Goal: Task Accomplishment & Management: Manage account settings

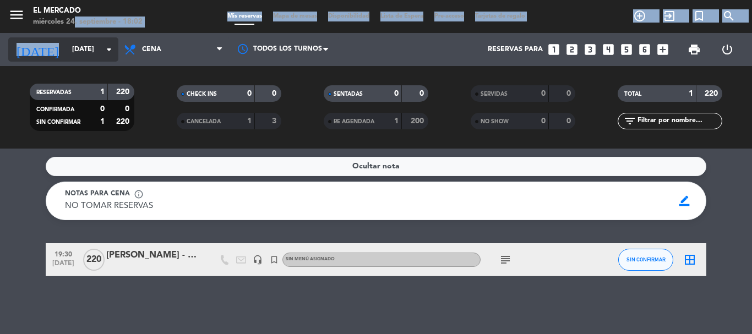
drag, startPoint x: 71, startPoint y: 32, endPoint x: 73, endPoint y: 45, distance: 12.3
click at [72, 34] on div "menu El Mercado [DATE] 24. septiembre - 18:02 Mis reservas Mapa de mesas Dispon…" at bounding box center [376, 74] width 752 height 149
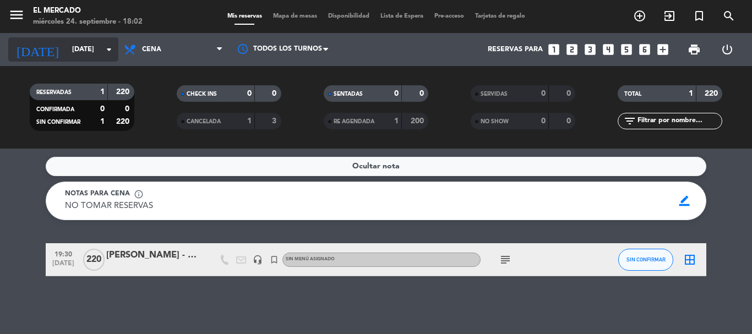
click at [73, 46] on input "[DATE]" at bounding box center [113, 49] width 93 height 19
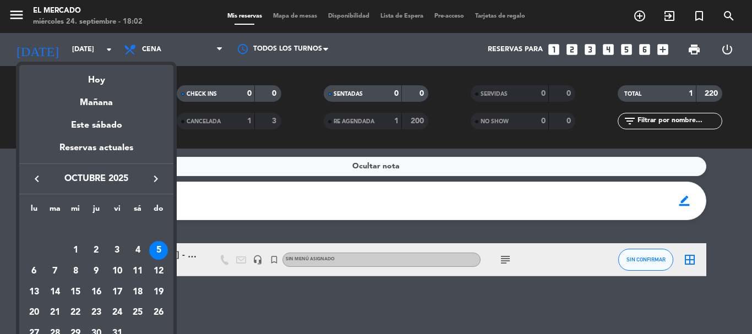
click at [36, 182] on icon "keyboard_arrow_left" at bounding box center [36, 178] width 13 height 13
click at [74, 306] on div "24" at bounding box center [75, 313] width 19 height 19
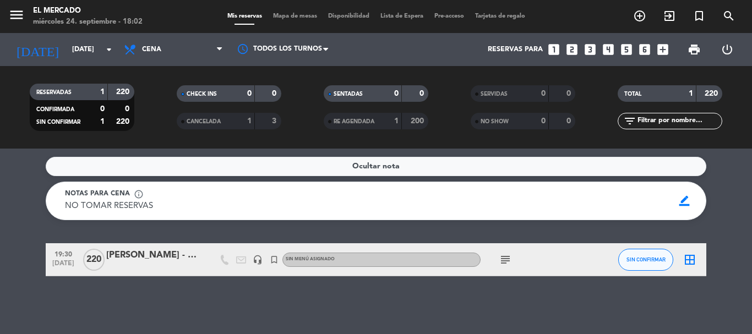
type input "[DATE]"
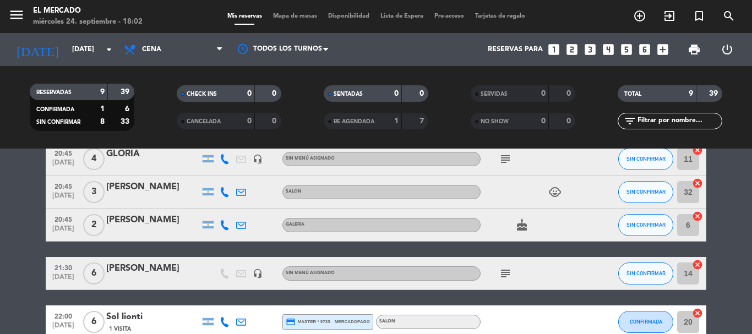
scroll to position [220, 0]
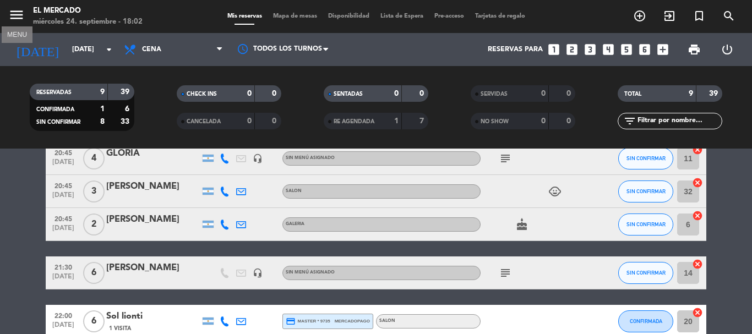
click at [14, 7] on icon "menu" at bounding box center [16, 15] width 17 height 17
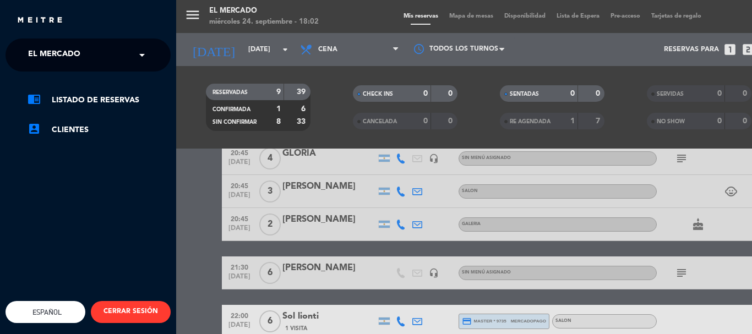
click at [52, 73] on div "chrome_reader_mode Listado de Reservas account_box Clientes" at bounding box center [88, 121] width 182 height 98
drag, startPoint x: 54, startPoint y: 61, endPoint x: 54, endPoint y: 67, distance: 6.1
click at [54, 63] on span "El Mercado" at bounding box center [54, 54] width 52 height 23
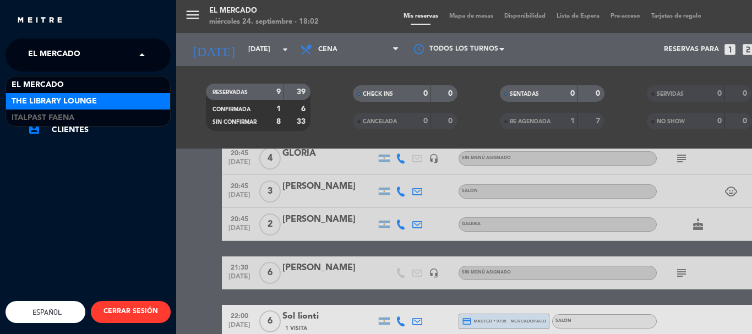
click at [53, 97] on span "The Library Lounge" at bounding box center [54, 101] width 85 height 13
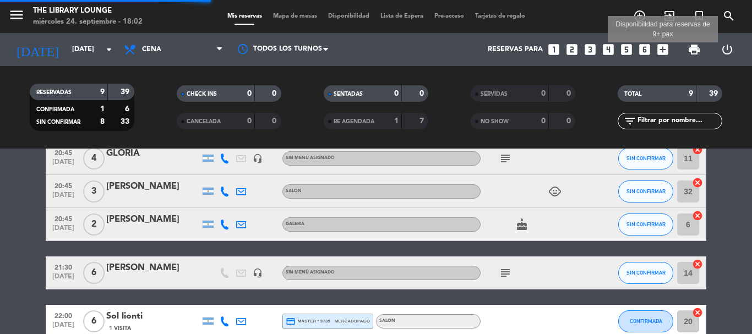
scroll to position [2, 0]
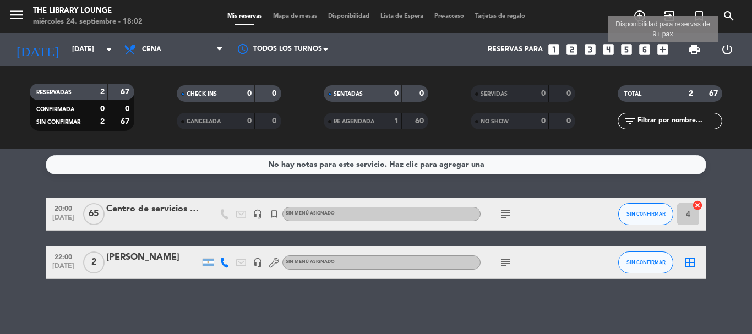
click at [664, 50] on icon "add_box" at bounding box center [662, 49] width 14 height 14
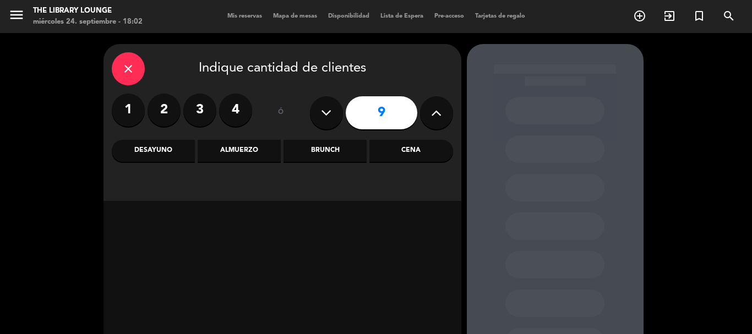
click at [429, 106] on button at bounding box center [436, 112] width 33 height 33
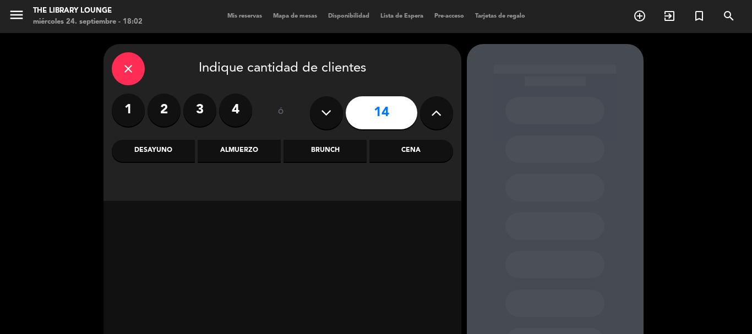
drag, startPoint x: 429, startPoint y: 106, endPoint x: 395, endPoint y: 146, distance: 53.1
click at [428, 109] on button at bounding box center [436, 112] width 33 height 33
drag, startPoint x: 393, startPoint y: 151, endPoint x: 404, endPoint y: 134, distance: 20.3
click at [393, 150] on div "Cena" at bounding box center [410, 151] width 83 height 22
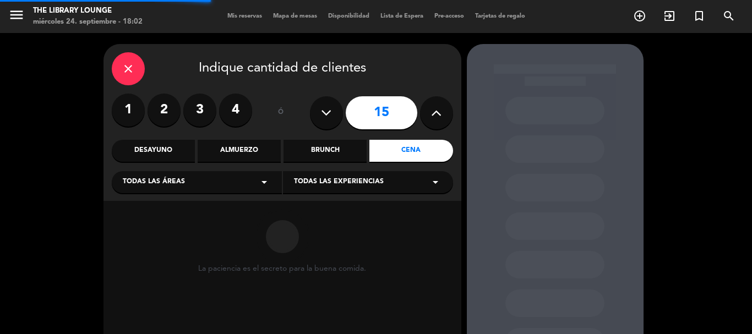
click at [426, 114] on button at bounding box center [436, 112] width 33 height 33
type input "16"
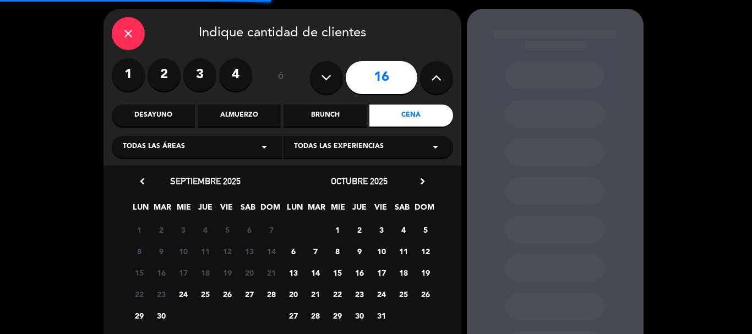
scroll to position [55, 0]
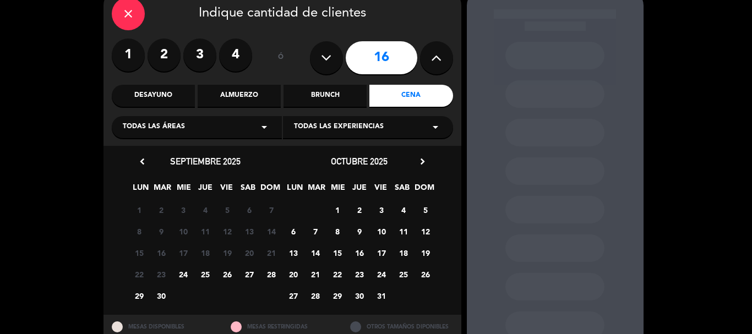
click at [201, 273] on span "25" at bounding box center [205, 274] width 18 height 18
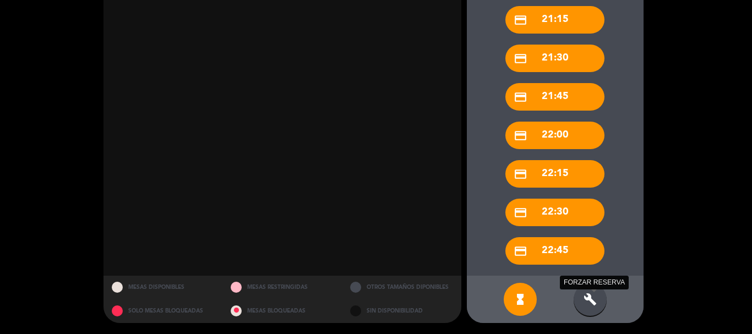
click at [592, 304] on icon "build" at bounding box center [589, 299] width 13 height 13
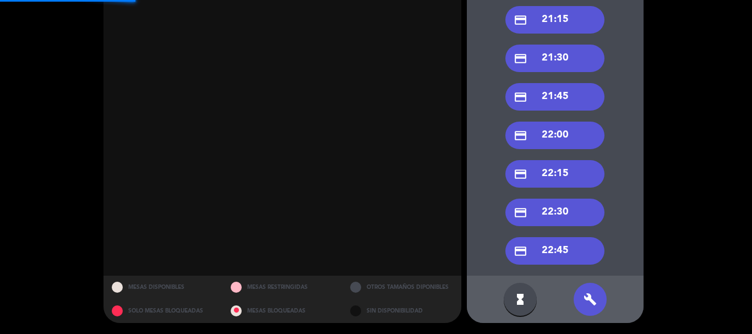
scroll to position [21, 0]
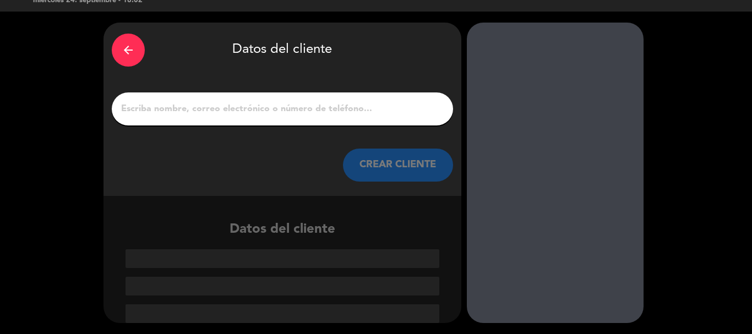
click at [307, 113] on input "1" at bounding box center [282, 108] width 325 height 15
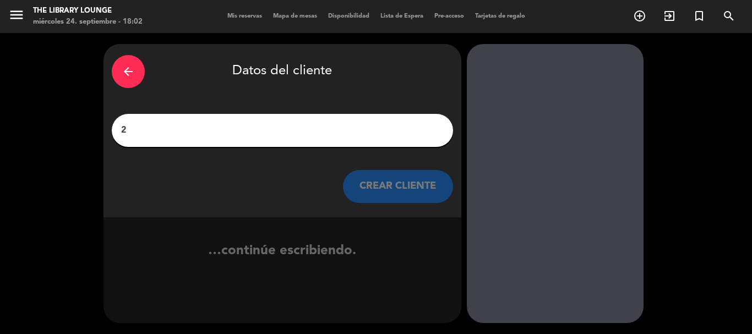
scroll to position [0, 0]
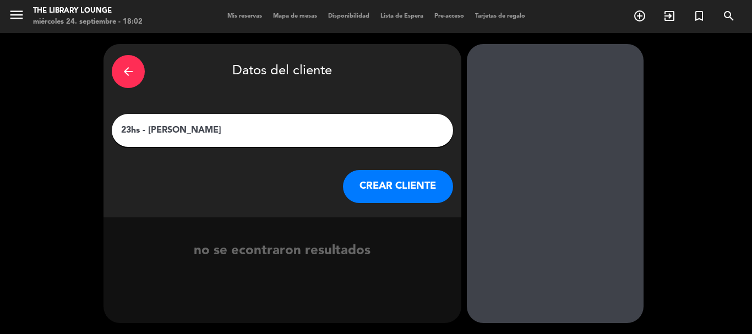
type input "23hs - [PERSON_NAME]"
click at [392, 192] on button "CREAR CLIENTE" at bounding box center [398, 186] width 110 height 33
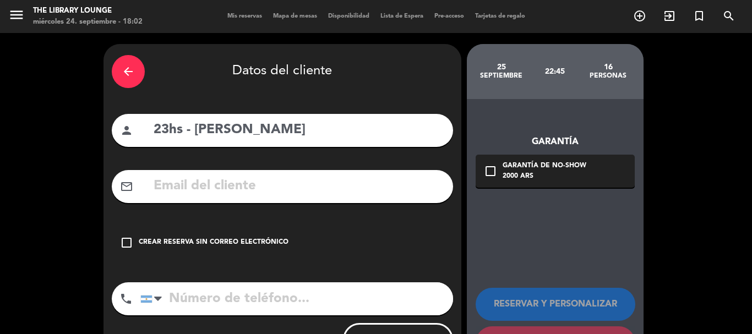
drag, startPoint x: 276, startPoint y: 242, endPoint x: 394, endPoint y: 232, distance: 118.7
click at [284, 236] on div "check_box_outline_blank Crear reserva sin correo electrónico" at bounding box center [282, 242] width 341 height 33
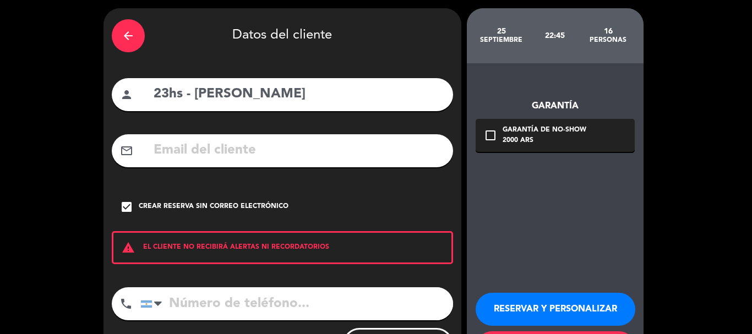
scroll to position [55, 0]
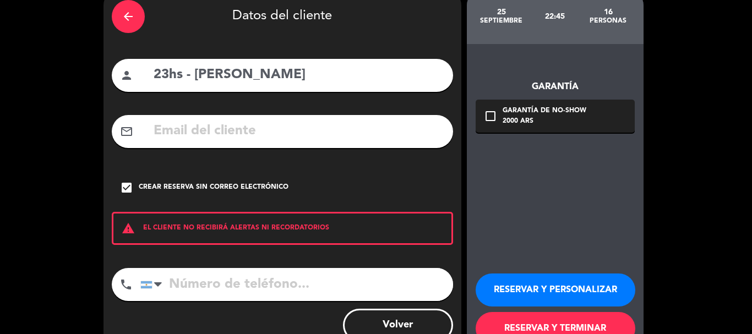
click at [524, 273] on div "RESERVAR Y PERSONALIZAR RESERVAR Y TERMINAR" at bounding box center [554, 304] width 159 height 108
drag, startPoint x: 528, startPoint y: 281, endPoint x: 539, endPoint y: 245, distance: 36.7
click at [530, 281] on button "RESERVAR Y PERSONALIZAR" at bounding box center [555, 289] width 160 height 33
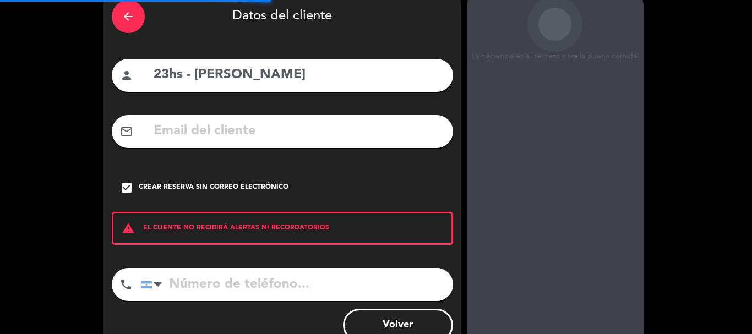
scroll to position [44, 0]
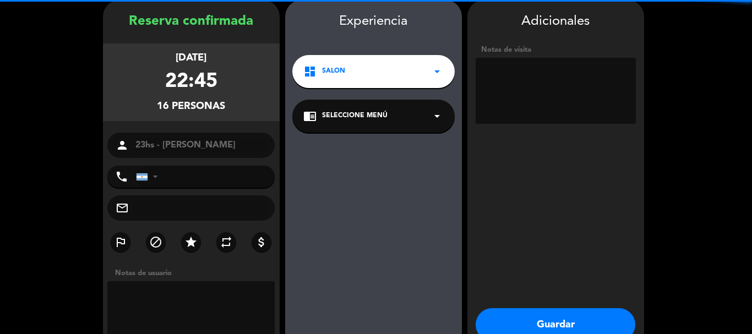
click at [550, 101] on textarea at bounding box center [555, 91] width 160 height 66
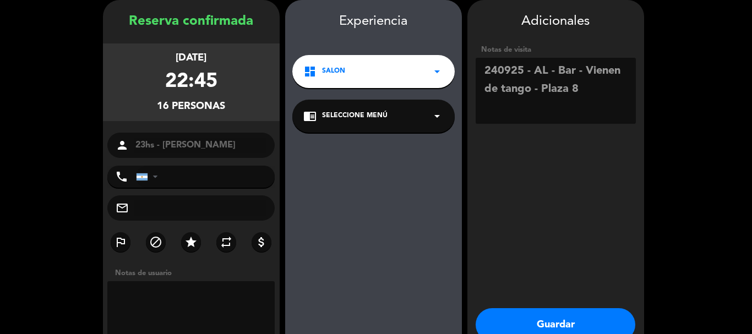
scroll to position [106, 0]
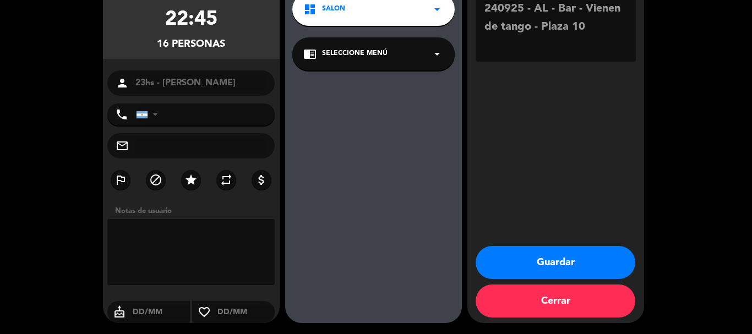
type textarea "240925 - AL - Bar - Vienen de tango - Plaza 10"
click at [579, 254] on button "Guardar" at bounding box center [555, 262] width 160 height 33
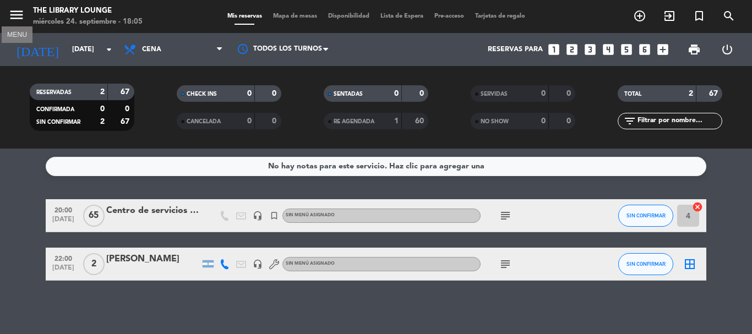
click at [21, 14] on icon "menu" at bounding box center [16, 15] width 17 height 17
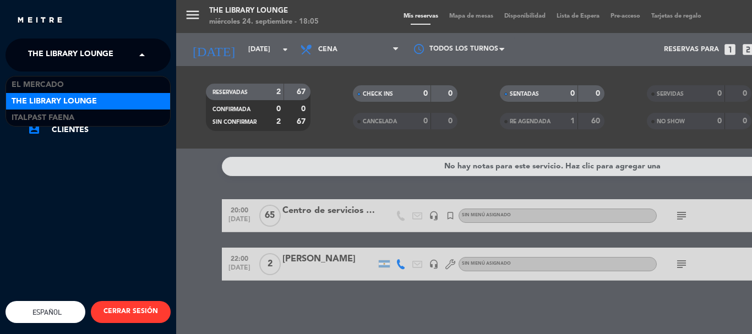
click at [42, 55] on span "The Library Lounge" at bounding box center [70, 54] width 85 height 23
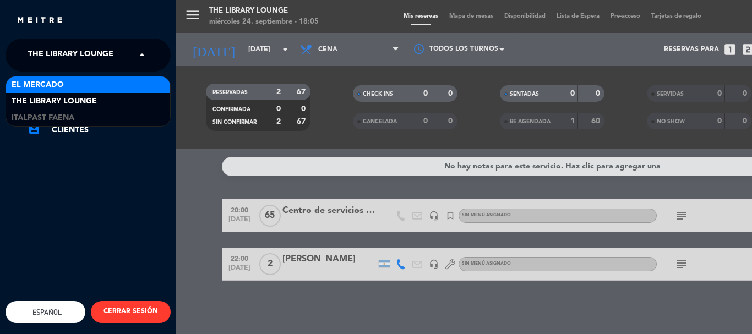
click at [71, 86] on div "El Mercado" at bounding box center [88, 84] width 164 height 17
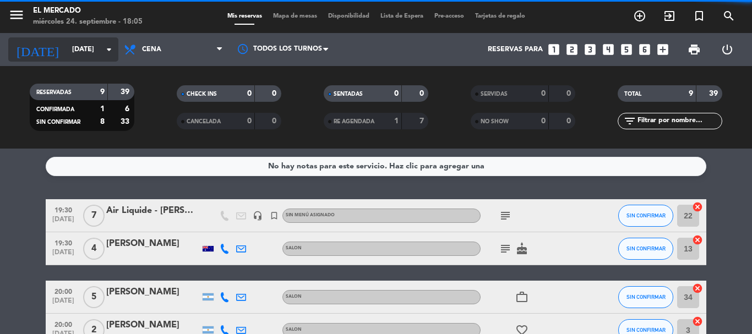
click at [92, 46] on input "[DATE]" at bounding box center [113, 49] width 93 height 19
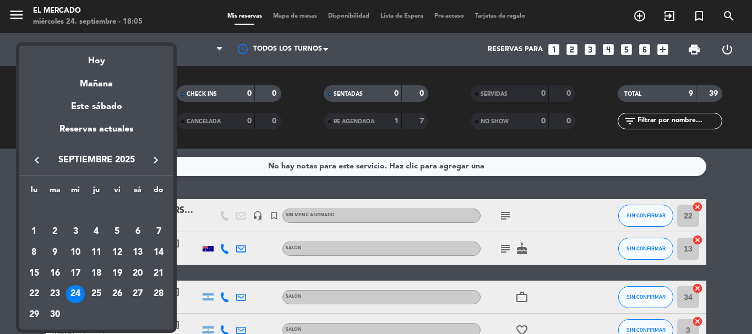
click at [201, 174] on div at bounding box center [376, 167] width 752 height 334
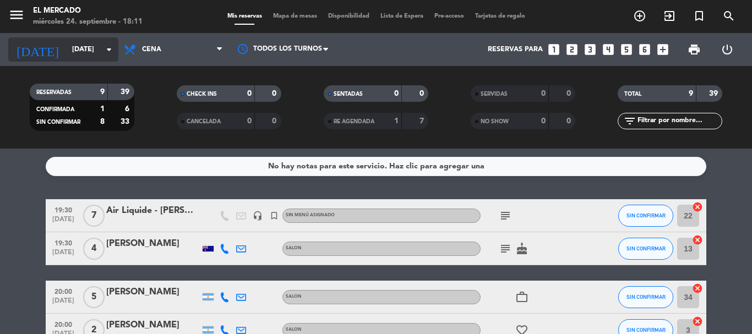
click at [69, 50] on input "[DATE]" at bounding box center [113, 49] width 93 height 19
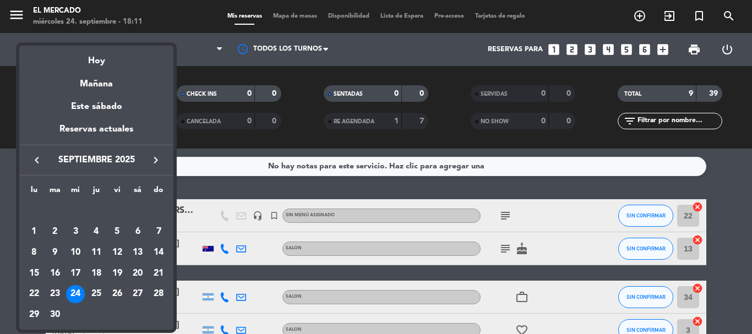
click at [157, 158] on icon "keyboard_arrow_right" at bounding box center [155, 160] width 13 height 13
click at [137, 249] on div "11" at bounding box center [137, 252] width 19 height 19
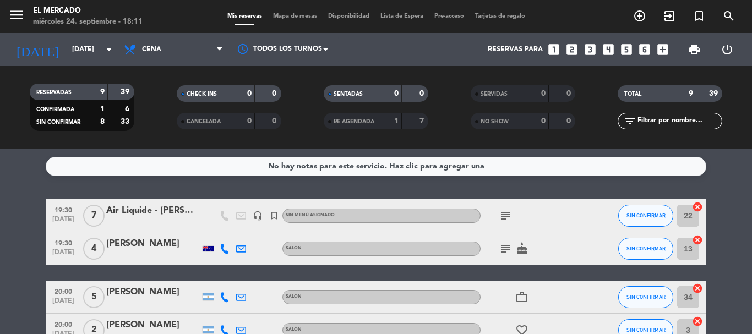
type input "[DATE]"
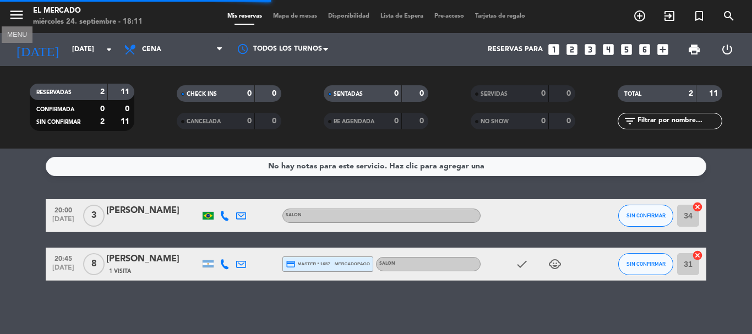
click at [20, 17] on icon "menu" at bounding box center [16, 15] width 17 height 17
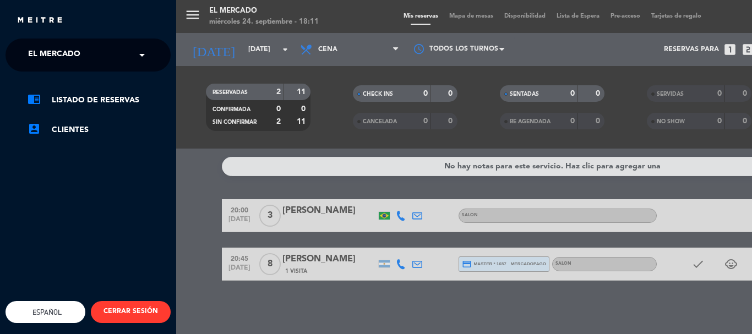
click at [81, 60] on div "× El Mercado" at bounding box center [60, 54] width 73 height 23
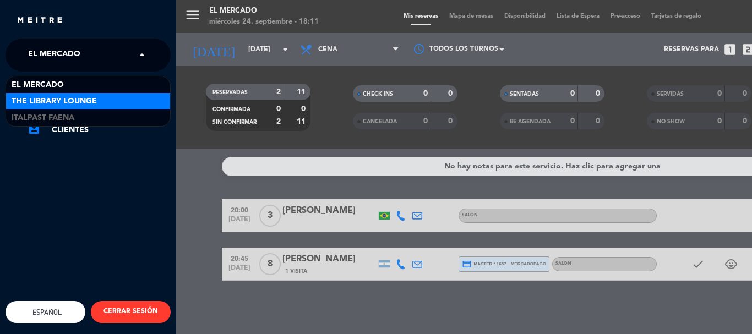
click at [81, 98] on span "The Library Lounge" at bounding box center [54, 101] width 85 height 13
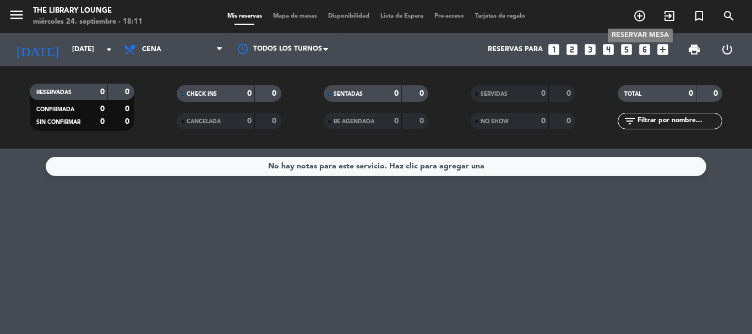
click at [634, 12] on icon "add_circle_outline" at bounding box center [639, 15] width 13 height 13
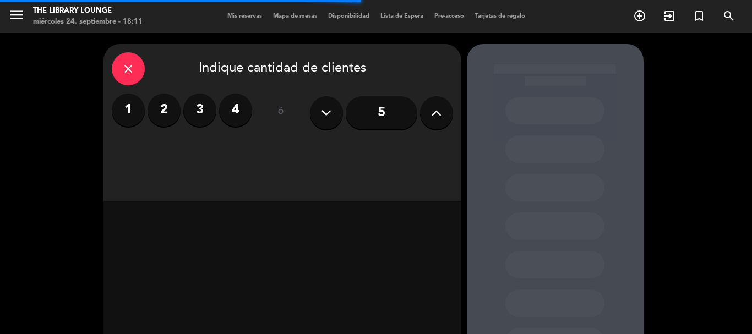
click at [164, 110] on label "2" at bounding box center [163, 110] width 33 height 33
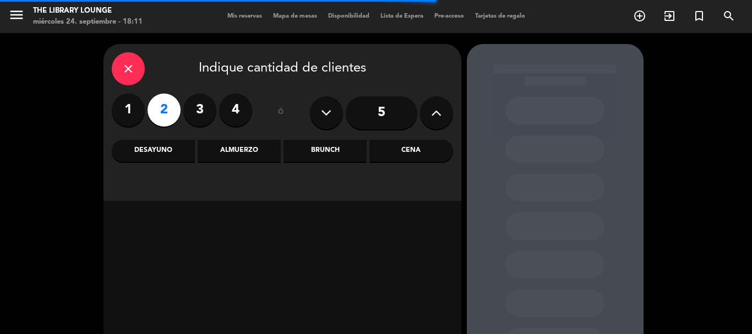
click at [440, 152] on div "Cena" at bounding box center [410, 151] width 83 height 22
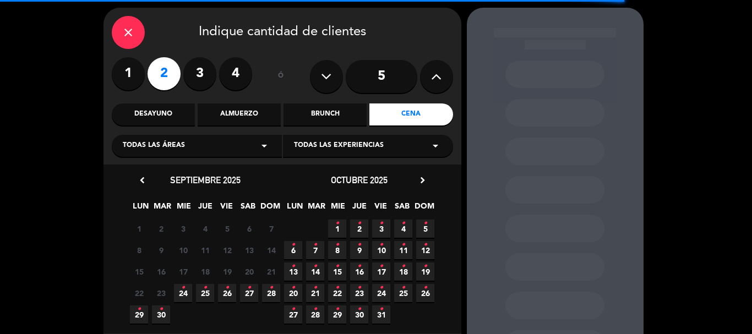
scroll to position [55, 0]
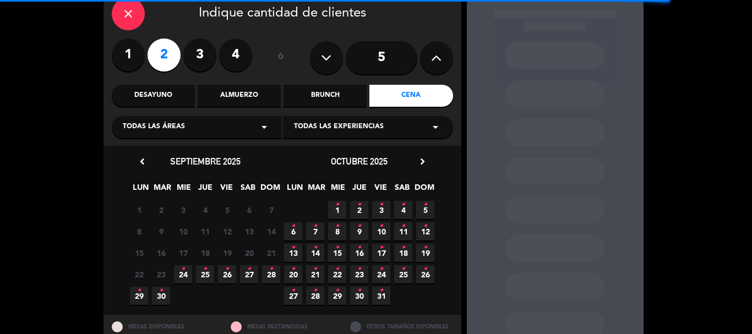
click at [401, 227] on span "11 •" at bounding box center [403, 231] width 18 height 18
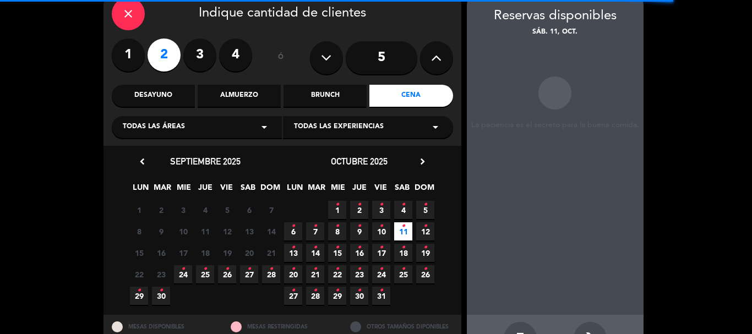
scroll to position [44, 0]
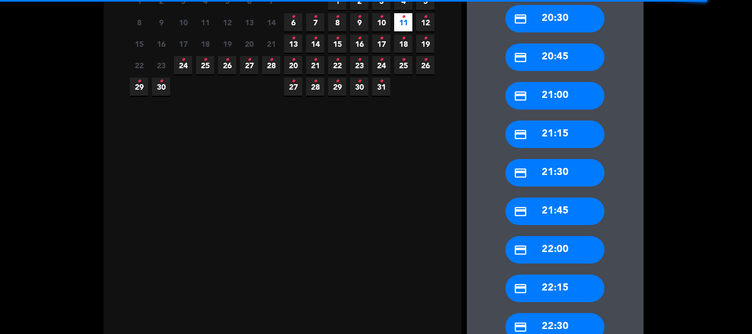
click at [557, 92] on div "credit_card 21:00" at bounding box center [554, 96] width 99 height 28
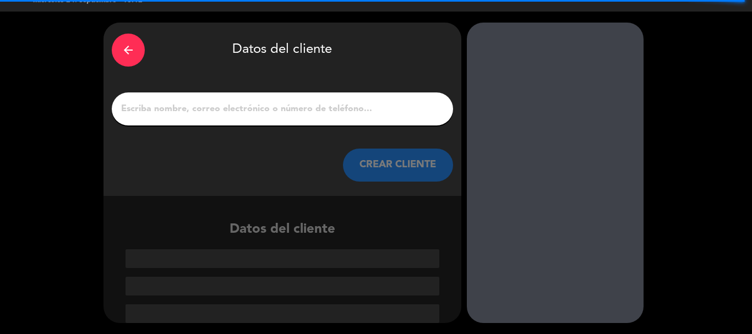
click at [230, 103] on input "1" at bounding box center [282, 108] width 325 height 15
paste input "[DATE][PERSON_NAME]"
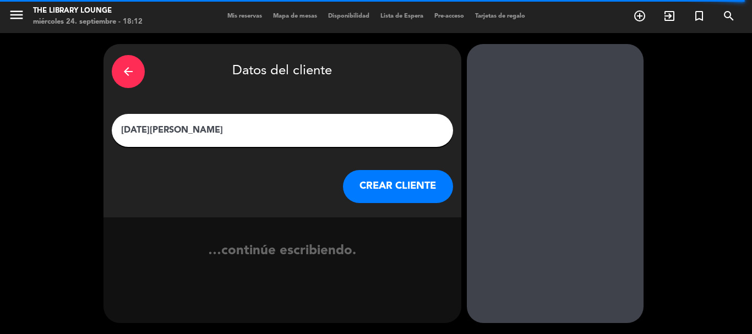
scroll to position [0, 0]
type input "[DATE][PERSON_NAME]"
click at [381, 198] on button "CREAR CLIENTE" at bounding box center [398, 186] width 110 height 33
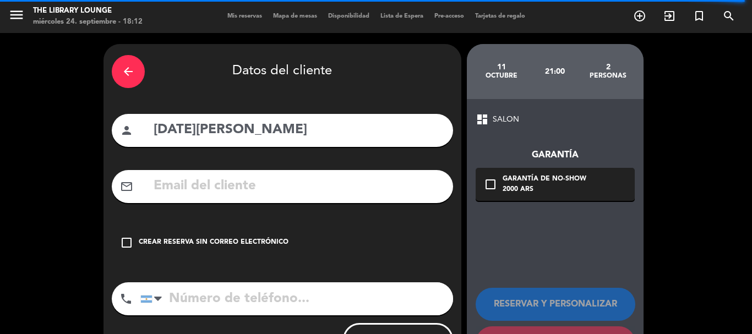
click at [127, 244] on icon "check_box_outline_blank" at bounding box center [126, 242] width 13 height 13
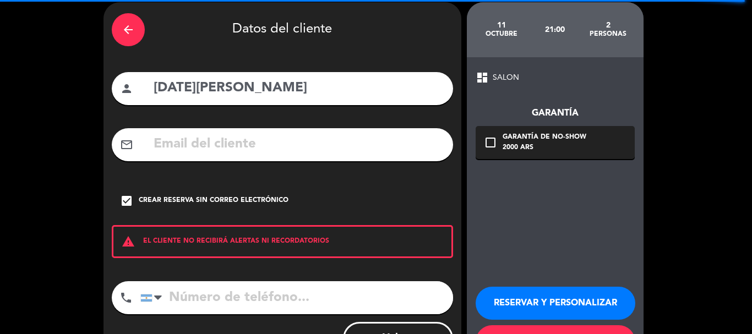
scroll to position [90, 0]
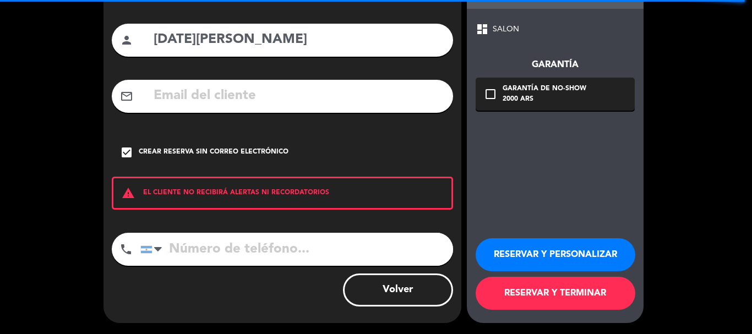
click at [207, 245] on input "tel" at bounding box center [296, 249] width 313 height 33
paste input "[PHONE_NUMBER]"
type input "[PHONE_NUMBER]"
click at [517, 262] on button "RESERVAR Y PERSONALIZAR" at bounding box center [555, 254] width 160 height 33
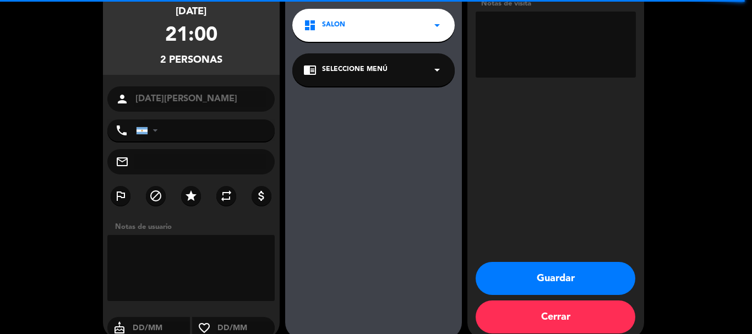
type input "[PHONE_NUMBER]"
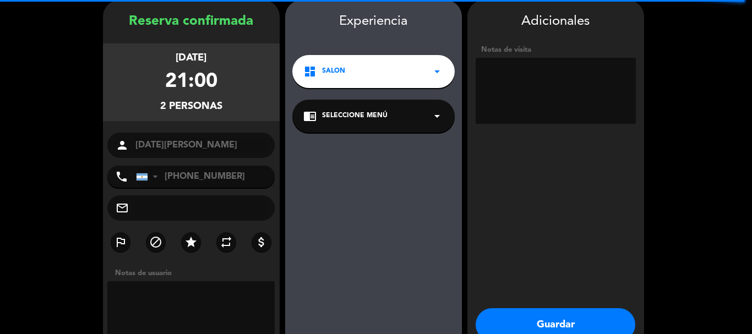
click at [568, 85] on textarea at bounding box center [555, 91] width 160 height 66
type textarea "240925 - AG - Salon"
click at [525, 327] on button "Guardar" at bounding box center [555, 324] width 160 height 33
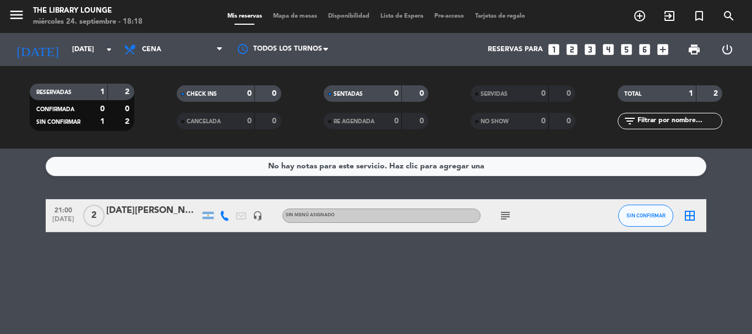
click at [503, 218] on icon "subject" at bounding box center [505, 215] width 13 height 13
click at [81, 54] on input "[DATE]" at bounding box center [113, 49] width 93 height 19
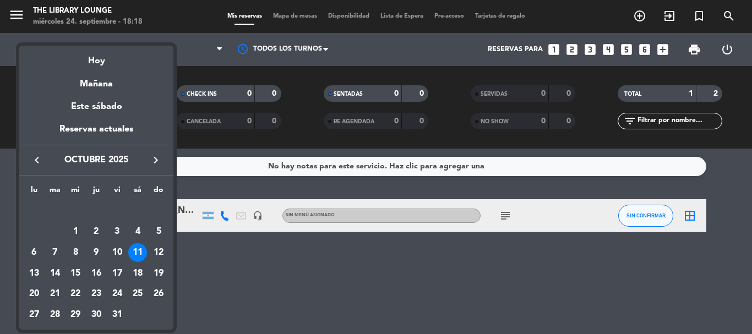
click at [39, 162] on icon "keyboard_arrow_left" at bounding box center [36, 160] width 13 height 13
click at [136, 295] on div "27" at bounding box center [137, 294] width 19 height 19
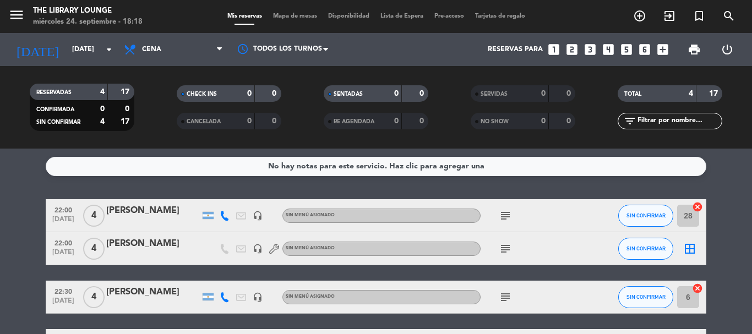
click at [502, 215] on icon "subject" at bounding box center [505, 215] width 13 height 13
click at [511, 246] on icon "subject" at bounding box center [505, 248] width 13 height 13
click at [507, 298] on icon "subject" at bounding box center [505, 297] width 13 height 13
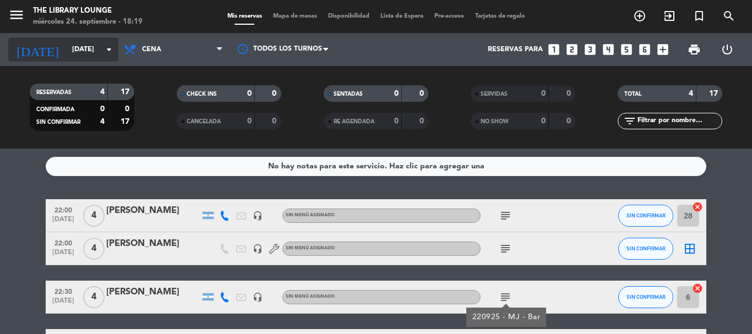
click at [67, 50] on input "[DATE]" at bounding box center [113, 49] width 93 height 19
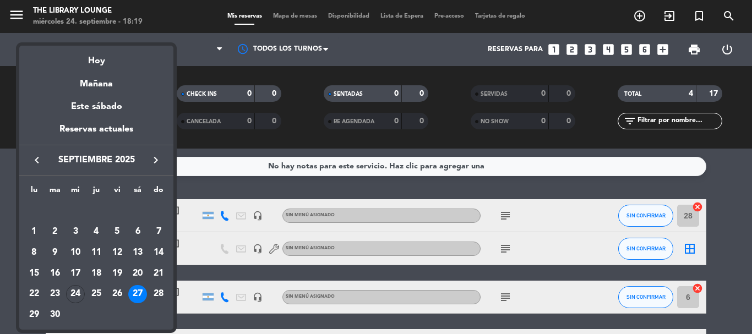
click at [151, 161] on icon "keyboard_arrow_right" at bounding box center [155, 160] width 13 height 13
click at [136, 254] on div "11" at bounding box center [137, 252] width 19 height 19
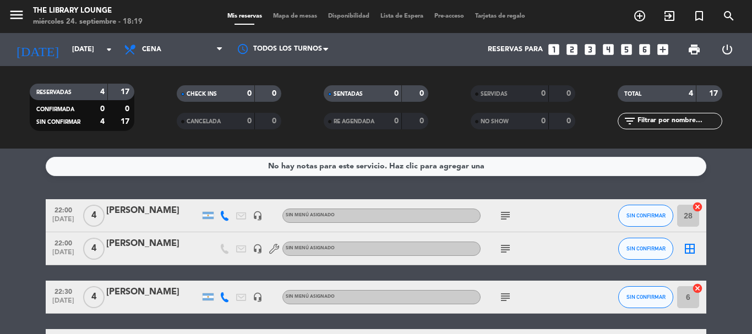
type input "[DATE]"
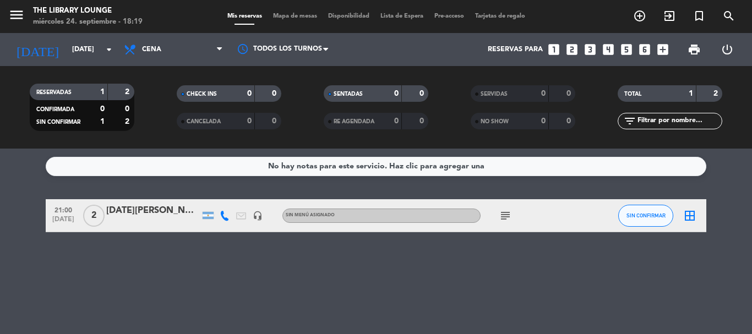
click at [515, 217] on div "subject" at bounding box center [529, 215] width 99 height 32
click at [171, 213] on div "[DATE][PERSON_NAME]" at bounding box center [153, 211] width 94 height 14
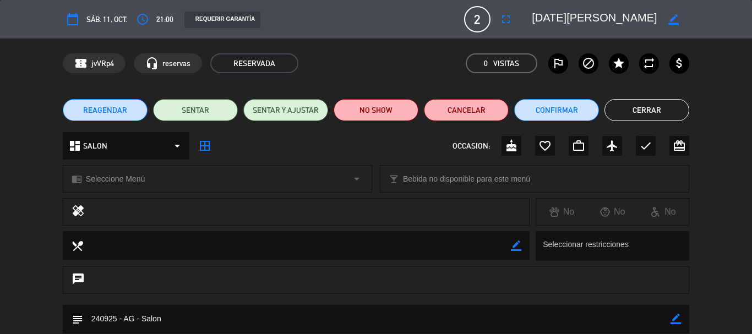
click at [675, 320] on icon "border_color" at bounding box center [675, 319] width 10 height 10
click at [546, 319] on textarea at bounding box center [376, 319] width 587 height 28
type textarea "240925 - AG - Bar"
click at [672, 314] on icon at bounding box center [675, 319] width 10 height 10
click at [656, 107] on button "Cerrar" at bounding box center [646, 110] width 85 height 22
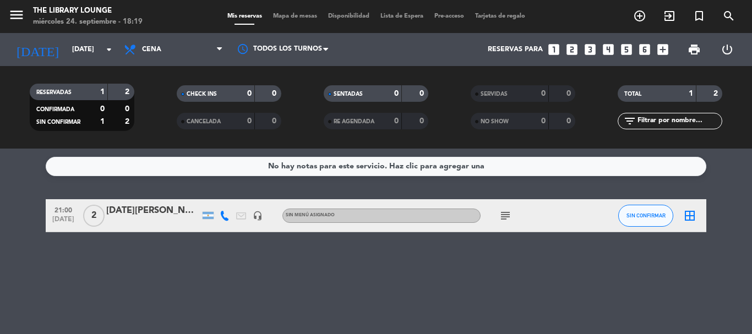
click at [508, 211] on icon "subject" at bounding box center [505, 215] width 13 height 13
click at [507, 212] on icon "subject" at bounding box center [505, 215] width 13 height 13
click at [150, 217] on div "[DATE][PERSON_NAME]" at bounding box center [153, 211] width 94 height 14
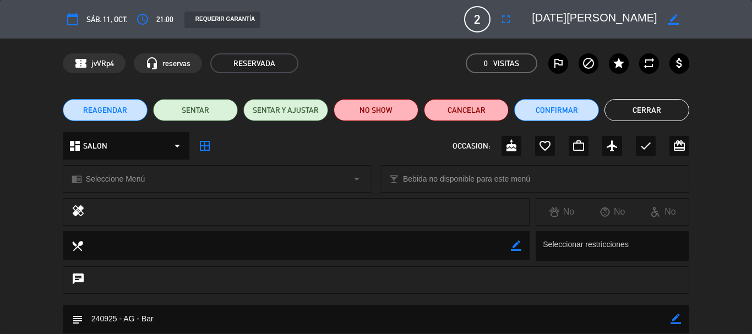
click at [633, 104] on button "Cerrar" at bounding box center [646, 110] width 85 height 22
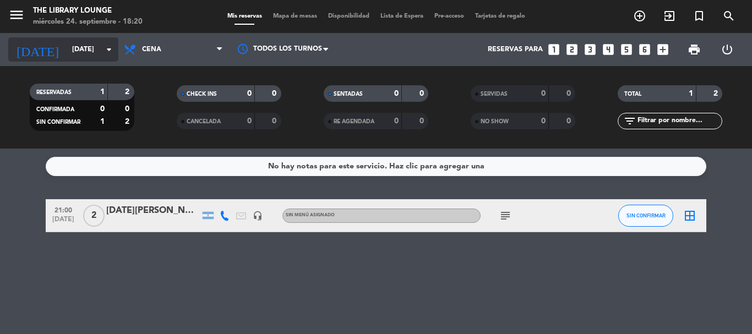
click at [67, 54] on input "[DATE]" at bounding box center [113, 49] width 93 height 19
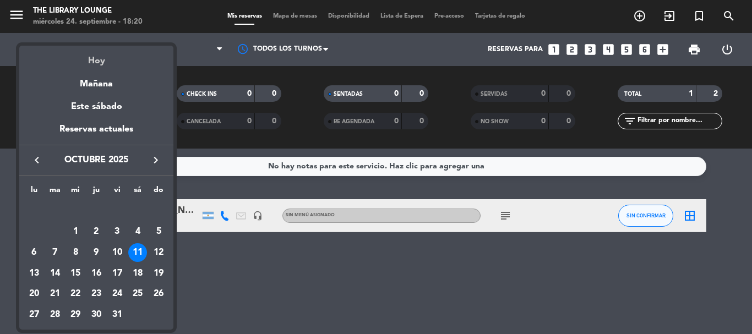
click at [95, 63] on div "Hoy" at bounding box center [96, 57] width 154 height 23
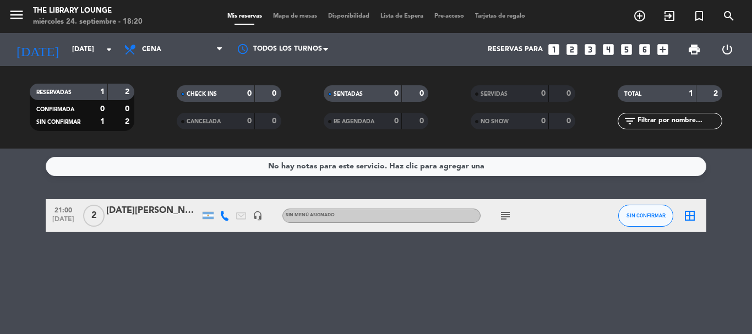
type input "[DATE]"
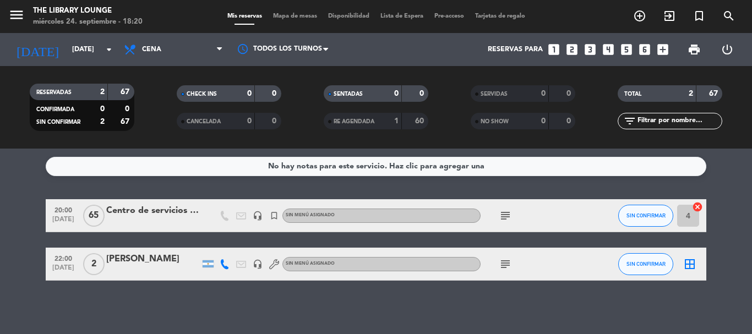
click at [24, 19] on span "menu" at bounding box center [20, 17] width 25 height 26
click at [21, 18] on icon "menu" at bounding box center [16, 15] width 17 height 17
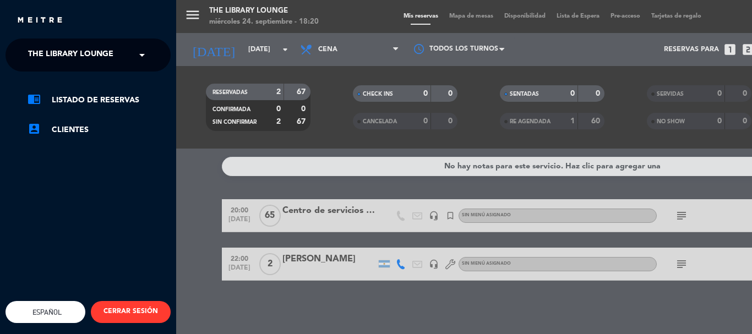
click at [95, 56] on span "The Library Lounge" at bounding box center [70, 54] width 85 height 23
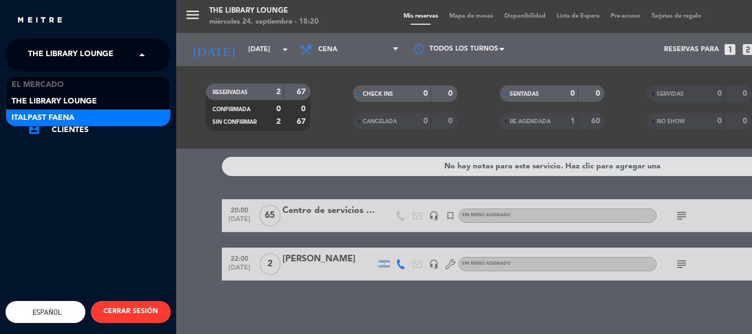
click at [96, 110] on div "Italpast Faena" at bounding box center [88, 118] width 164 height 17
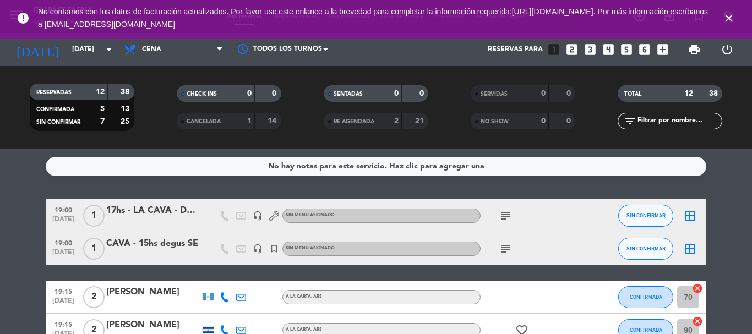
click at [729, 21] on icon "close" at bounding box center [728, 18] width 13 height 13
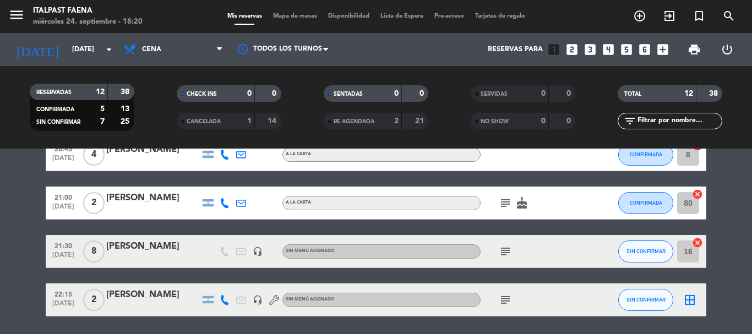
scroll to position [369, 0]
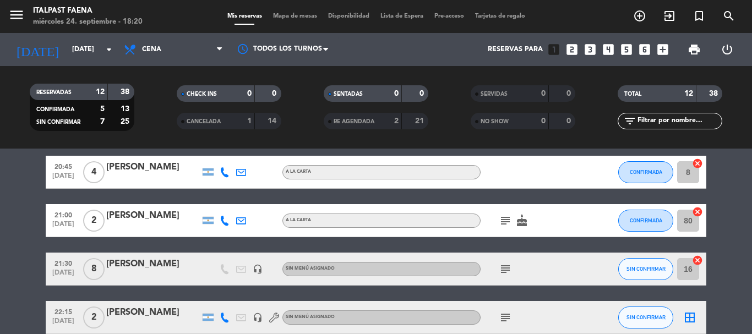
click at [511, 220] on icon "subject" at bounding box center [505, 220] width 13 height 13
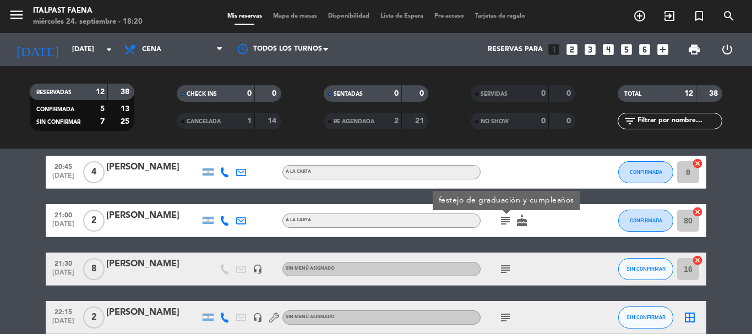
click at [510, 220] on icon "subject" at bounding box center [505, 220] width 13 height 13
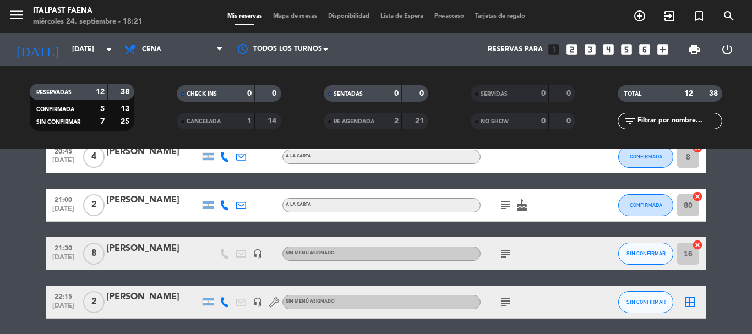
scroll to position [385, 0]
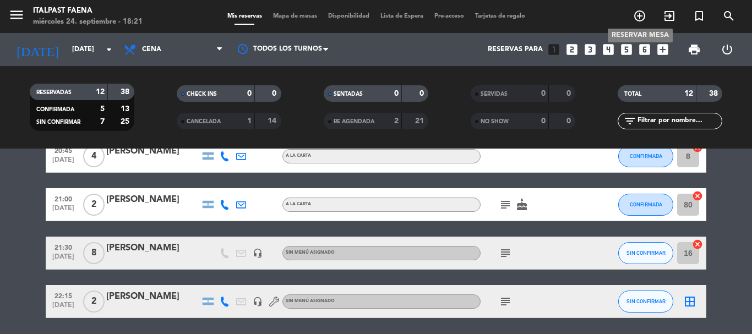
click at [633, 13] on icon "add_circle_outline" at bounding box center [639, 15] width 13 height 13
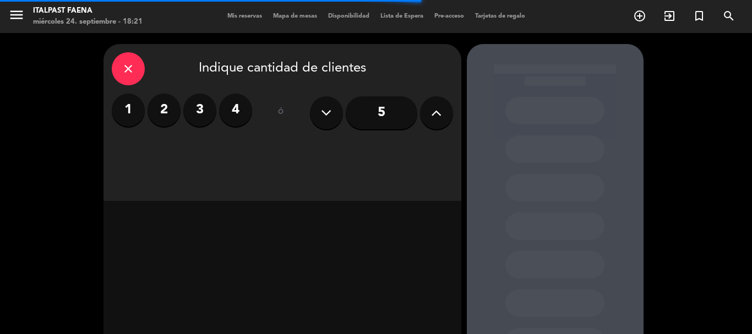
click at [173, 107] on label "2" at bounding box center [163, 110] width 33 height 33
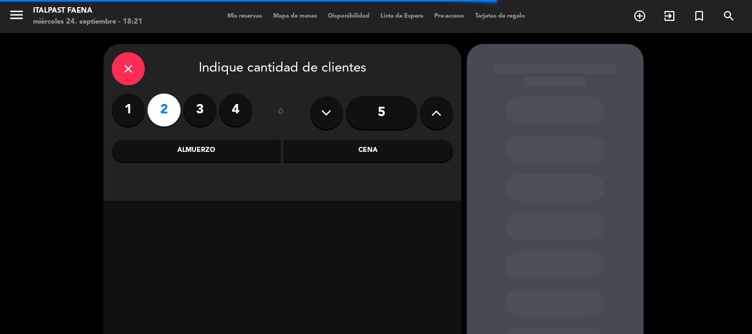
click at [333, 155] on div "Cena" at bounding box center [367, 151] width 169 height 22
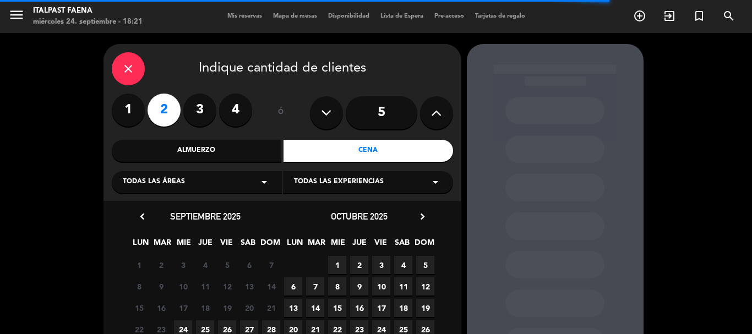
click at [188, 323] on span "24" at bounding box center [183, 329] width 18 height 18
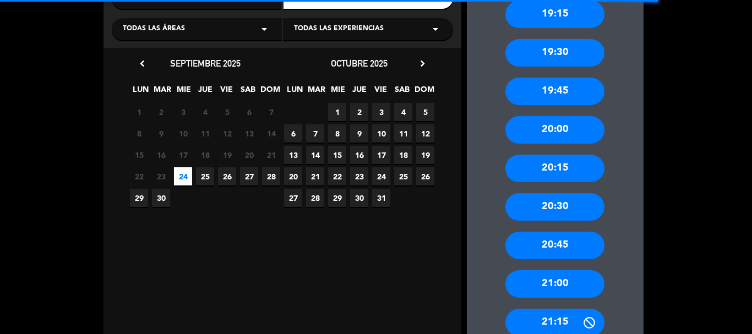
scroll to position [154, 0]
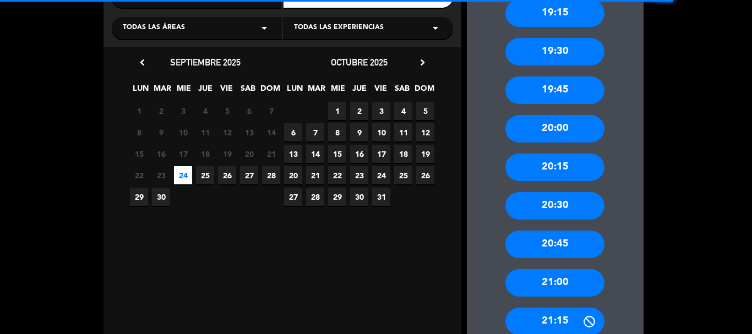
click at [544, 273] on div "21:00" at bounding box center [554, 283] width 99 height 28
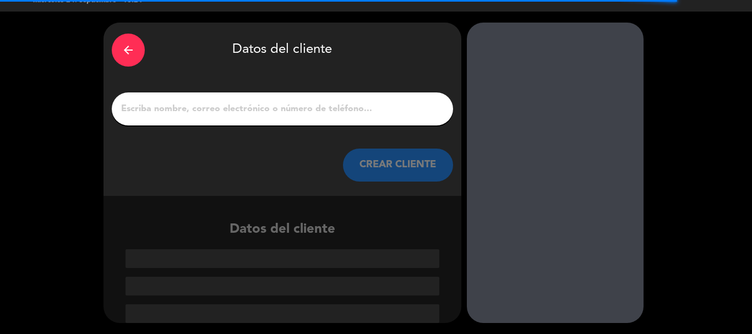
scroll to position [21, 0]
click at [289, 108] on input "1" at bounding box center [282, 108] width 325 height 15
paste input "[PERSON_NAME]"
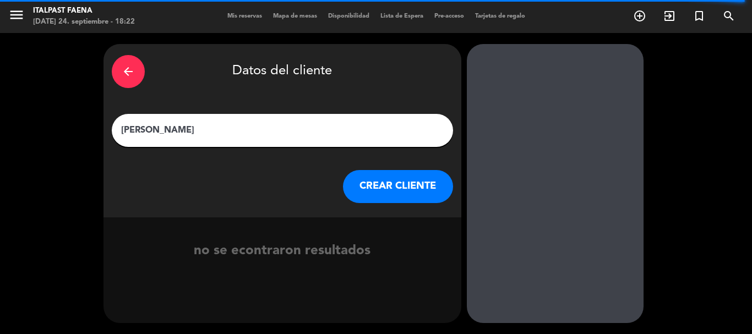
type input "[PERSON_NAME]"
click at [387, 178] on button "CREAR CLIENTE" at bounding box center [398, 186] width 110 height 33
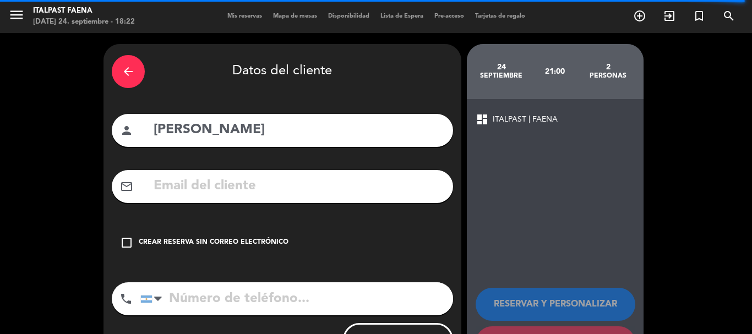
click at [124, 239] on icon "check_box_outline_blank" at bounding box center [126, 242] width 13 height 13
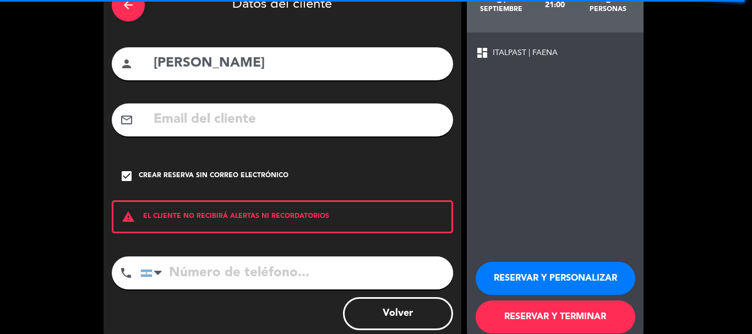
scroll to position [90, 0]
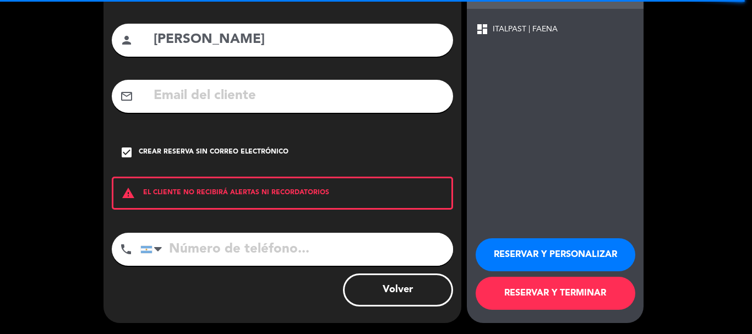
click at [130, 156] on icon "check_box" at bounding box center [126, 152] width 13 height 13
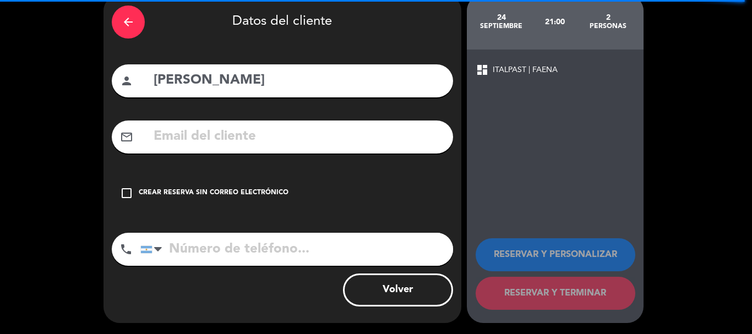
scroll to position [50, 0]
click at [154, 135] on input "text" at bounding box center [298, 136] width 292 height 23
click at [225, 134] on input "text" at bounding box center [298, 136] width 292 height 23
paste input "[EMAIL_ADDRESS][DOMAIN_NAME]"
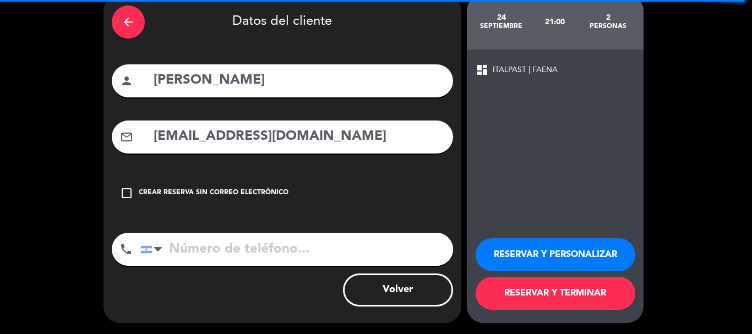
type input "[EMAIL_ADDRESS][DOMAIN_NAME]"
click at [500, 259] on button "RESERVAR Y PERSONALIZAR" at bounding box center [555, 254] width 160 height 33
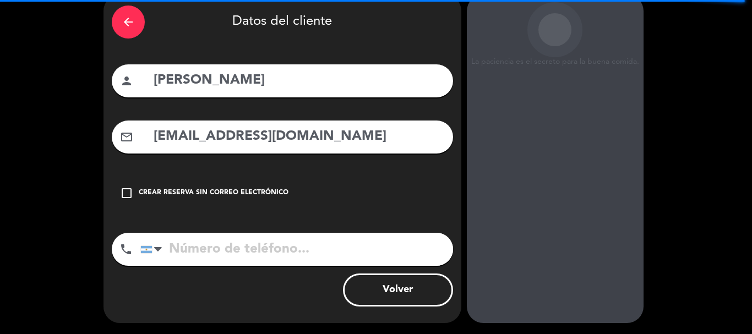
scroll to position [44, 0]
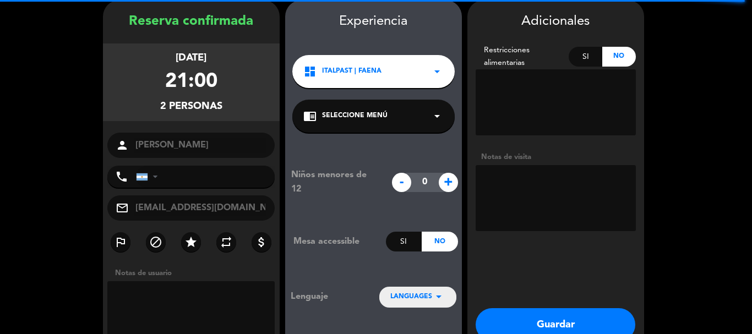
click at [516, 179] on textarea at bounding box center [555, 198] width 160 height 66
type textarea "240925 - AG"
click at [537, 316] on button "Guardar" at bounding box center [555, 324] width 160 height 33
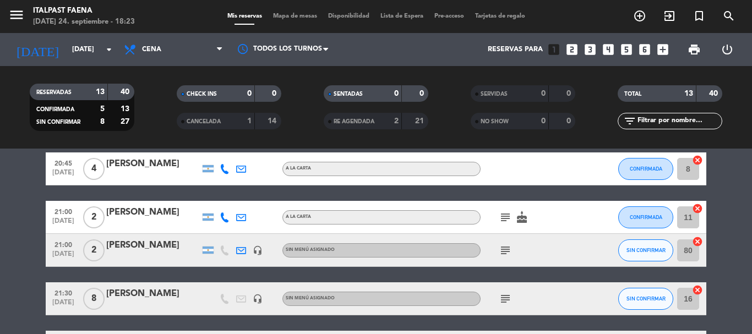
scroll to position [385, 0]
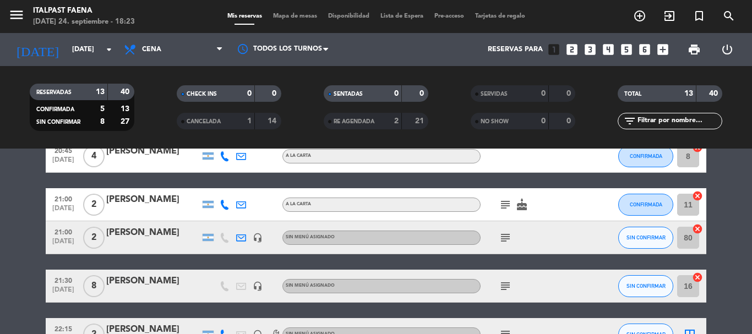
click at [507, 290] on icon "subject" at bounding box center [505, 286] width 13 height 13
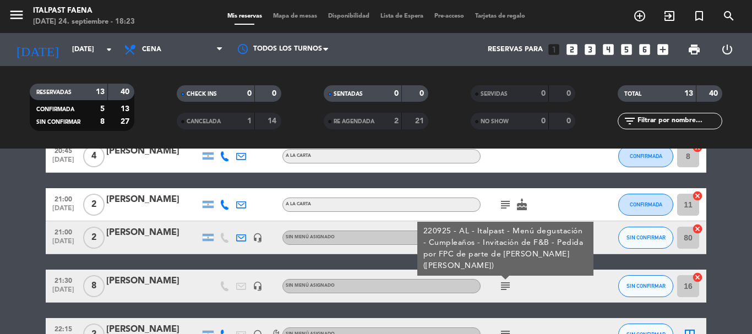
click at [507, 289] on icon "subject" at bounding box center [505, 286] width 13 height 13
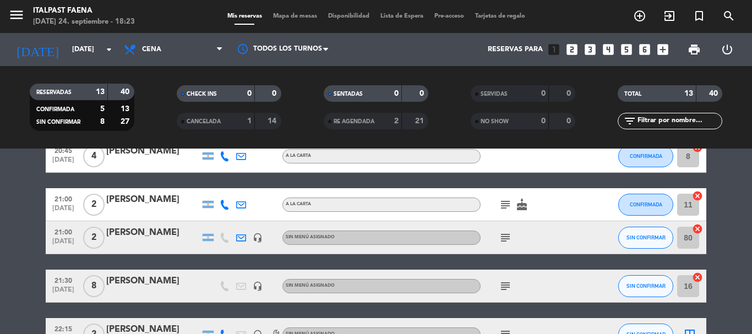
click at [157, 233] on div "[PERSON_NAME]" at bounding box center [153, 233] width 94 height 14
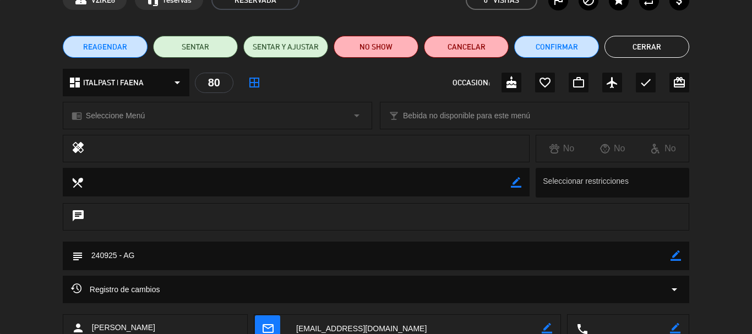
scroll to position [110, 0]
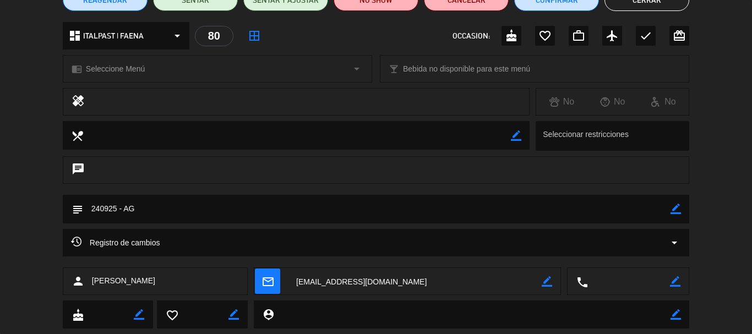
click at [672, 208] on icon "border_color" at bounding box center [675, 209] width 10 height 10
drag, startPoint x: 573, startPoint y: 205, endPoint x: 567, endPoint y: 207, distance: 6.4
click at [572, 205] on textarea at bounding box center [376, 209] width 587 height 28
click at [676, 206] on icon at bounding box center [675, 209] width 10 height 10
click at [302, 203] on textarea at bounding box center [376, 209] width 587 height 28
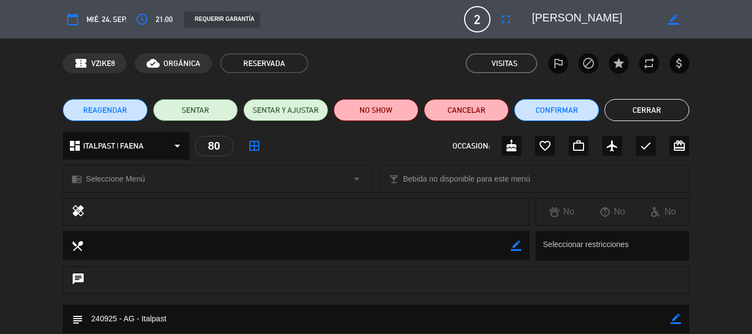
scroll to position [138, 0]
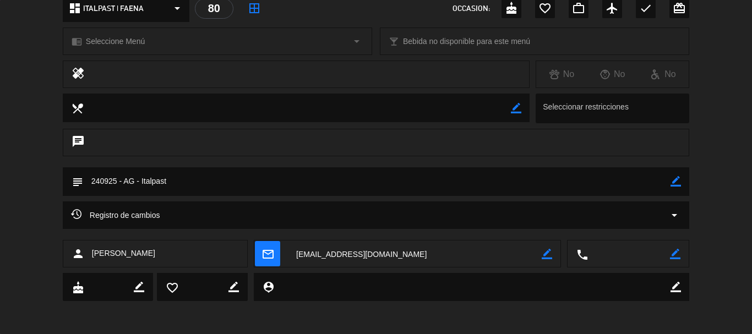
click at [672, 184] on icon "border_color" at bounding box center [675, 181] width 10 height 10
type textarea "240925 - AG - Italpast - Aniversario"
click at [673, 182] on icon at bounding box center [675, 181] width 10 height 10
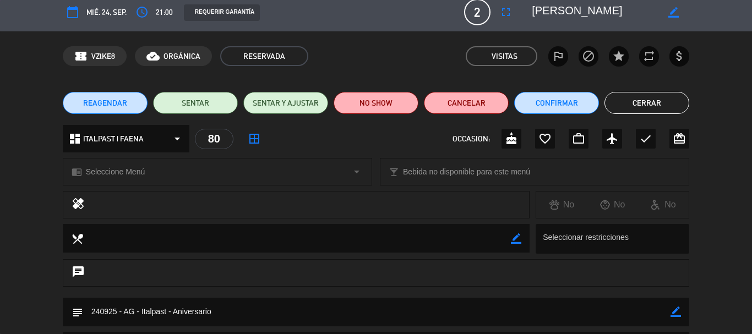
scroll to position [0, 0]
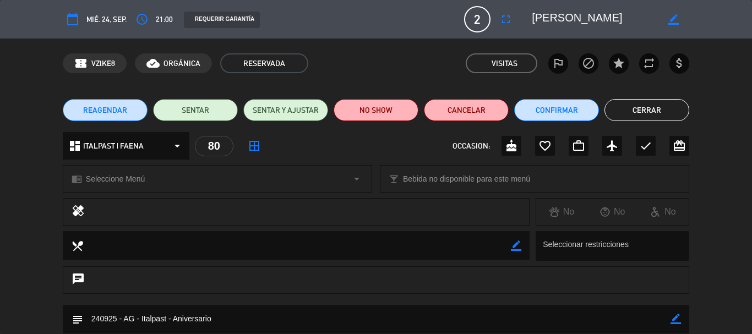
click at [645, 114] on button "Cerrar" at bounding box center [646, 110] width 85 height 22
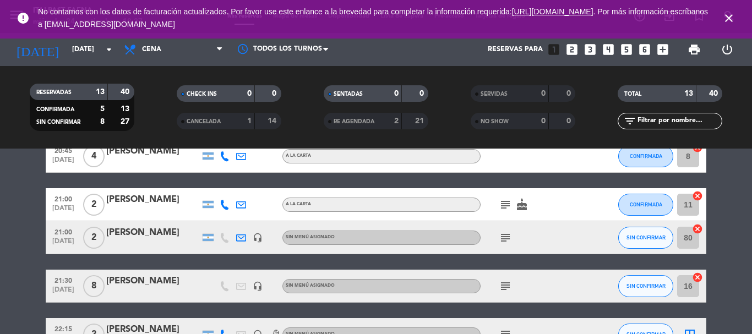
click at [506, 238] on icon "subject" at bounding box center [505, 237] width 13 height 13
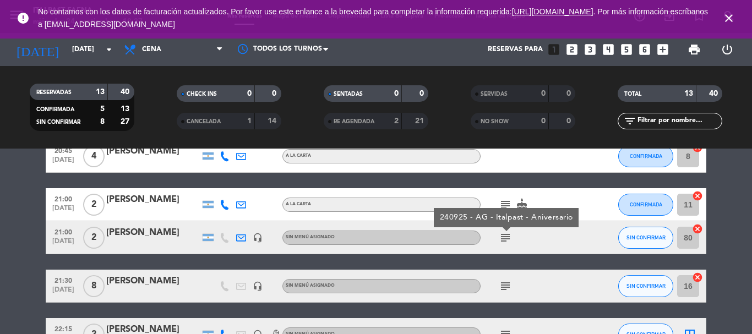
click at [502, 282] on icon "subject" at bounding box center [505, 286] width 13 height 13
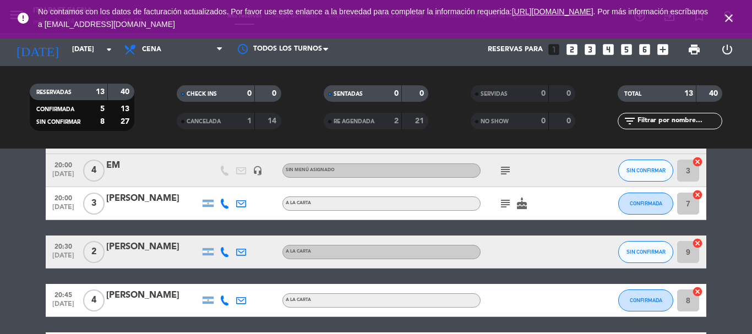
scroll to position [275, 0]
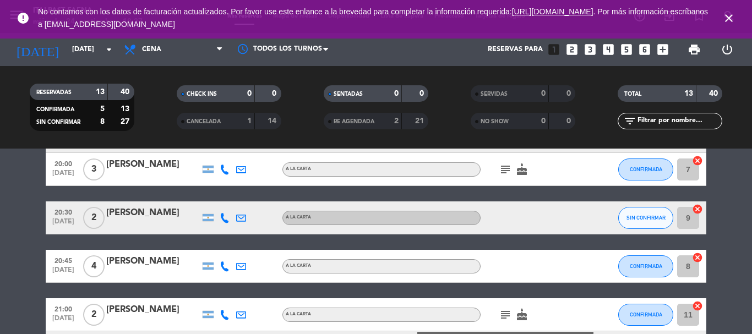
click at [726, 14] on icon "close" at bounding box center [728, 18] width 13 height 13
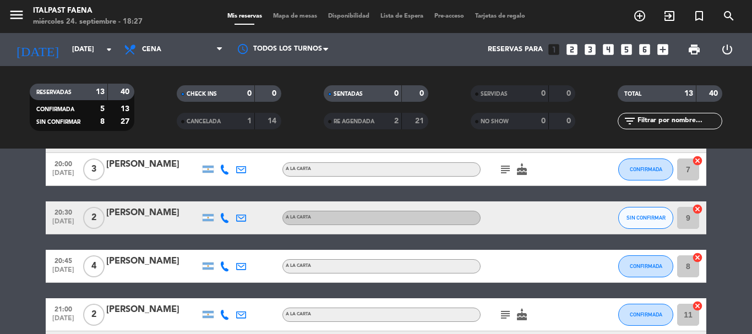
scroll to position [440, 0]
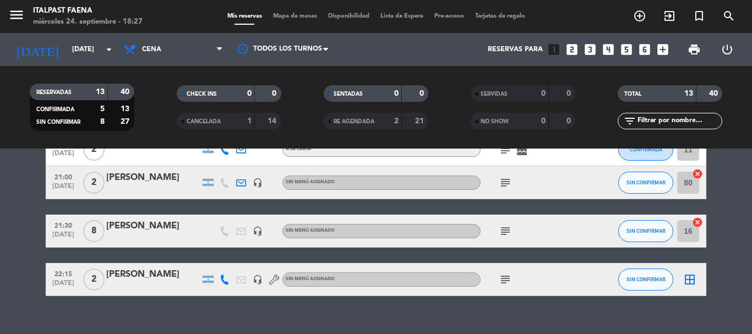
click at [505, 182] on icon "subject" at bounding box center [505, 182] width 13 height 13
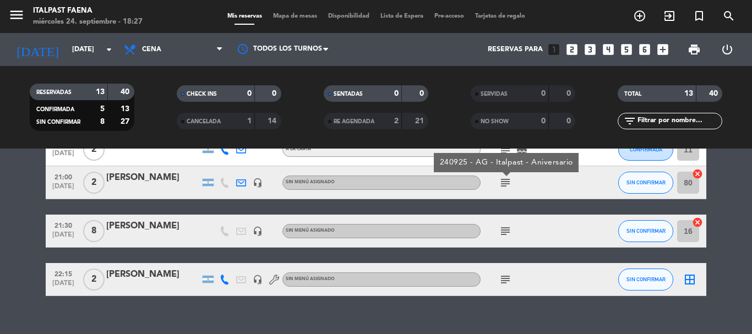
drag, startPoint x: 505, startPoint y: 182, endPoint x: 495, endPoint y: 202, distance: 22.4
click at [505, 180] on icon "subject" at bounding box center [505, 182] width 13 height 13
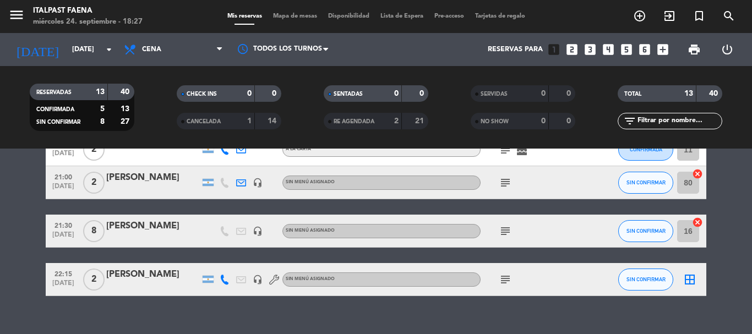
click at [500, 225] on icon "subject" at bounding box center [505, 231] width 13 height 13
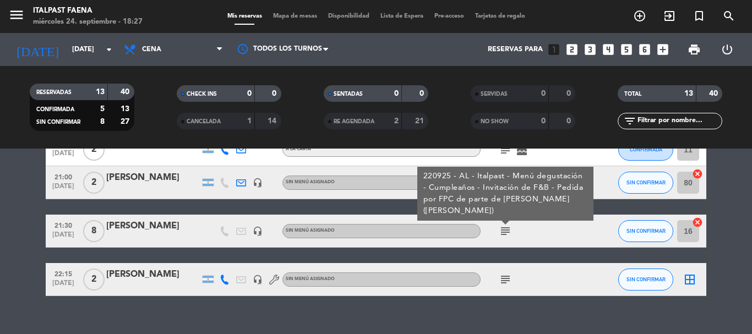
click at [500, 225] on icon "subject" at bounding box center [505, 231] width 13 height 13
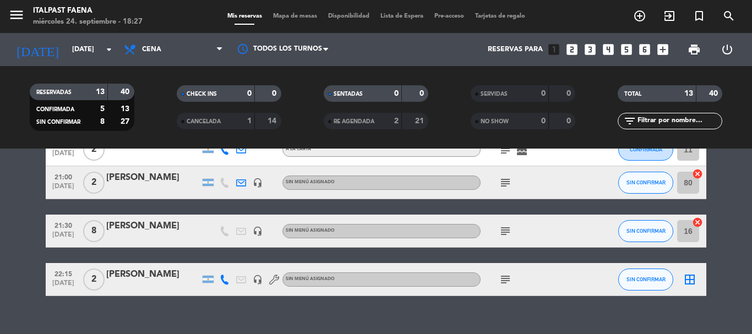
click at [503, 273] on icon "subject" at bounding box center [505, 279] width 13 height 13
click at [501, 276] on icon "subject" at bounding box center [505, 279] width 13 height 13
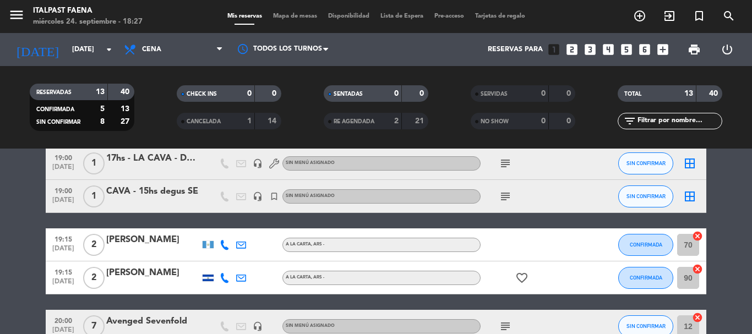
scroll to position [0, 0]
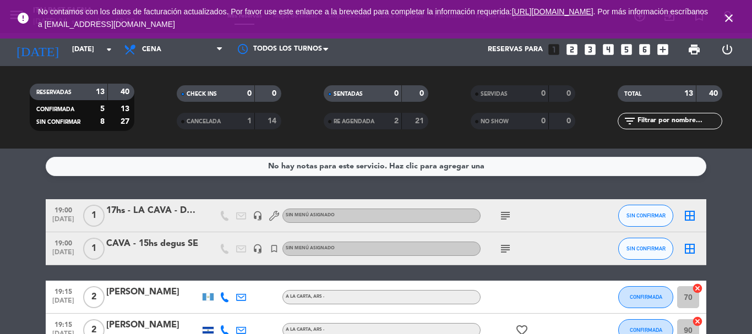
click at [723, 15] on icon "close" at bounding box center [728, 18] width 13 height 13
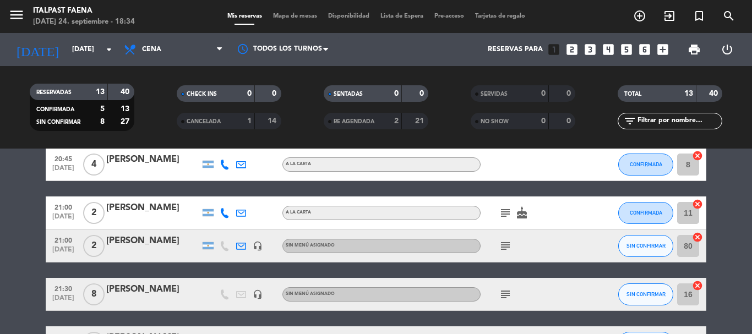
scroll to position [385, 0]
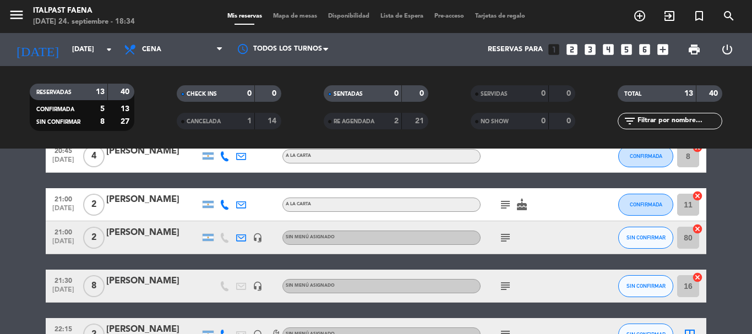
click at [499, 236] on icon "subject" at bounding box center [505, 237] width 13 height 13
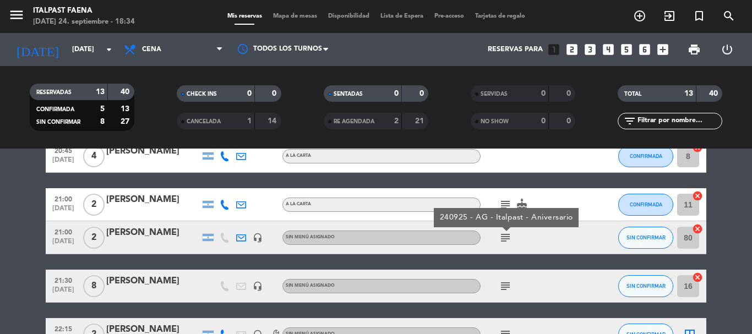
click at [499, 236] on icon "subject" at bounding box center [505, 237] width 13 height 13
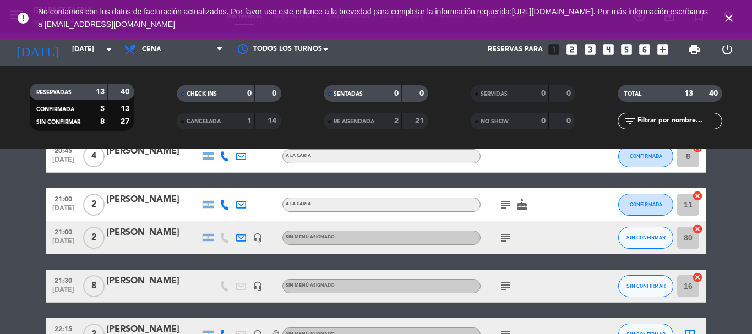
click at [721, 20] on span "close" at bounding box center [729, 18] width 30 height 30
click at [724, 18] on icon "close" at bounding box center [728, 18] width 13 height 13
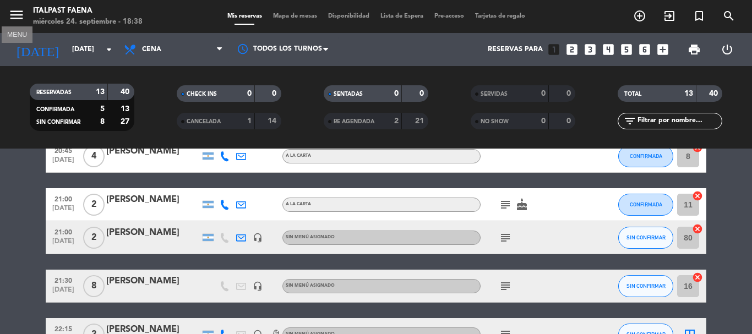
click at [16, 14] on icon "menu" at bounding box center [16, 15] width 17 height 17
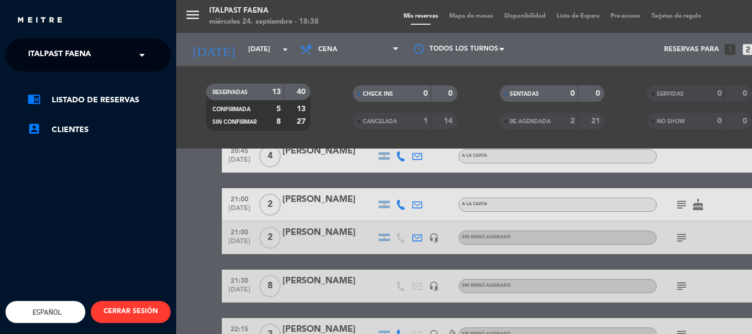
click at [94, 61] on div "× Italpast Faena" at bounding box center [66, 54] width 84 height 23
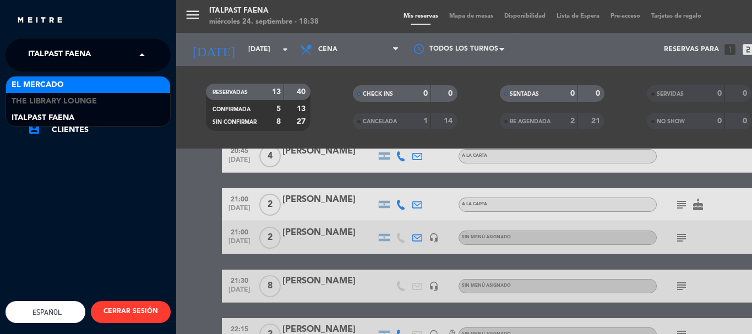
click at [96, 85] on div "El Mercado" at bounding box center [88, 84] width 164 height 17
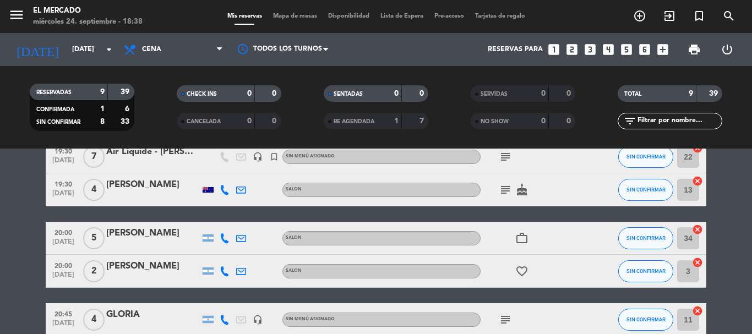
scroll to position [4, 0]
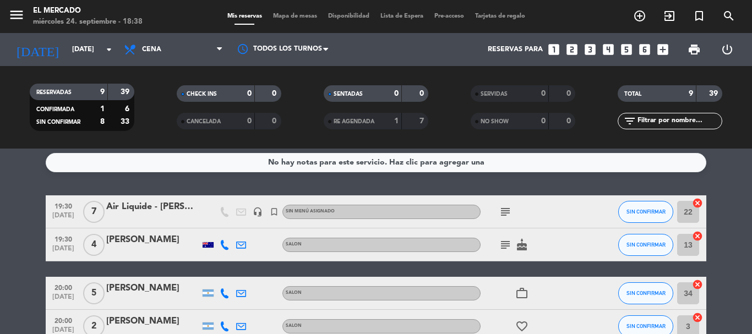
click at [505, 215] on icon "subject" at bounding box center [505, 211] width 13 height 13
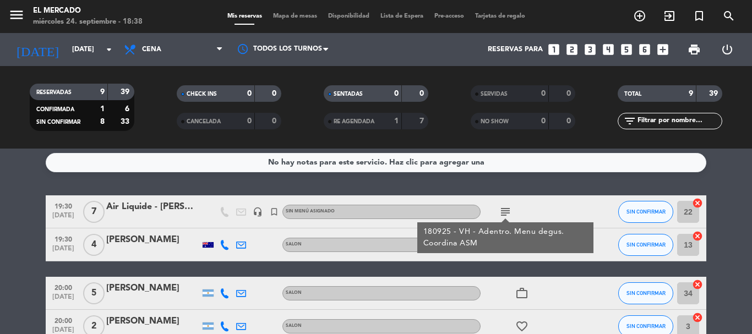
click at [505, 215] on icon "subject" at bounding box center [505, 211] width 13 height 13
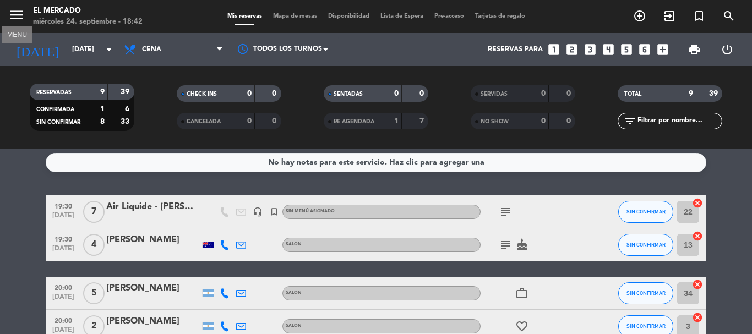
click at [21, 15] on icon "menu" at bounding box center [16, 15] width 17 height 17
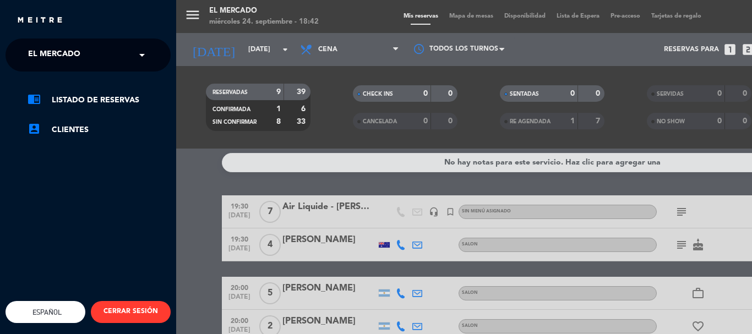
click at [84, 56] on div "× El Mercado" at bounding box center [60, 54] width 73 height 23
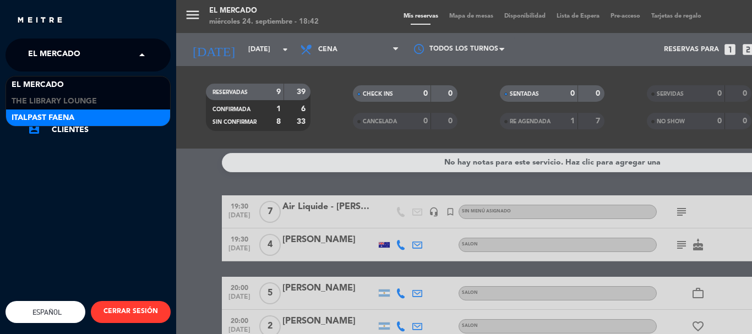
click at [86, 112] on div "Italpast Faena" at bounding box center [88, 118] width 164 height 17
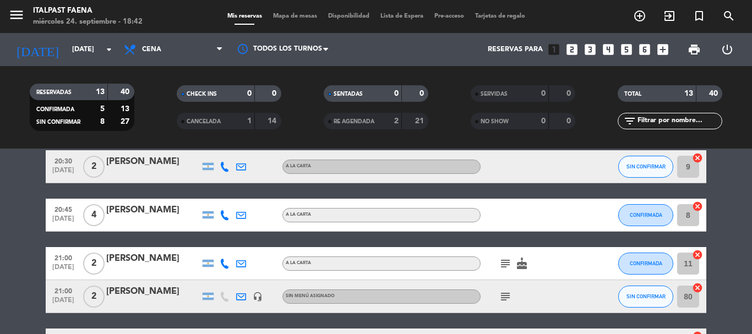
scroll to position [389, 0]
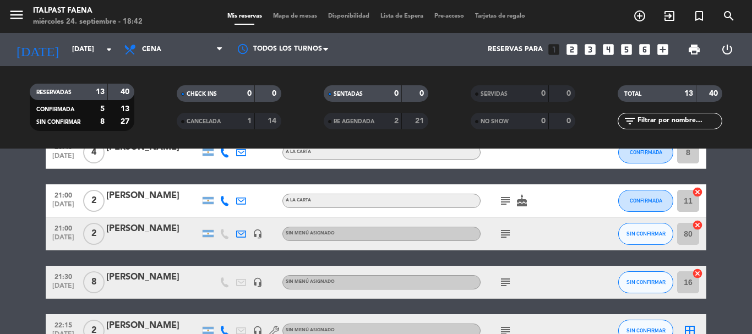
click at [507, 233] on icon "subject" at bounding box center [505, 233] width 13 height 13
click at [9, 19] on icon "menu" at bounding box center [16, 15] width 17 height 17
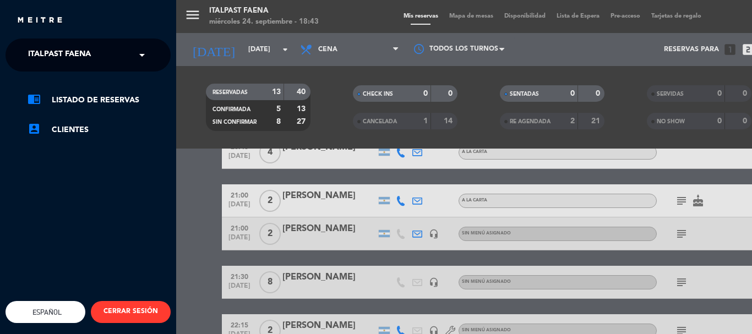
click at [36, 50] on span "Italpast Faena" at bounding box center [59, 54] width 63 height 23
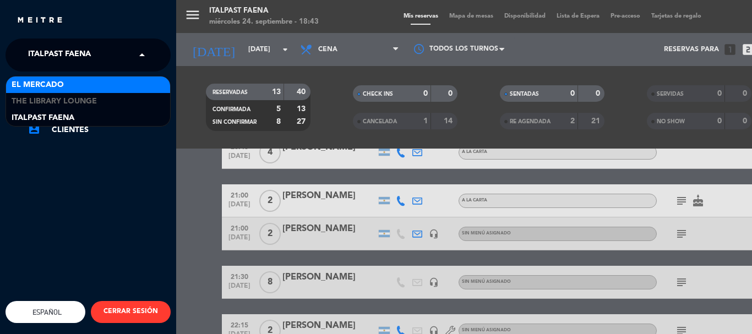
click at [84, 84] on div "El Mercado" at bounding box center [88, 84] width 164 height 17
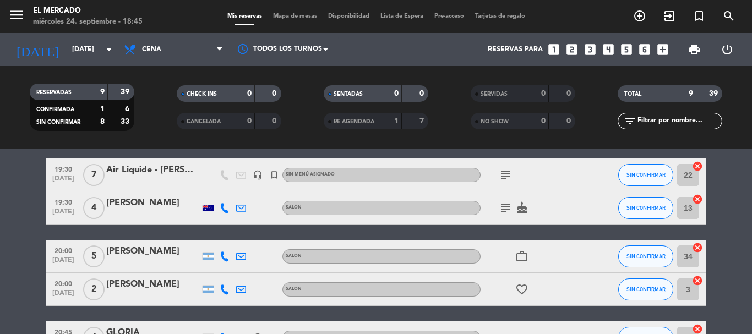
scroll to position [0, 0]
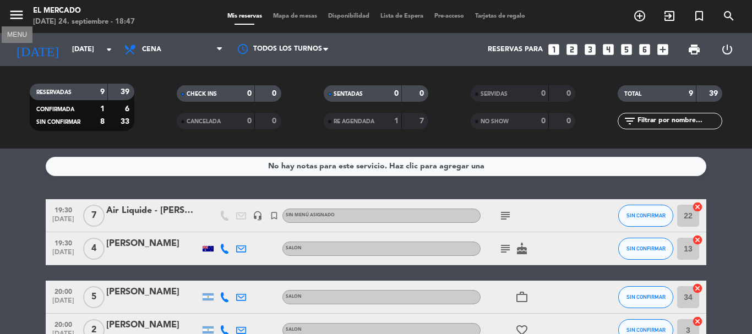
click at [24, 13] on icon "menu" at bounding box center [16, 15] width 17 height 17
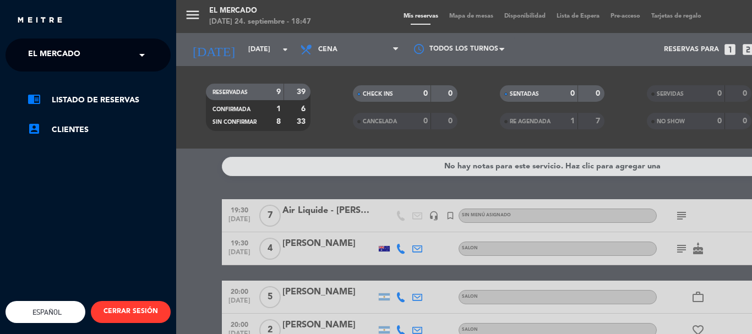
click at [57, 50] on span "El Mercado" at bounding box center [54, 54] width 52 height 23
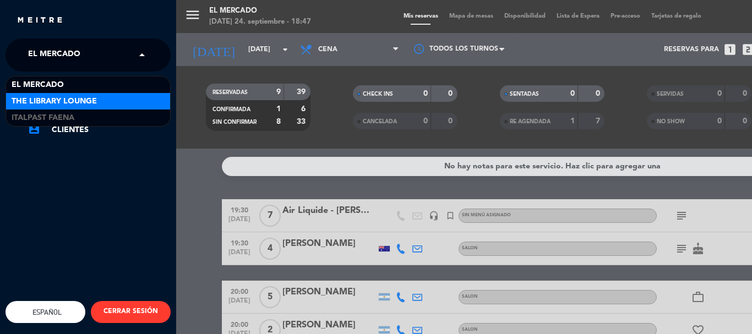
click at [78, 106] on span "The Library Lounge" at bounding box center [54, 101] width 85 height 13
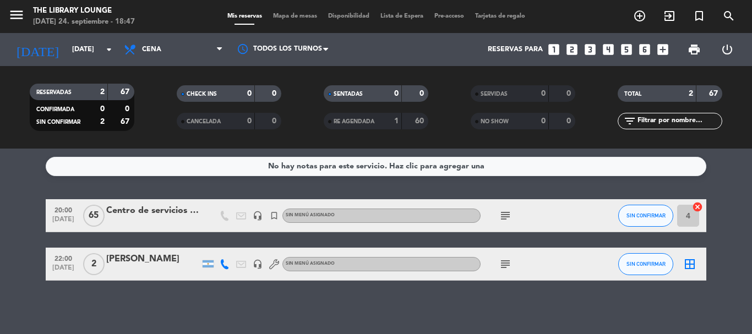
click at [162, 270] on div at bounding box center [153, 271] width 94 height 9
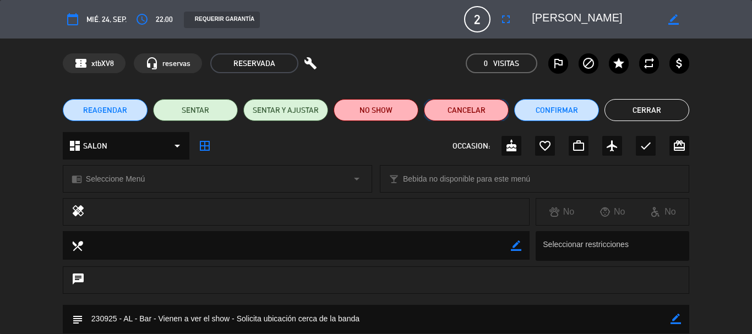
click at [463, 103] on button "Cancelar" at bounding box center [466, 110] width 85 height 22
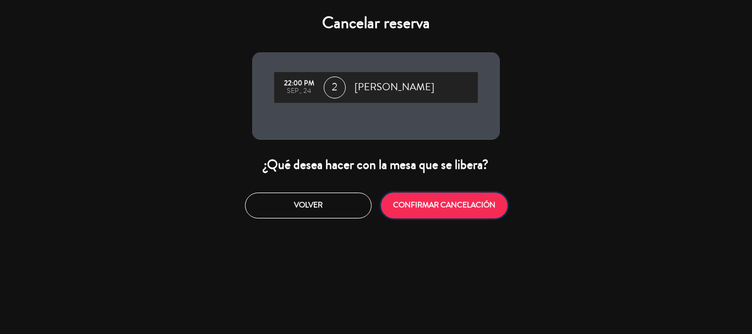
click at [466, 212] on button "CONFIRMAR CANCELACIÓN" at bounding box center [444, 206] width 127 height 26
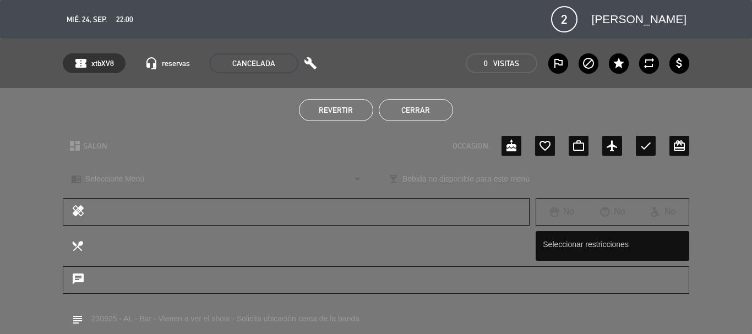
click at [391, 109] on button "Cerrar" at bounding box center [416, 110] width 74 height 22
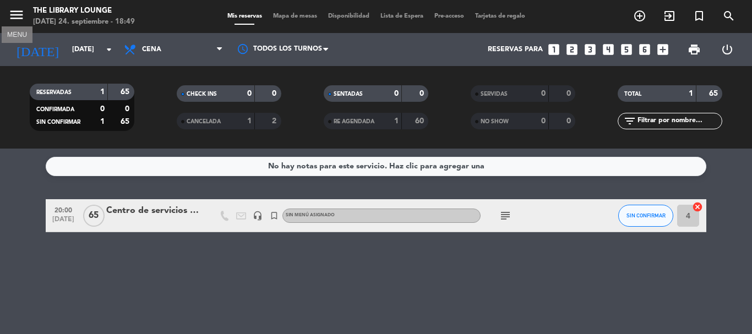
click at [20, 17] on icon "menu" at bounding box center [16, 15] width 17 height 17
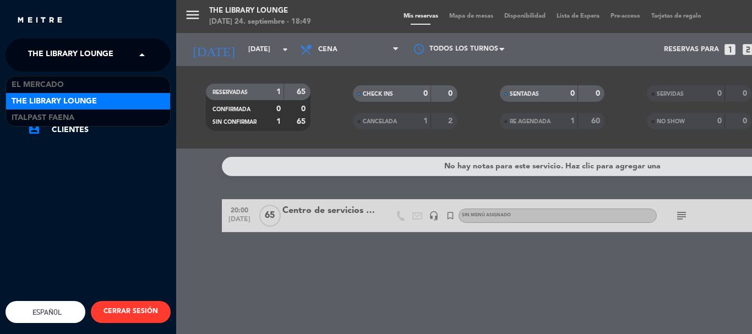
click at [106, 56] on span "The Library Lounge" at bounding box center [70, 54] width 85 height 23
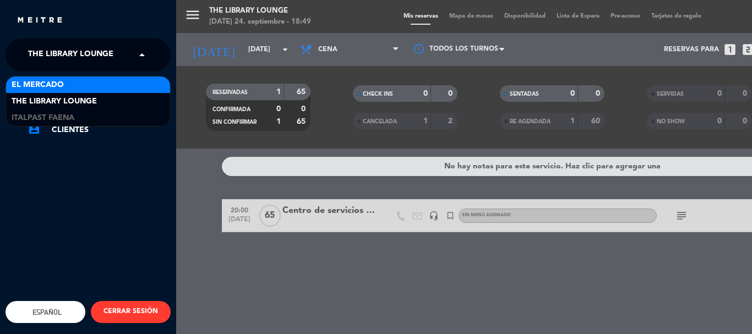
click at [91, 85] on div "El Mercado" at bounding box center [88, 84] width 164 height 17
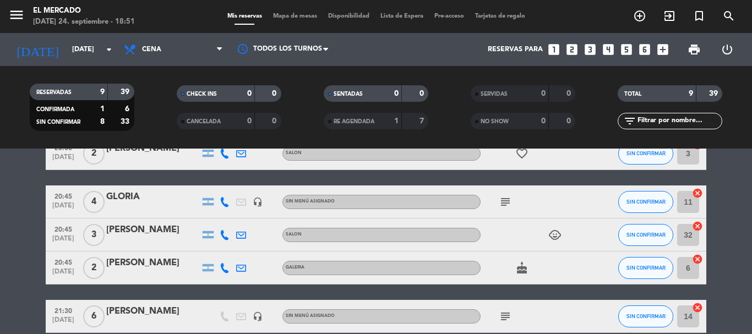
scroll to position [165, 0]
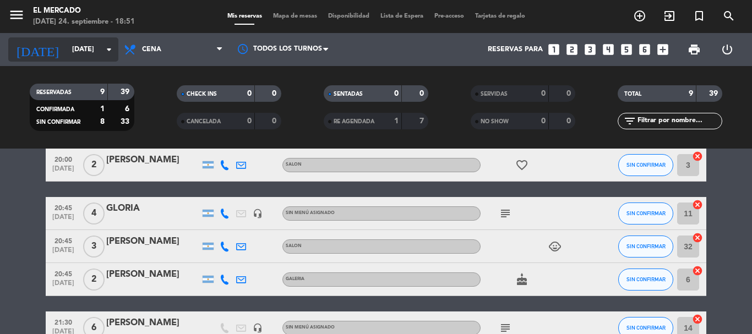
click at [92, 48] on input "[DATE]" at bounding box center [113, 49] width 93 height 19
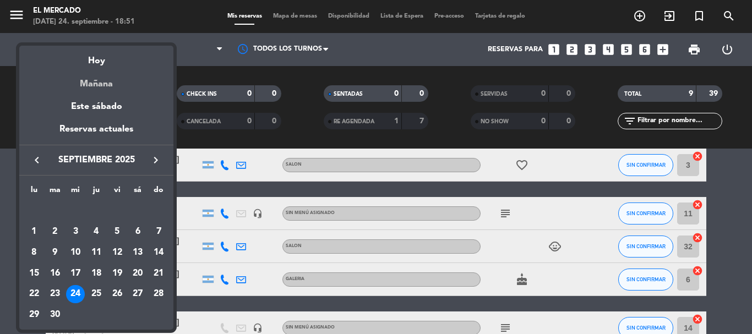
click at [107, 85] on div "Mañana" at bounding box center [96, 80] width 154 height 23
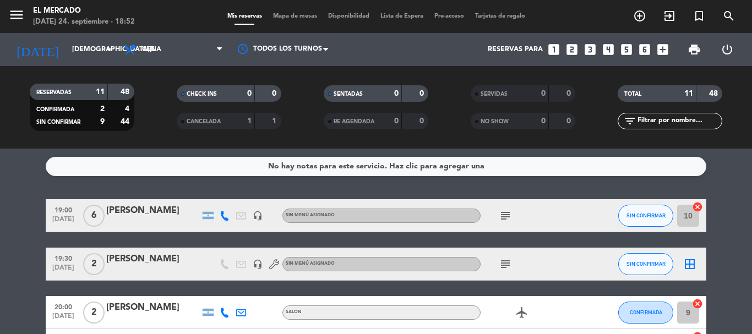
scroll to position [55, 0]
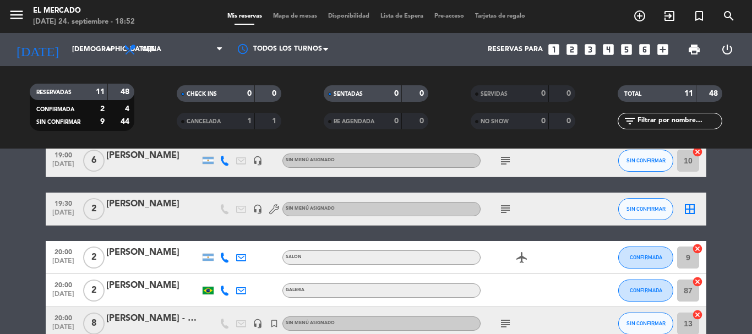
click at [176, 209] on div "[PERSON_NAME]" at bounding box center [153, 204] width 94 height 14
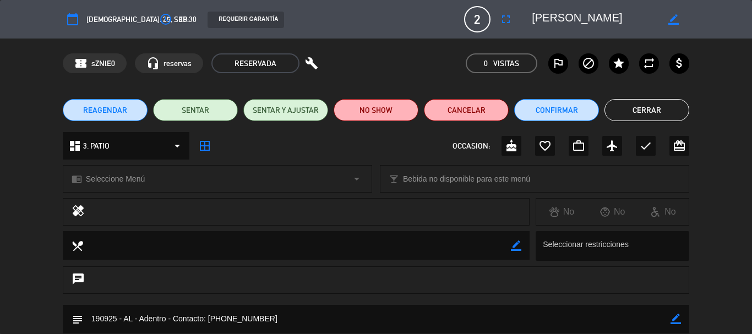
click at [660, 105] on button "Cerrar" at bounding box center [646, 110] width 85 height 22
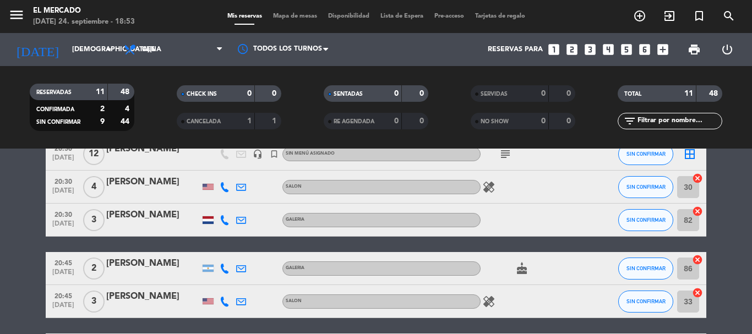
scroll to position [360, 0]
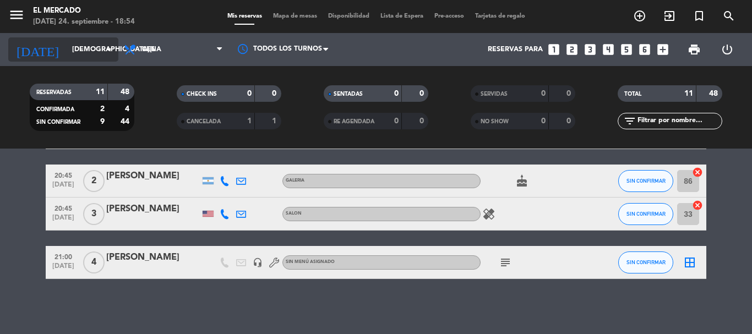
click at [86, 51] on input "[DEMOGRAPHIC_DATA][DATE]" at bounding box center [113, 49] width 93 height 19
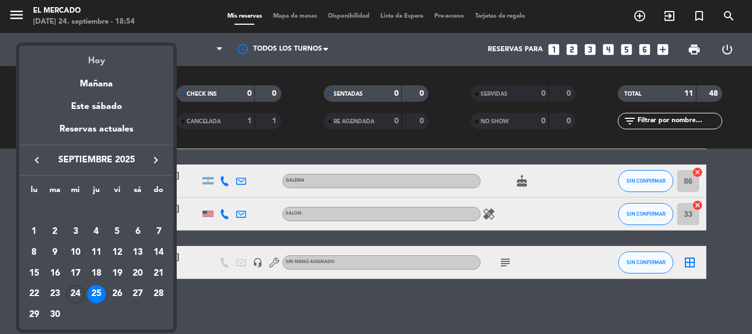
click at [102, 61] on div "Hoy" at bounding box center [96, 57] width 154 height 23
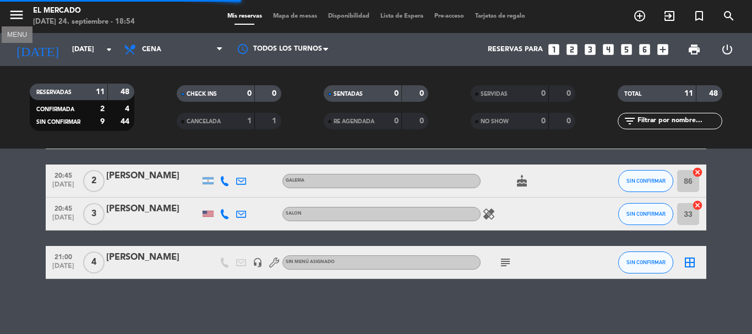
click at [14, 15] on icon "menu" at bounding box center [16, 15] width 17 height 17
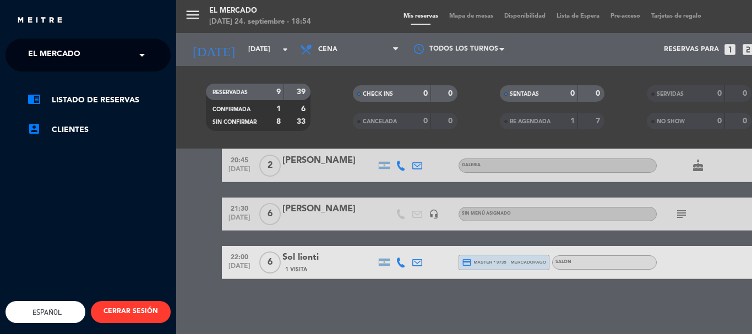
click at [55, 52] on span "El Mercado" at bounding box center [54, 54] width 52 height 23
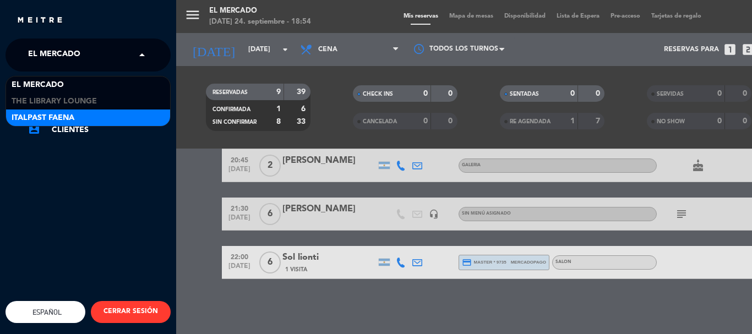
click at [78, 112] on div "Italpast Faena" at bounding box center [88, 118] width 164 height 17
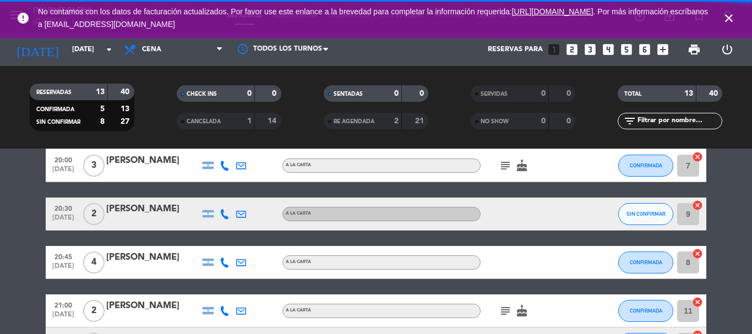
scroll to position [360, 0]
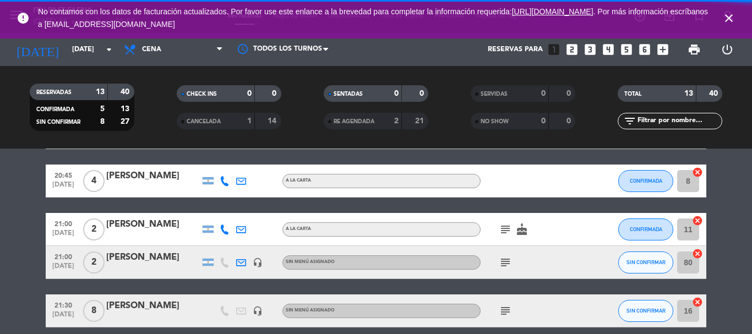
click at [730, 21] on icon "close" at bounding box center [728, 18] width 13 height 13
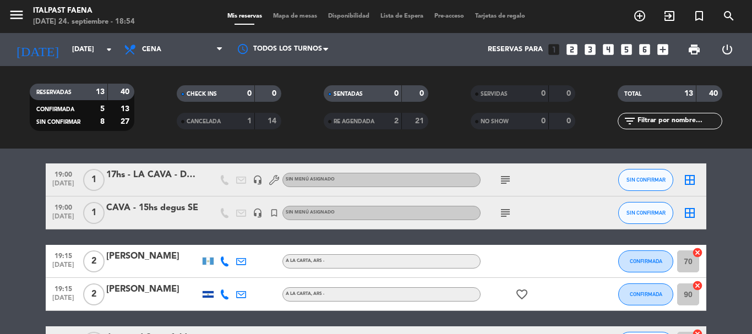
scroll to position [55, 0]
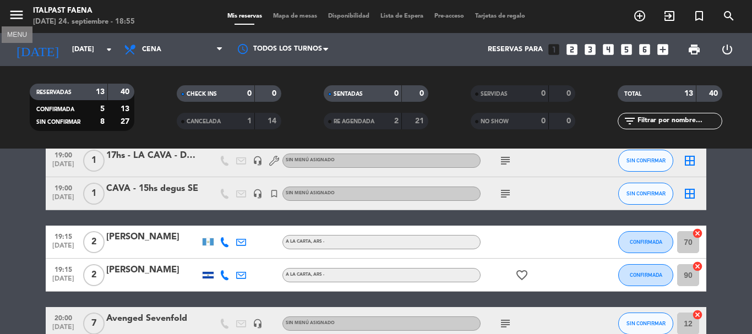
click at [21, 14] on icon "menu" at bounding box center [16, 15] width 17 height 17
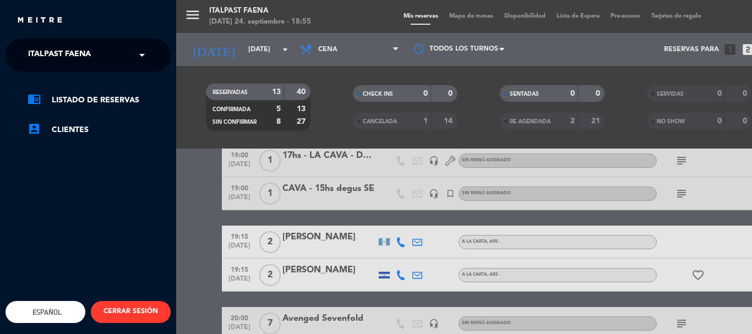
click at [62, 60] on span "Italpast Faena" at bounding box center [59, 54] width 63 height 23
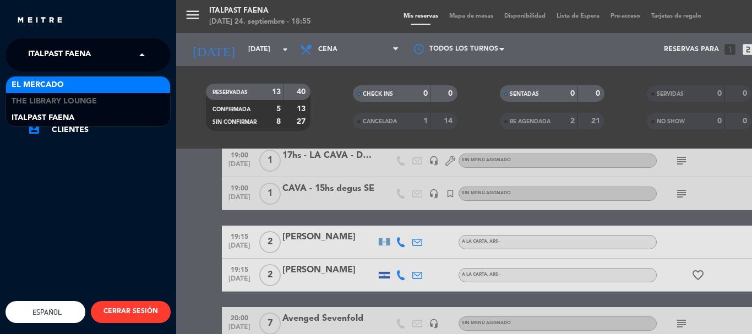
click at [66, 87] on div "El Mercado" at bounding box center [88, 84] width 164 height 17
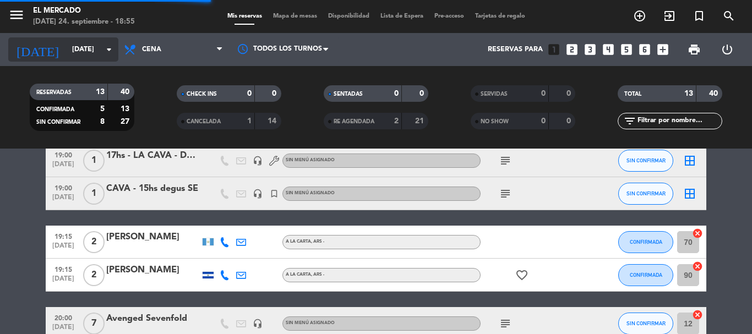
click at [80, 53] on input "[DATE]" at bounding box center [113, 49] width 93 height 19
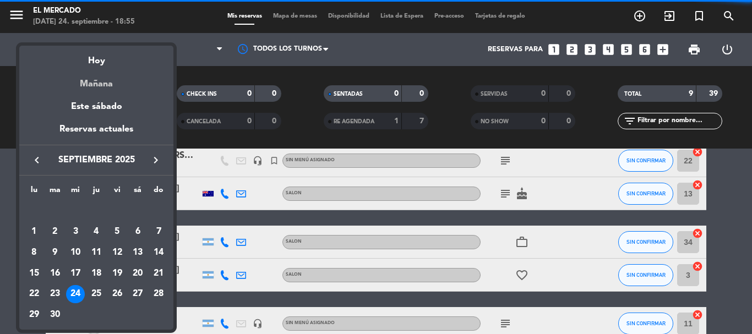
click at [98, 86] on div "Mañana" at bounding box center [96, 80] width 154 height 23
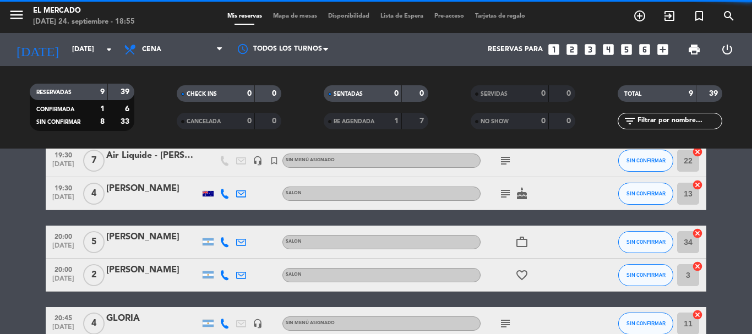
type input "[DEMOGRAPHIC_DATA][DATE]"
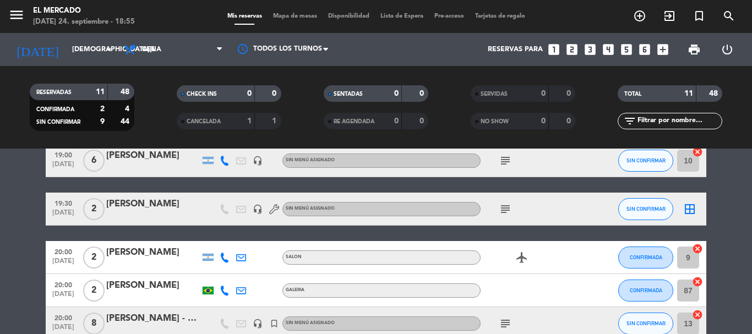
click at [282, 19] on span "Mapa de mesas" at bounding box center [294, 16] width 55 height 6
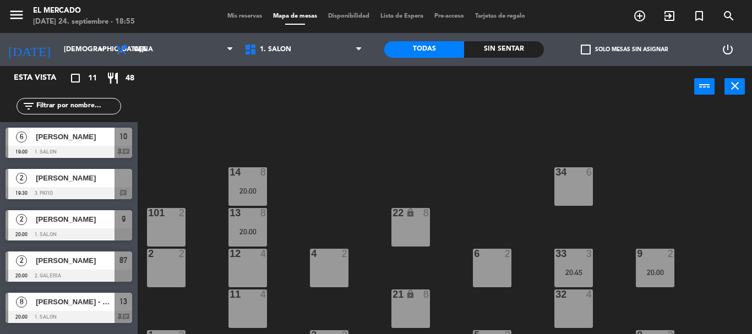
click at [246, 13] on span "Mis reservas" at bounding box center [245, 16] width 46 height 6
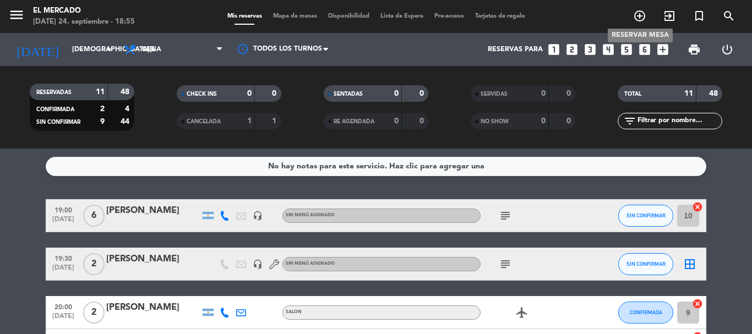
click at [637, 18] on icon "add_circle_outline" at bounding box center [639, 15] width 13 height 13
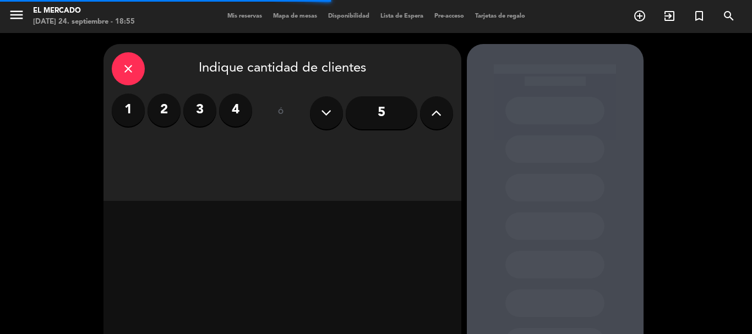
click at [242, 108] on label "4" at bounding box center [235, 110] width 33 height 33
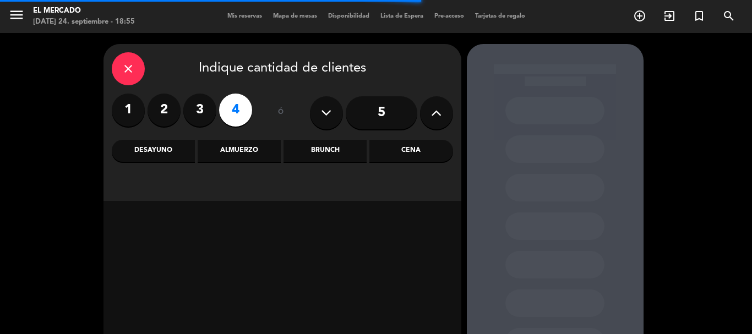
click at [402, 143] on div "Cena" at bounding box center [410, 151] width 83 height 22
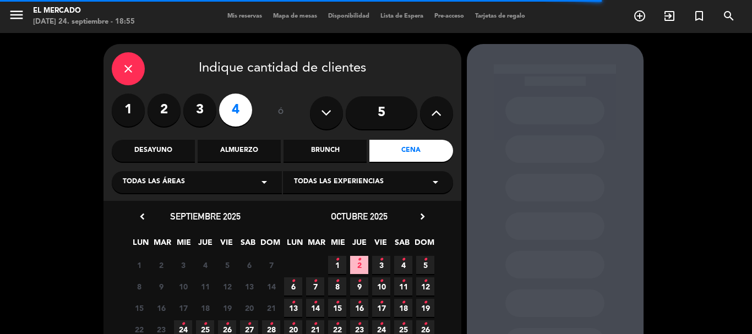
click at [208, 325] on span "25 •" at bounding box center [205, 329] width 18 height 18
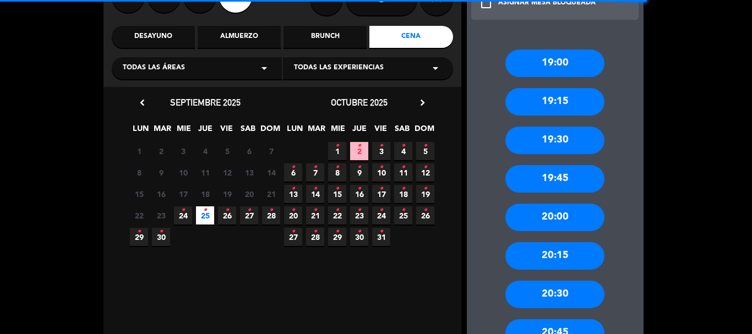
scroll to position [154, 0]
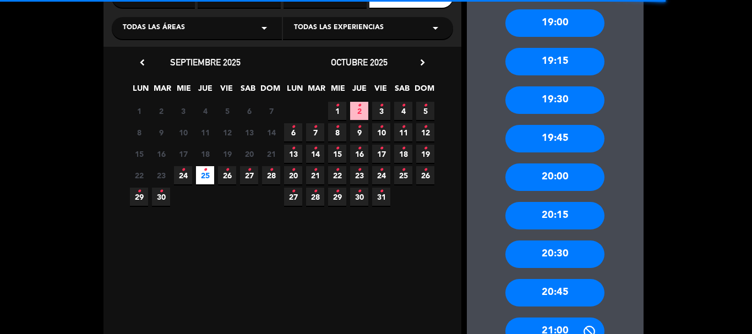
click at [571, 285] on div "20:45" at bounding box center [554, 293] width 99 height 28
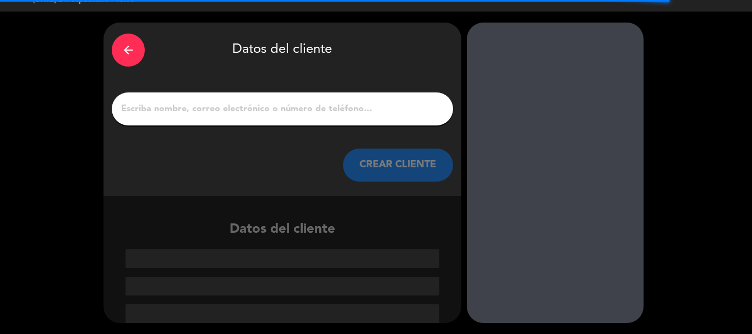
scroll to position [21, 0]
click at [128, 60] on div "arrow_back" at bounding box center [128, 50] width 33 height 33
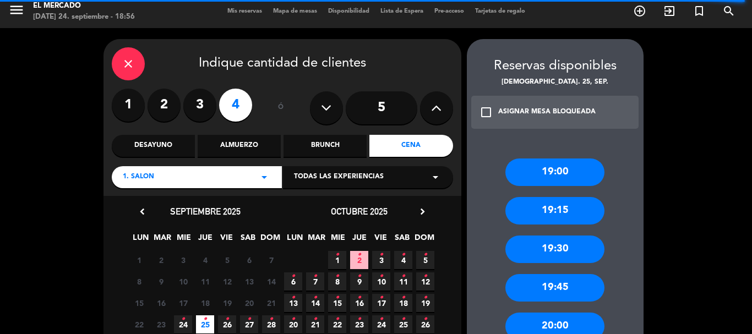
scroll to position [0, 0]
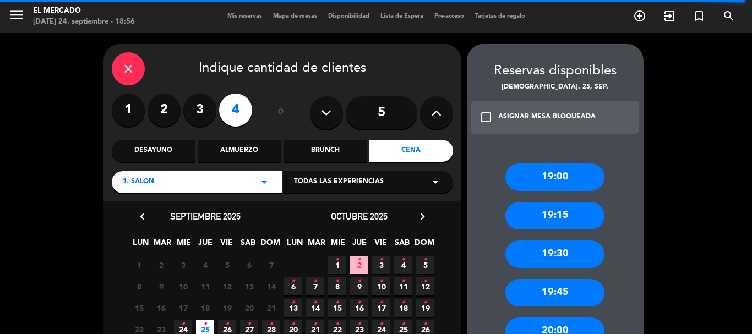
click at [139, 67] on div "close" at bounding box center [128, 68] width 33 height 33
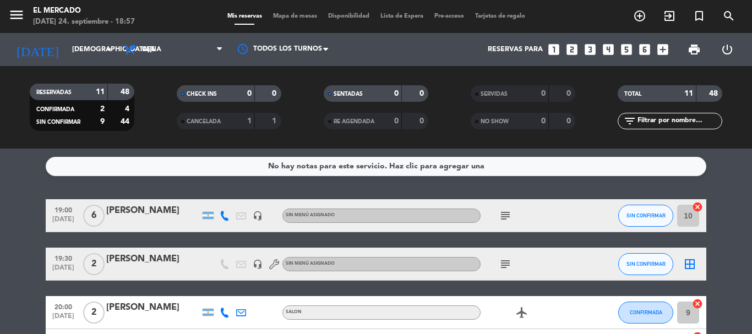
click at [28, 9] on span "menu" at bounding box center [20, 17] width 25 height 26
click at [22, 10] on icon "menu" at bounding box center [16, 15] width 17 height 17
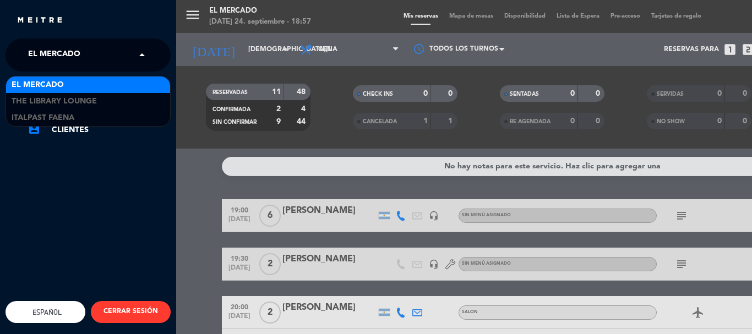
click at [57, 48] on span "El Mercado" at bounding box center [54, 54] width 52 height 23
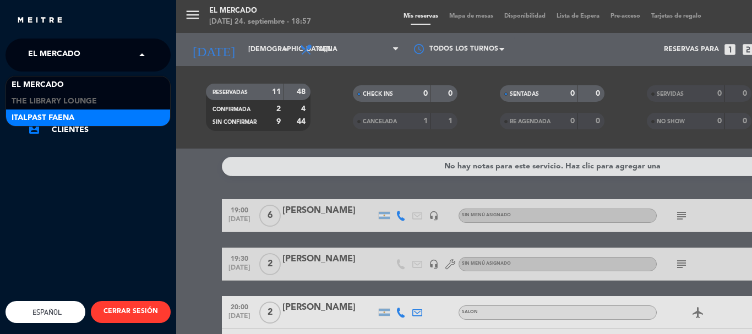
click at [82, 114] on div "Italpast Faena" at bounding box center [88, 118] width 164 height 17
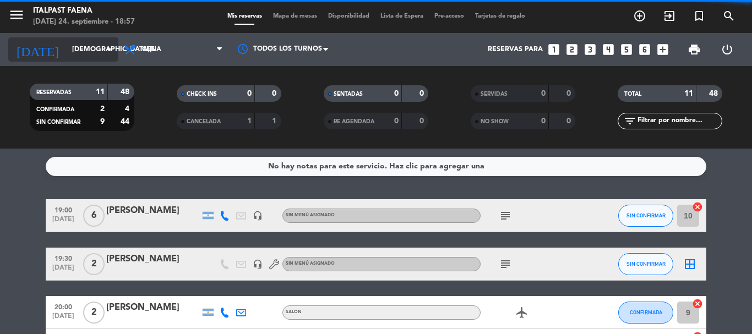
click at [93, 57] on input "[DEMOGRAPHIC_DATA][DATE]" at bounding box center [113, 49] width 93 height 19
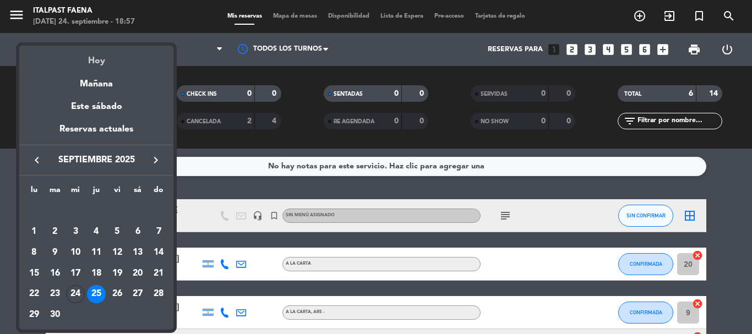
click at [93, 57] on div "Hoy" at bounding box center [96, 57] width 154 height 23
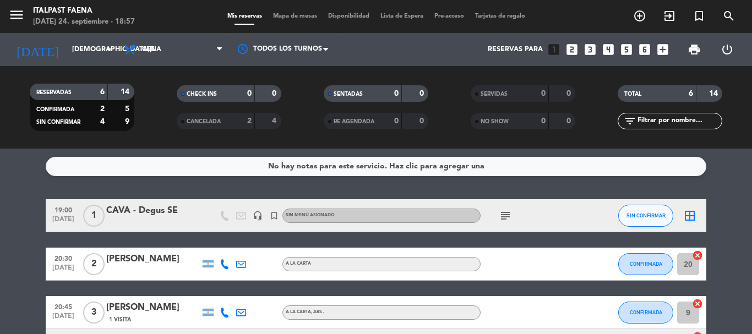
type input "[DATE]"
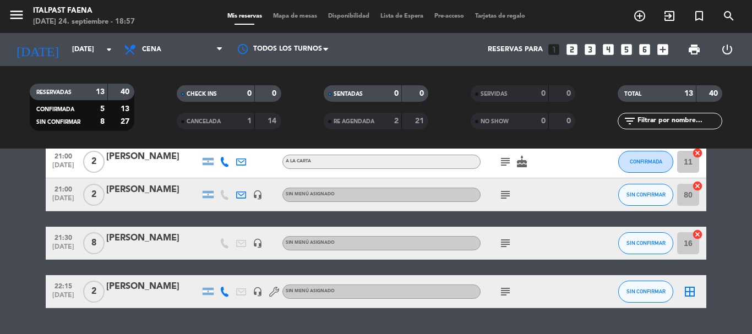
scroll to position [440, 0]
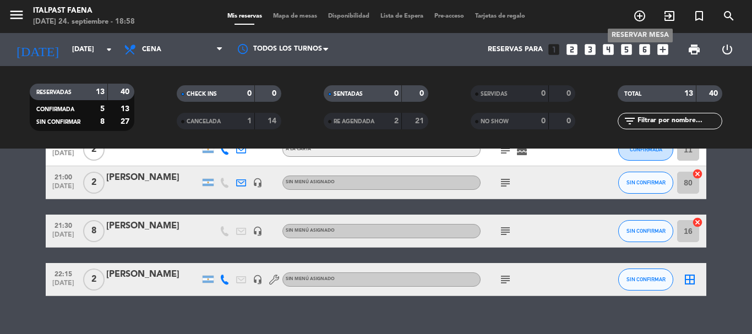
click at [644, 10] on icon "add_circle_outline" at bounding box center [639, 15] width 13 height 13
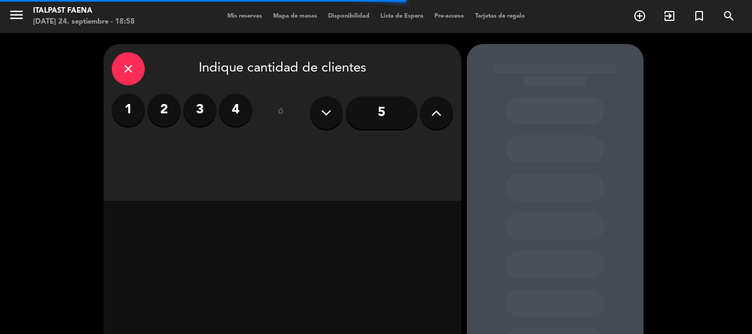
drag, startPoint x: 170, startPoint y: 113, endPoint x: 128, endPoint y: 46, distance: 78.6
click at [162, 97] on label "2" at bounding box center [163, 110] width 33 height 33
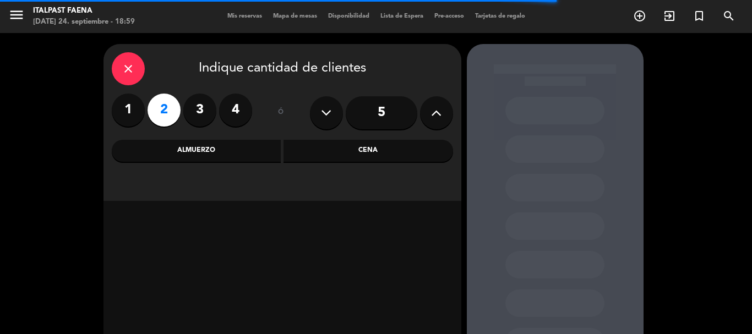
click at [322, 149] on div "Cena" at bounding box center [367, 151] width 169 height 22
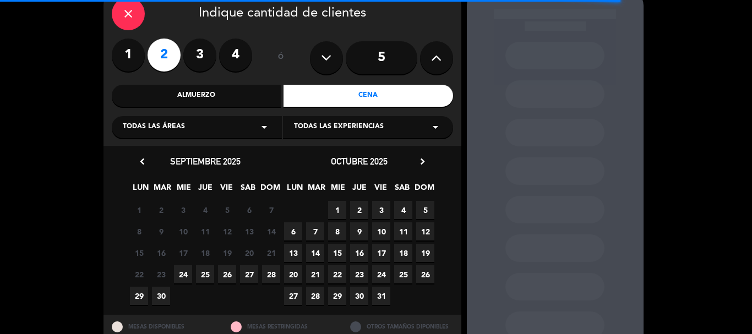
click at [187, 267] on span "24" at bounding box center [183, 274] width 18 height 18
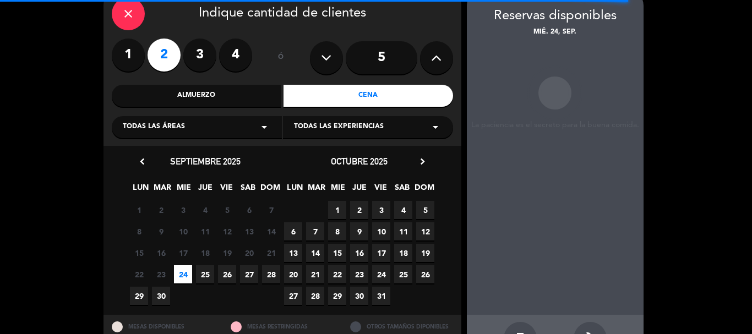
scroll to position [44, 0]
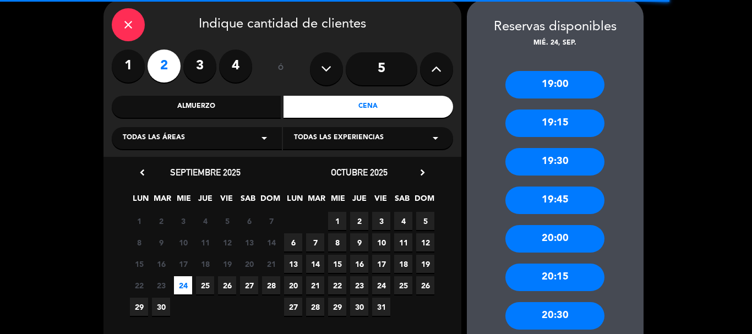
click at [132, 32] on div "close" at bounding box center [128, 24] width 33 height 33
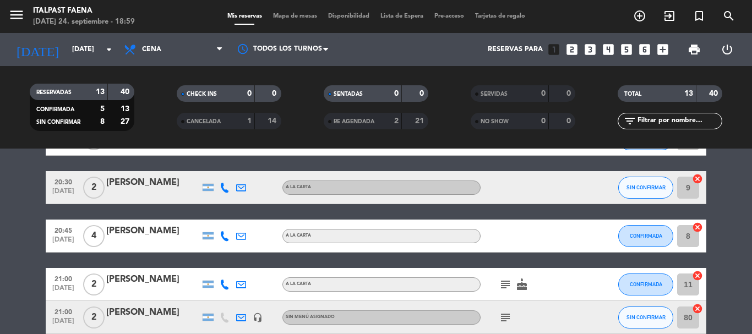
scroll to position [330, 0]
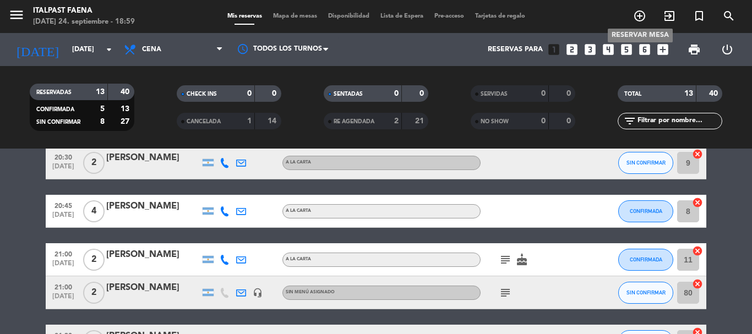
click at [633, 15] on icon "add_circle_outline" at bounding box center [639, 15] width 13 height 13
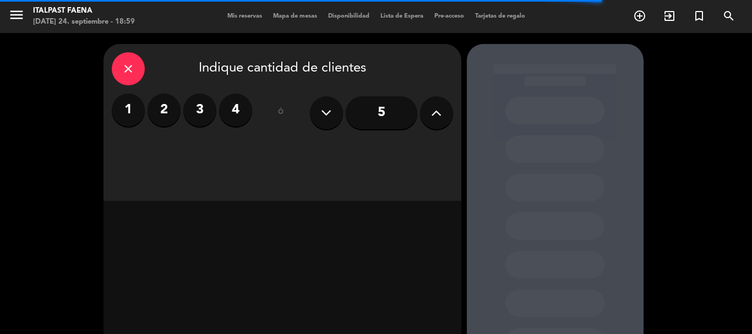
click at [177, 106] on label "2" at bounding box center [163, 110] width 33 height 33
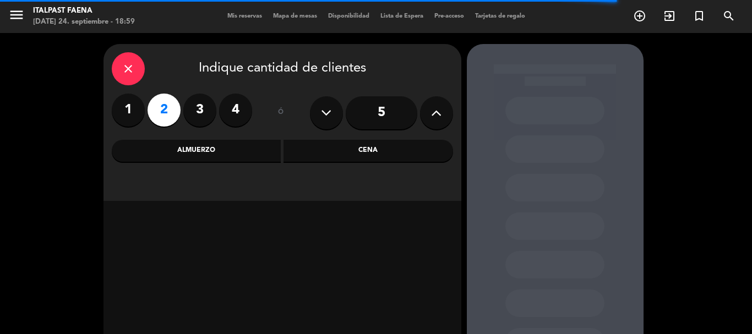
click at [311, 150] on div "Cena" at bounding box center [367, 151] width 169 height 22
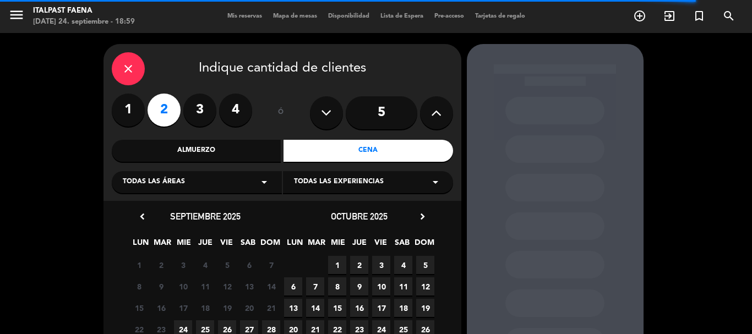
click at [188, 320] on span "24" at bounding box center [183, 329] width 18 height 18
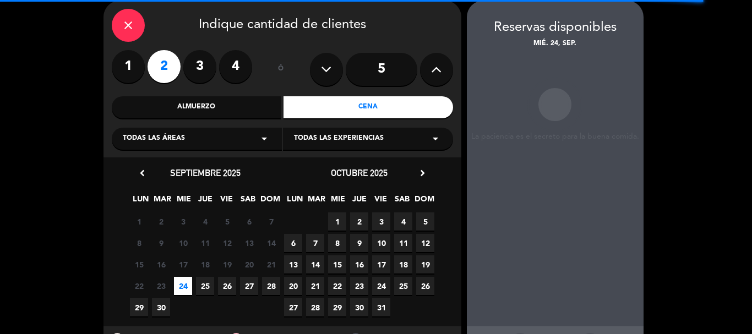
scroll to position [44, 0]
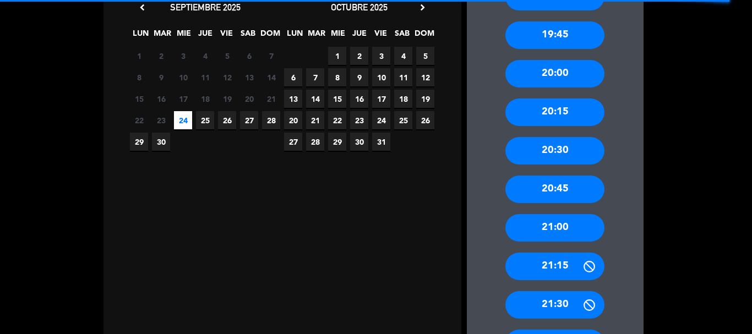
click at [559, 233] on div "21:00" at bounding box center [554, 228] width 99 height 28
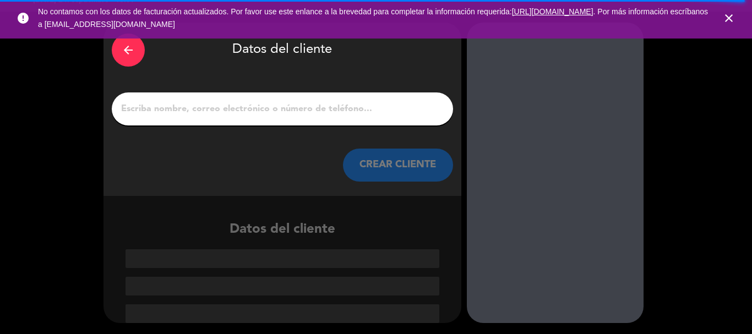
click at [308, 102] on input "1" at bounding box center [282, 108] width 325 height 15
paste input "[PERSON_NAME]"
type input "[PERSON_NAME]"
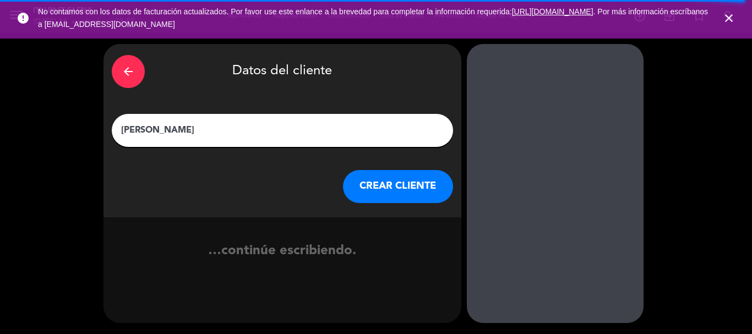
scroll to position [0, 0]
click at [370, 179] on button "CREAR CLIENTE" at bounding box center [398, 186] width 110 height 33
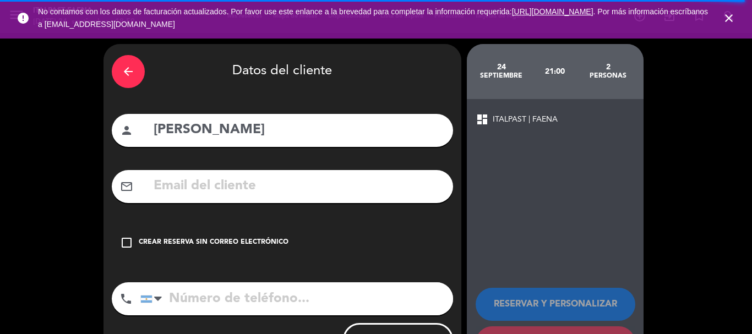
click at [168, 240] on div "Crear reserva sin correo electrónico" at bounding box center [214, 242] width 150 height 11
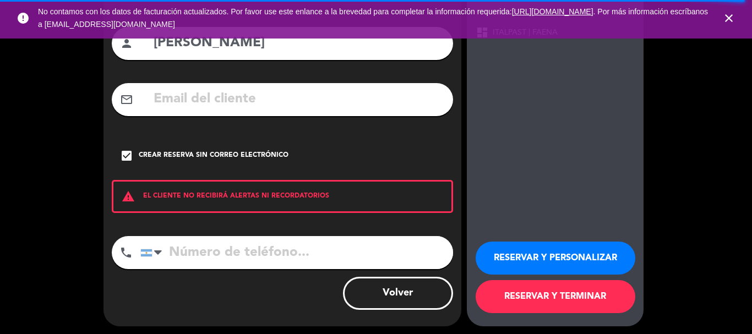
scroll to position [90, 0]
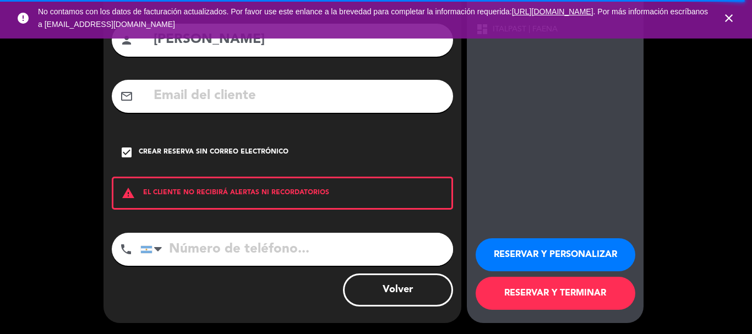
click at [214, 238] on input "tel" at bounding box center [296, 249] width 313 height 33
paste input "[PHONE_NUMBER]"
type input "[PHONE_NUMBER]"
click at [527, 256] on button "RESERVAR Y PERSONALIZAR" at bounding box center [555, 254] width 160 height 33
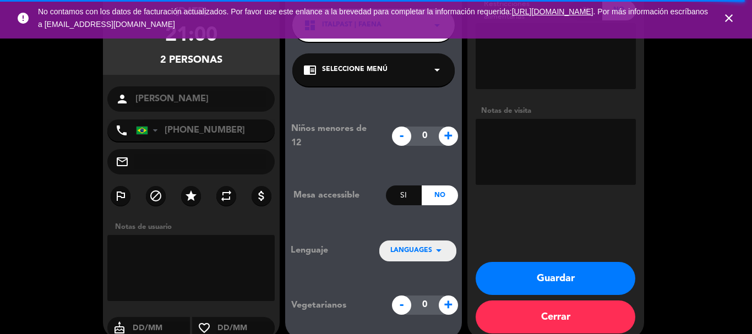
scroll to position [44, 0]
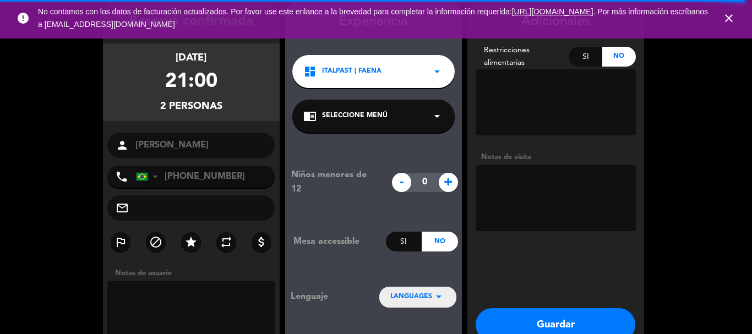
click at [726, 21] on icon "close" at bounding box center [728, 18] width 13 height 13
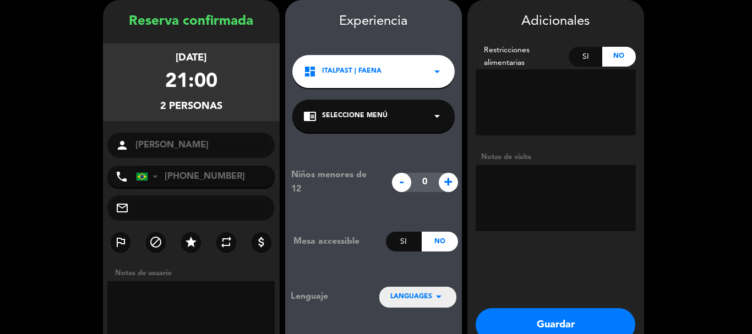
click at [572, 186] on textarea at bounding box center [555, 198] width 160 height 66
type textarea "240925 - AG - Italpast - Aniversario"
click at [548, 313] on button "Guardar" at bounding box center [555, 324] width 160 height 33
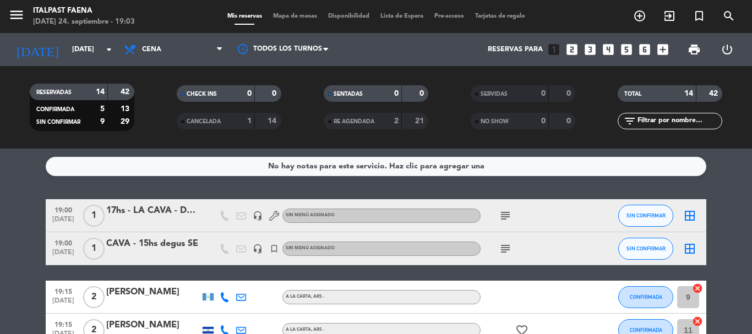
click at [42, 64] on div "[DATE] [DATE] arrow_drop_down" at bounding box center [63, 49] width 110 height 33
click at [47, 62] on div "[DATE] [DATE] arrow_drop_down" at bounding box center [63, 49] width 110 height 33
click at [19, 18] on icon "menu" at bounding box center [16, 15] width 17 height 17
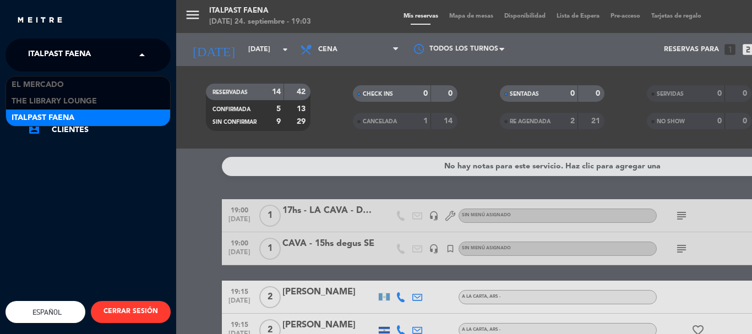
click at [65, 46] on span "Italpast Faena" at bounding box center [59, 54] width 63 height 23
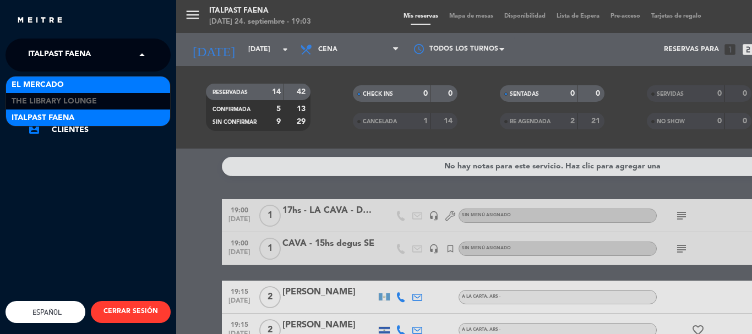
drag, startPoint x: 71, startPoint y: 87, endPoint x: 68, endPoint y: 110, distance: 22.2
click at [70, 100] on div "El Mercado The Library Lounge Italpast Faena" at bounding box center [88, 101] width 164 height 50
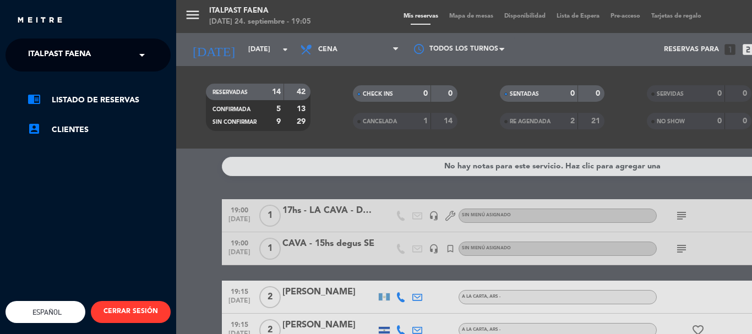
drag, startPoint x: 284, startPoint y: 134, endPoint x: 297, endPoint y: 144, distance: 15.3
click at [284, 136] on div "menu Italpast Faena [DATE] 24. septiembre - 19:05 Mis reservas Mapa de mesas Di…" at bounding box center [552, 167] width 752 height 334
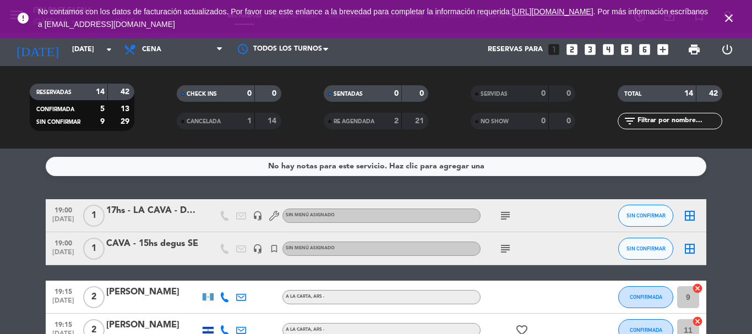
click at [730, 20] on icon "close" at bounding box center [728, 18] width 13 height 13
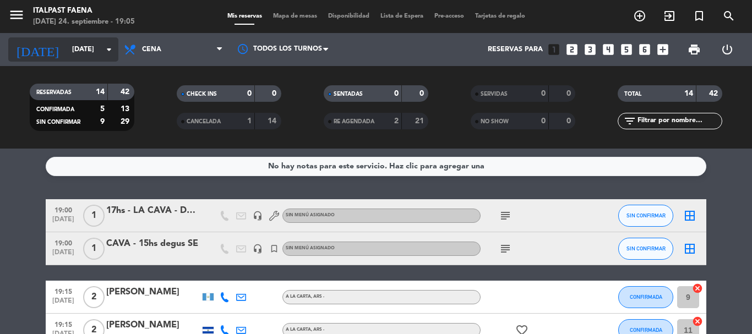
click at [74, 52] on input "[DATE]" at bounding box center [113, 49] width 93 height 19
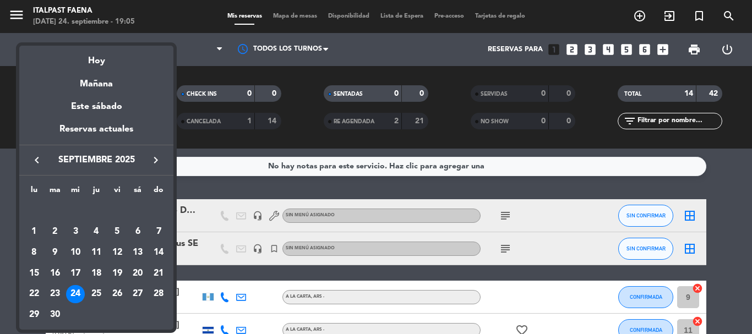
click at [163, 157] on button "keyboard_arrow_right" at bounding box center [156, 160] width 20 height 14
click at [159, 233] on div "5" at bounding box center [158, 231] width 19 height 19
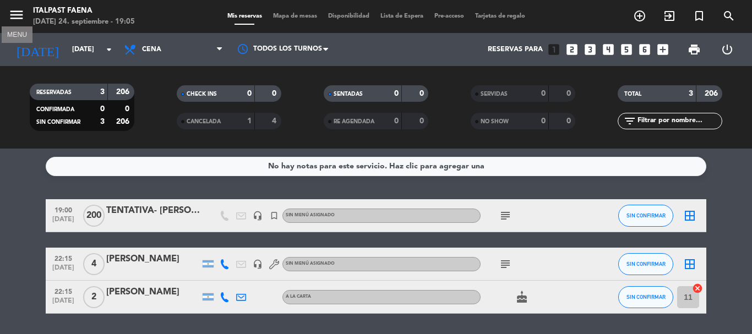
click at [23, 18] on icon "menu" at bounding box center [16, 15] width 17 height 17
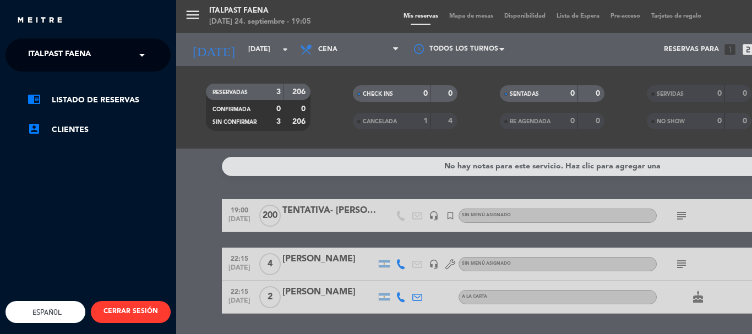
click at [284, 140] on div "menu Italpast Faena [DATE] 24. septiembre - 19:05 Mis reservas Mapa de mesas Di…" at bounding box center [552, 167] width 752 height 334
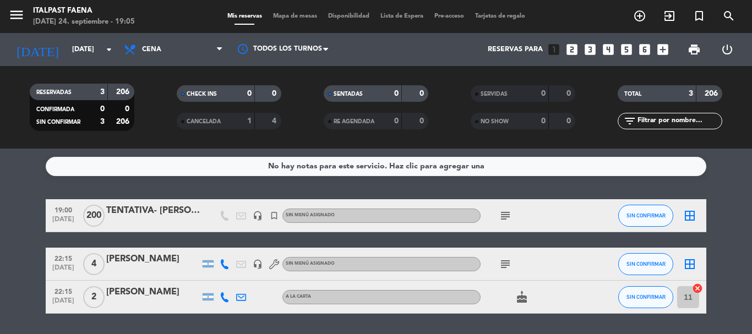
click at [144, 224] on div at bounding box center [153, 222] width 94 height 9
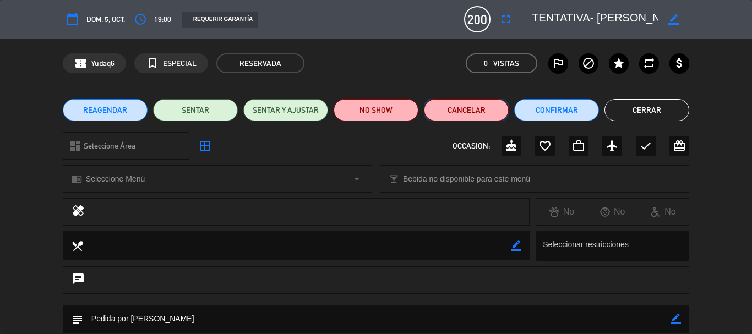
click at [453, 107] on button "Cancelar" at bounding box center [466, 110] width 85 height 22
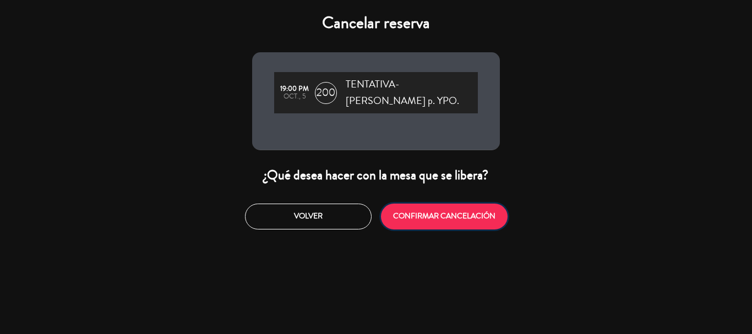
click at [410, 204] on button "CONFIRMAR CANCELACIÓN" at bounding box center [444, 217] width 127 height 26
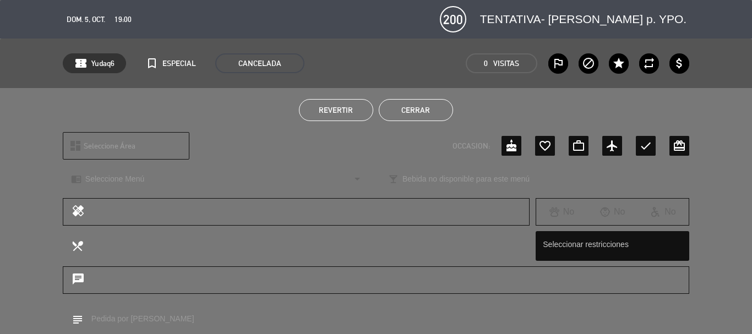
click at [409, 110] on button "Cerrar" at bounding box center [416, 110] width 74 height 22
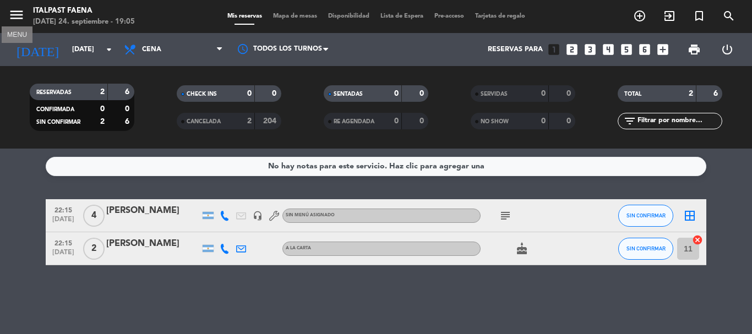
drag, startPoint x: 23, startPoint y: 15, endPoint x: 46, endPoint y: 29, distance: 26.6
click at [23, 18] on icon "menu" at bounding box center [16, 15] width 17 height 17
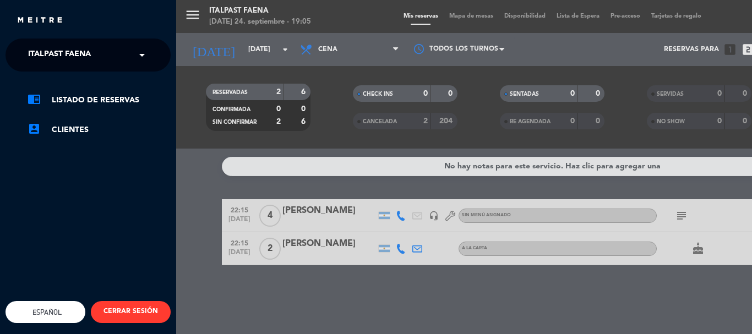
click at [83, 45] on span "Italpast Faena" at bounding box center [59, 54] width 63 height 23
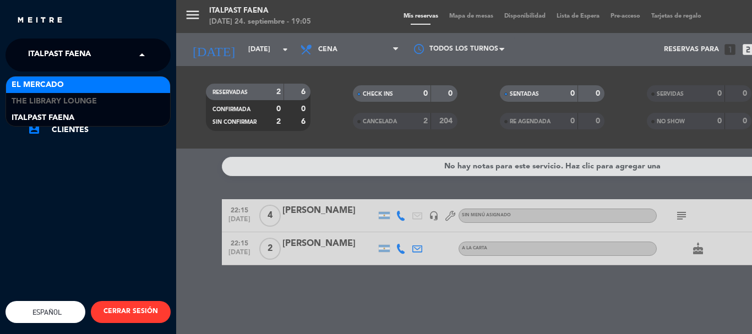
click at [53, 86] on span "El Mercado" at bounding box center [38, 85] width 52 height 13
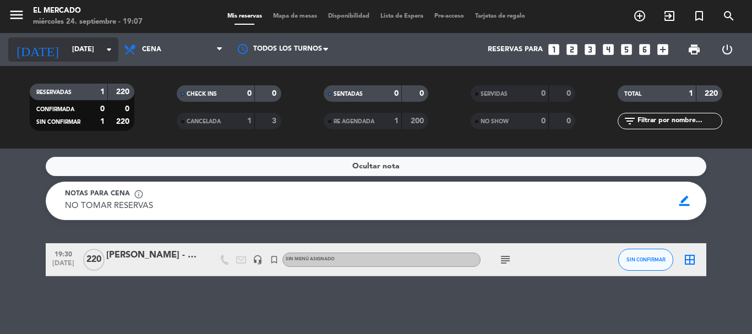
click at [81, 43] on input "[DATE]" at bounding box center [113, 49] width 93 height 19
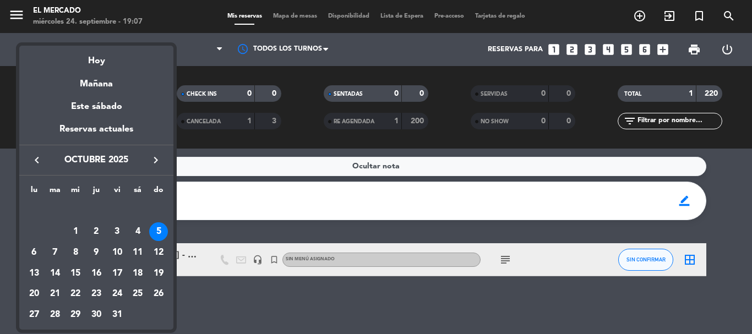
click at [38, 162] on icon "keyboard_arrow_left" at bounding box center [36, 160] width 13 height 13
click at [193, 299] on div at bounding box center [376, 167] width 752 height 334
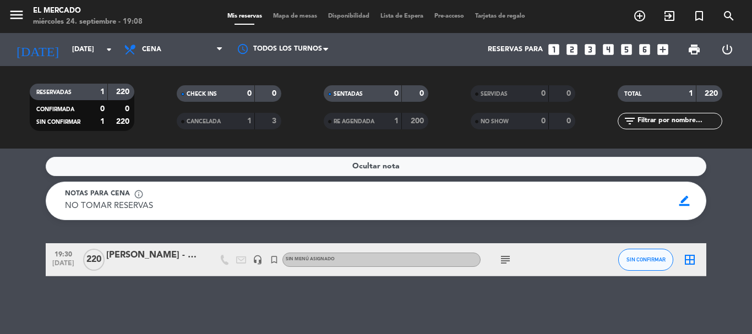
click at [69, 34] on div "[DATE] [DATE] arrow_drop_down" at bounding box center [63, 49] width 110 height 33
click at [73, 43] on input "[DATE]" at bounding box center [113, 49] width 93 height 19
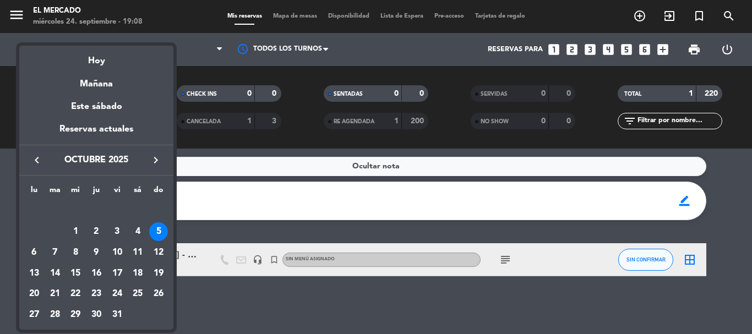
click at [30, 158] on button "keyboard_arrow_left" at bounding box center [37, 160] width 20 height 14
click at [97, 287] on div "25" at bounding box center [96, 294] width 19 height 19
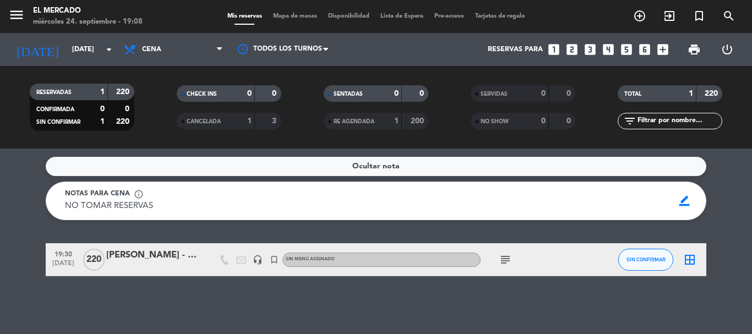
type input "[DEMOGRAPHIC_DATA][DATE]"
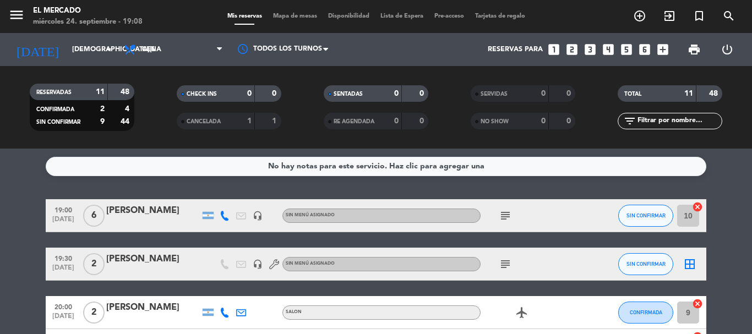
click at [607, 50] on icon "looks_4" at bounding box center [608, 49] width 14 height 14
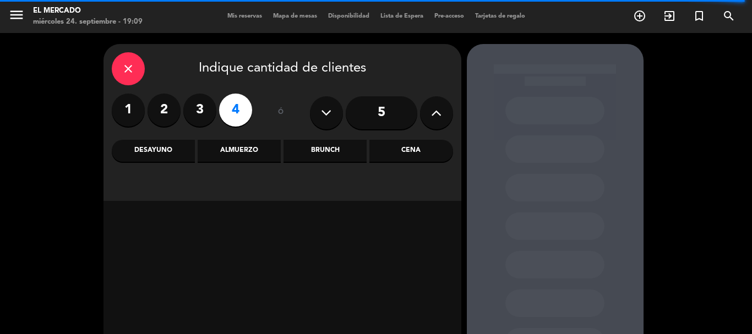
click at [410, 170] on div "close Indique cantidad de clientes 1 2 3 4 ó 5 Desayuno Almuerzo Brunch Cena" at bounding box center [282, 122] width 358 height 157
click at [410, 160] on div "Cena" at bounding box center [410, 151] width 83 height 22
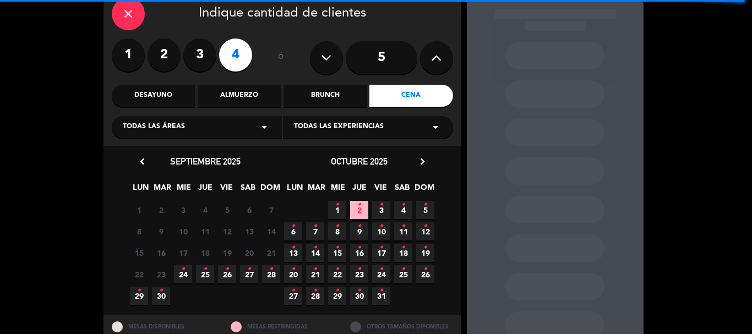
click at [214, 273] on span "25 •" at bounding box center [205, 274] width 18 height 18
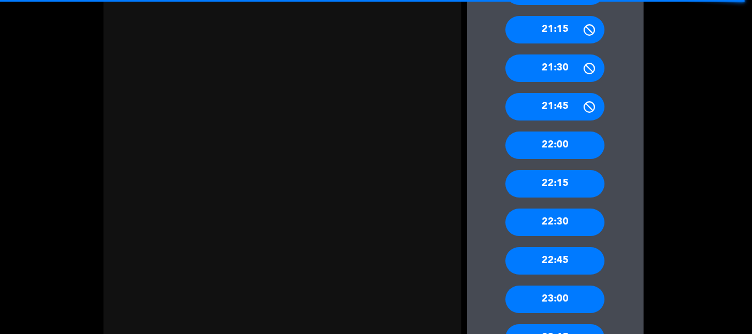
scroll to position [539, 0]
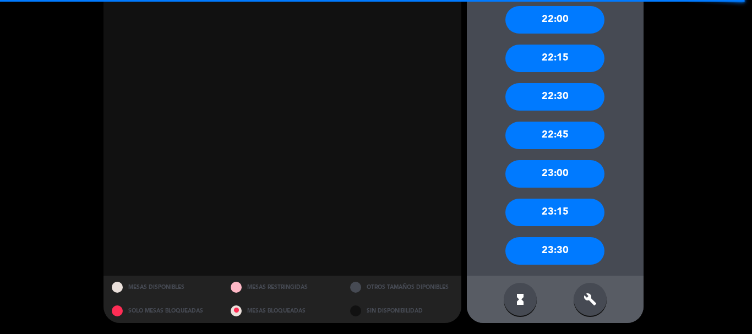
click at [581, 294] on div "build" at bounding box center [589, 299] width 33 height 33
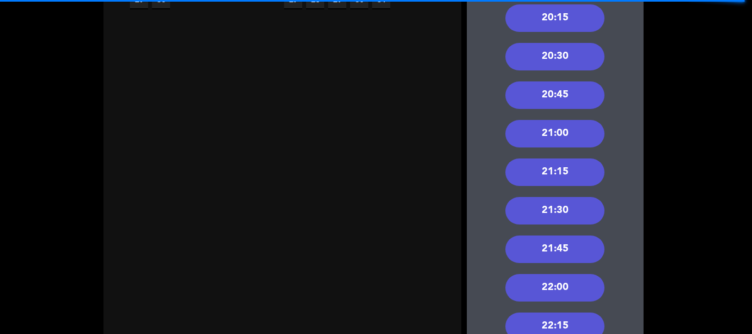
scroll to position [344, 0]
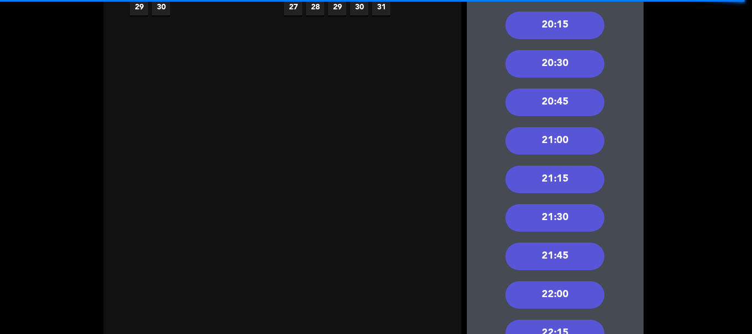
click at [549, 95] on div "20:45" at bounding box center [554, 103] width 99 height 28
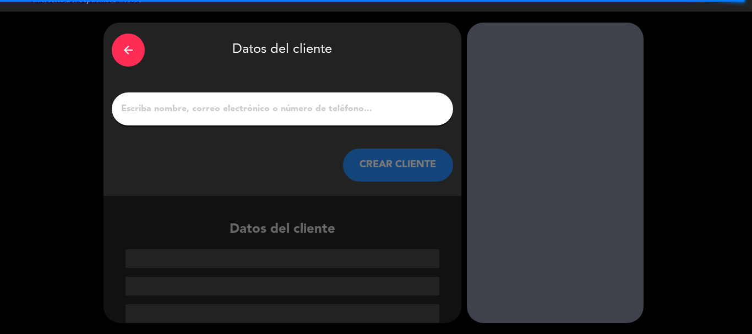
scroll to position [21, 0]
click at [234, 107] on input "1" at bounding box center [282, 108] width 325 height 15
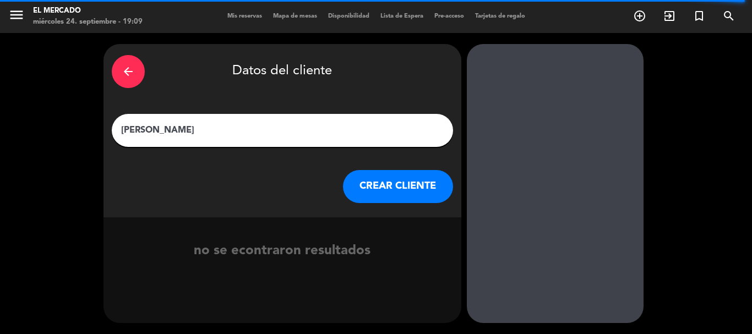
type input "[PERSON_NAME]"
click at [417, 193] on button "CREAR CLIENTE" at bounding box center [398, 186] width 110 height 33
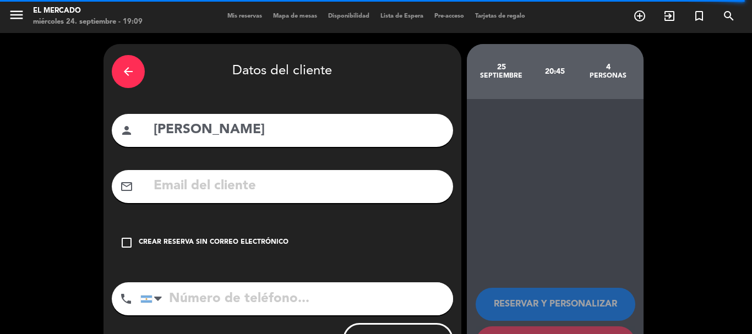
paste input "[PHONE_NUMBER]"
type input "[PHONE_NUMBER]"
click at [254, 232] on div "check_box_outline_blank Crear reserva sin correo electrónico" at bounding box center [282, 242] width 341 height 33
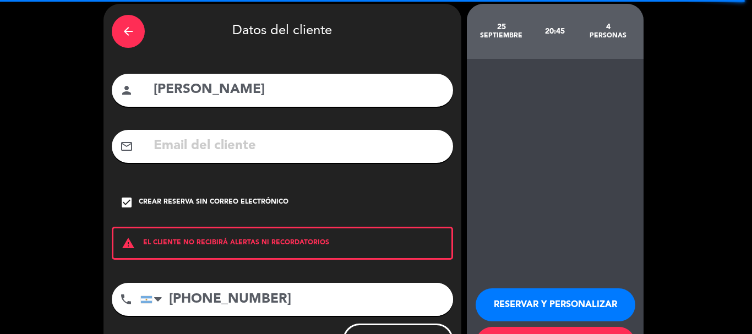
scroll to position [90, 0]
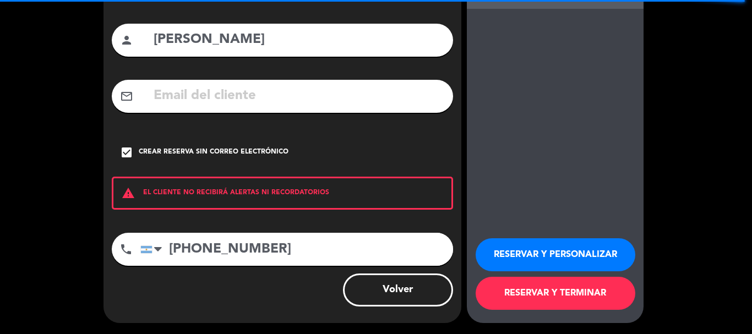
click at [502, 269] on button "RESERVAR Y PERSONALIZAR" at bounding box center [555, 254] width 160 height 33
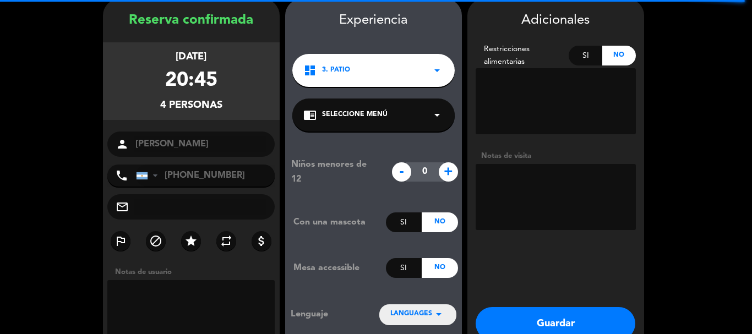
scroll to position [44, 0]
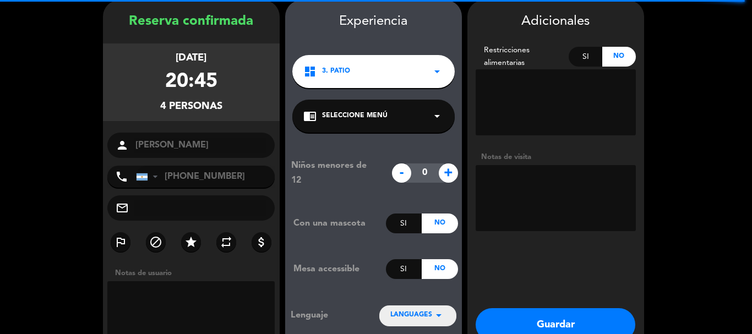
click at [519, 198] on textarea at bounding box center [555, 198] width 160 height 66
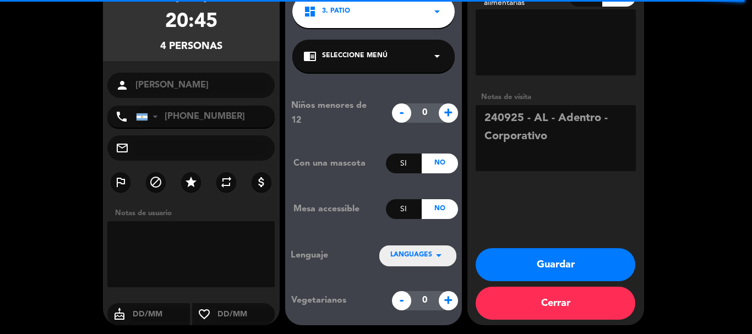
scroll to position [106, 0]
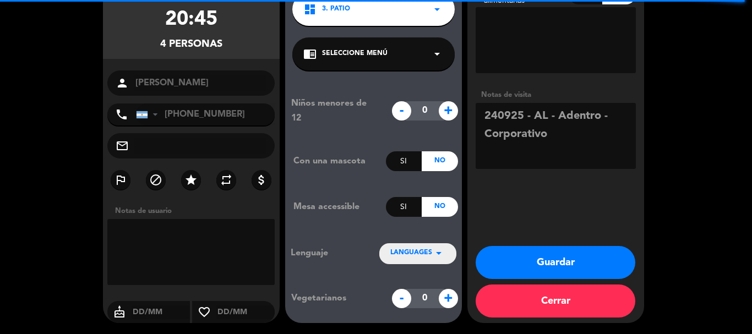
type textarea "240925 - AL - Adentro - Corporativo"
click at [524, 258] on button "Guardar" at bounding box center [555, 262] width 160 height 33
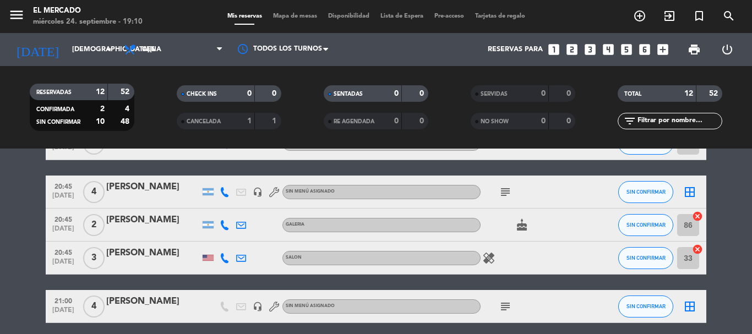
scroll to position [330, 0]
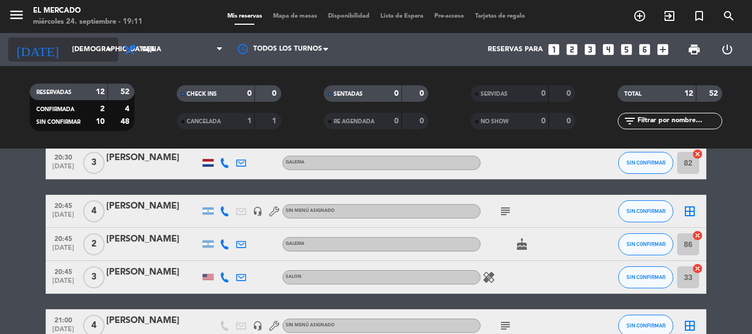
click at [67, 52] on input "[DEMOGRAPHIC_DATA][DATE]" at bounding box center [113, 49] width 93 height 19
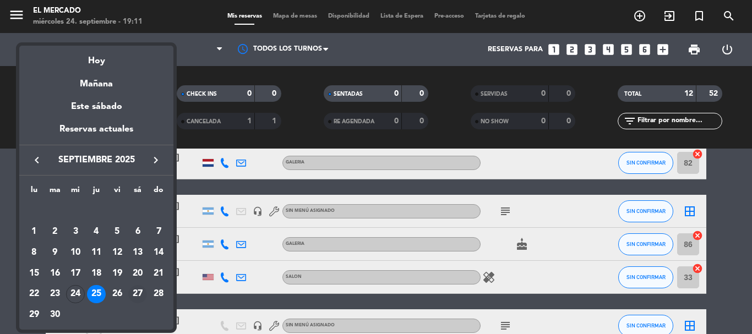
click at [135, 300] on div "27" at bounding box center [137, 294] width 19 height 19
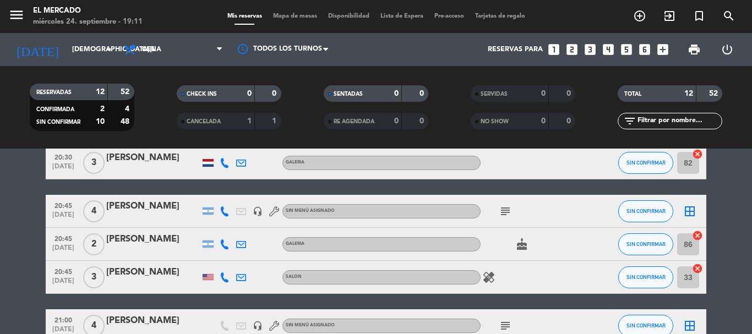
type input "[DATE]"
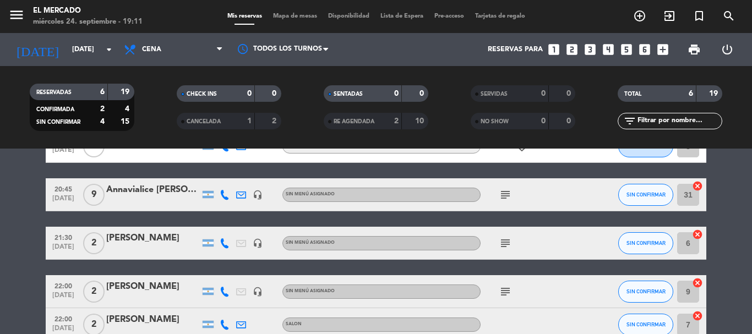
scroll to position [70, 0]
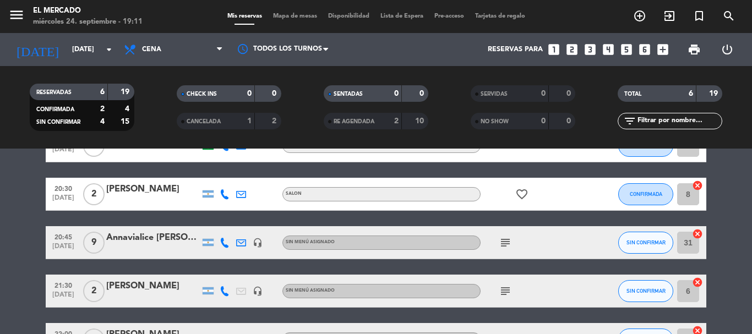
click at [603, 46] on icon "looks_4" at bounding box center [608, 49] width 14 height 14
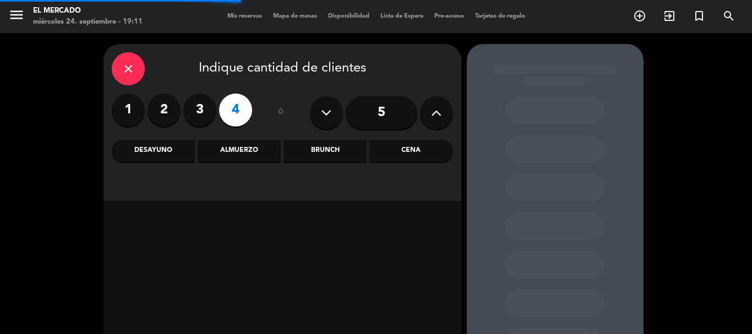
click at [409, 150] on div "Cena" at bounding box center [410, 151] width 83 height 22
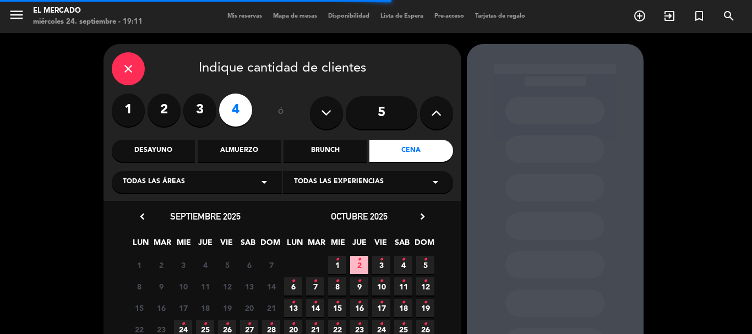
scroll to position [55, 0]
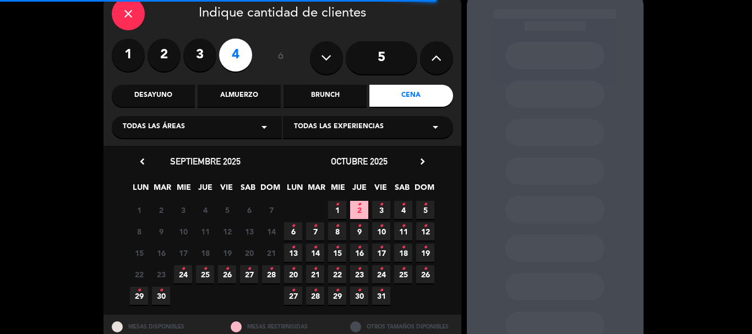
click at [249, 271] on icon "•" at bounding box center [249, 269] width 4 height 18
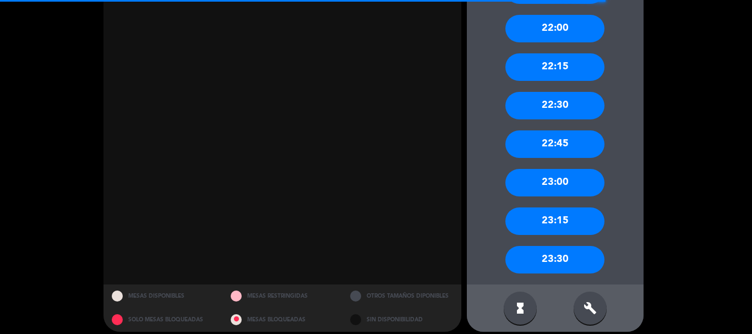
scroll to position [620, 0]
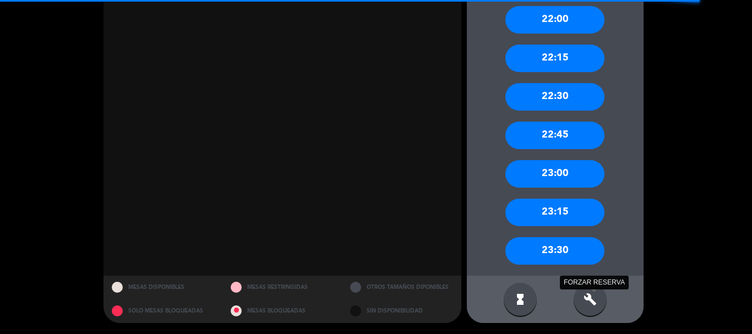
click at [593, 293] on icon "build" at bounding box center [589, 299] width 13 height 13
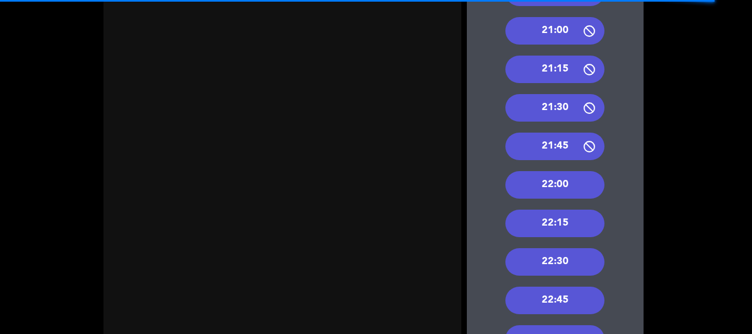
scroll to position [344, 0]
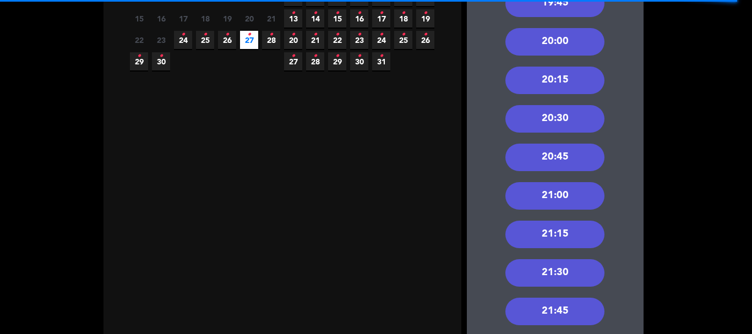
drag, startPoint x: 571, startPoint y: 47, endPoint x: 415, endPoint y: 32, distance: 156.5
click at [572, 47] on div "20:00" at bounding box center [554, 42] width 99 height 28
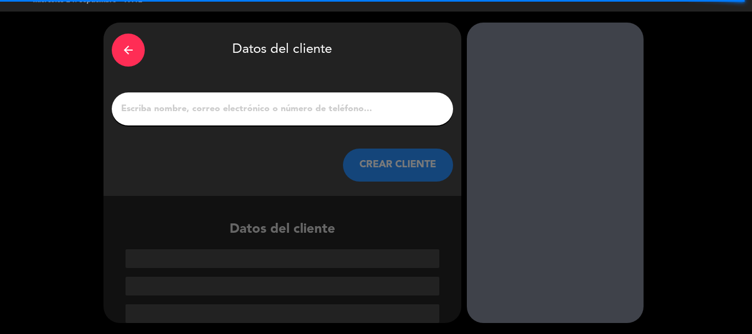
click at [248, 108] on input "1" at bounding box center [282, 108] width 325 height 15
paste input "[PERSON_NAME] [PERSON_NAME]"
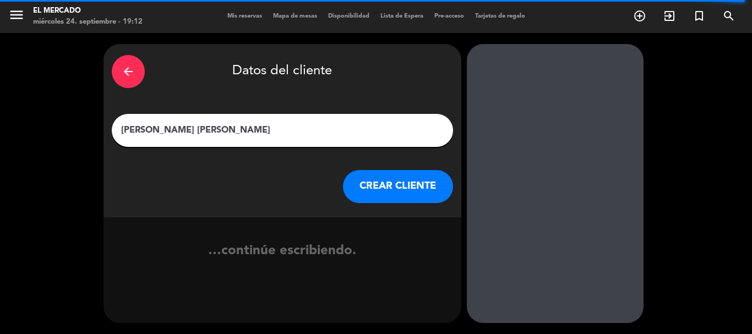
type input "[PERSON_NAME] [PERSON_NAME]"
click at [344, 191] on button "CREAR CLIENTE" at bounding box center [398, 186] width 110 height 33
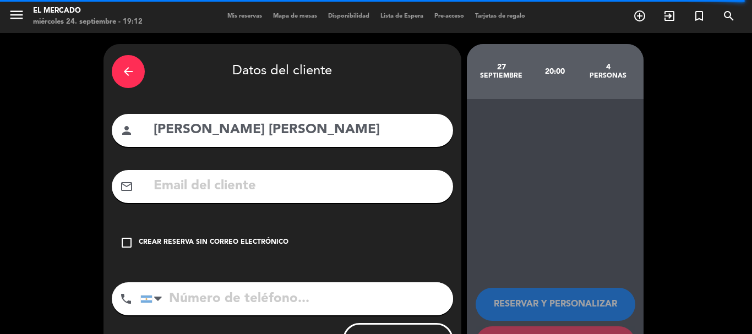
click at [284, 251] on div "check_box_outline_blank Crear reserva sin correo electrónico" at bounding box center [282, 242] width 341 height 33
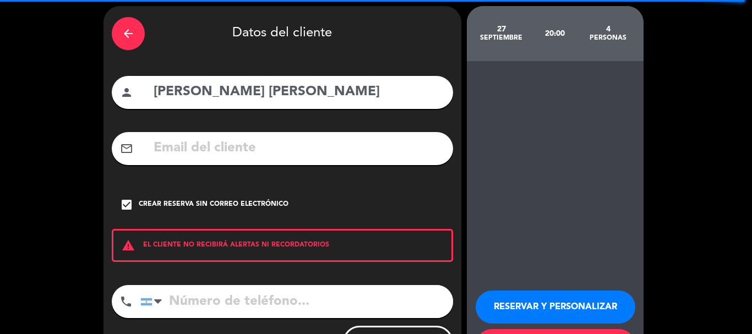
scroll to position [55, 0]
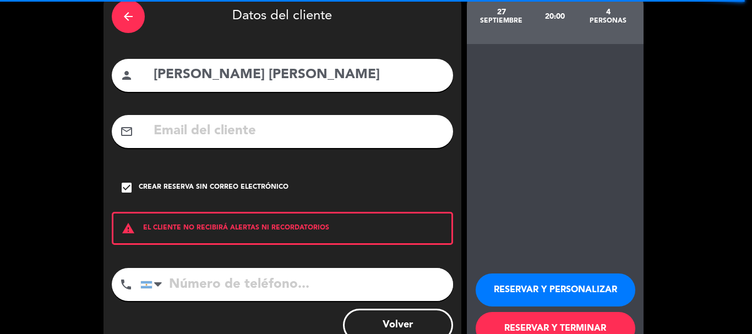
click at [254, 282] on input "tel" at bounding box center [296, 284] width 313 height 33
paste input "[PHONE_NUMBER]"
type input "[PHONE_NUMBER]"
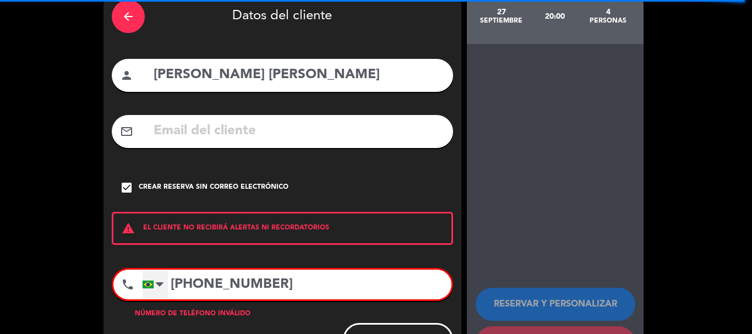
click at [147, 289] on div "[GEOGRAPHIC_DATA] +1 [GEOGRAPHIC_DATA] +44 [GEOGRAPHIC_DATA] ([GEOGRAPHIC_DATA]…" at bounding box center [296, 285] width 309 height 30
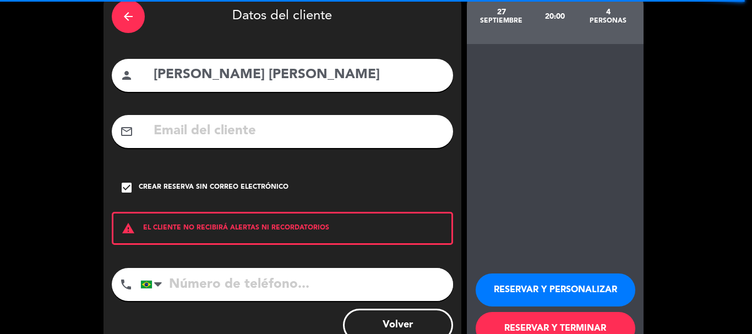
click at [540, 284] on button "RESERVAR Y PERSONALIZAR" at bounding box center [555, 289] width 160 height 33
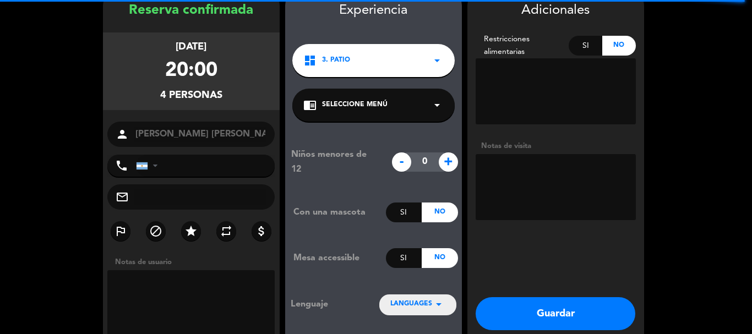
scroll to position [44, 0]
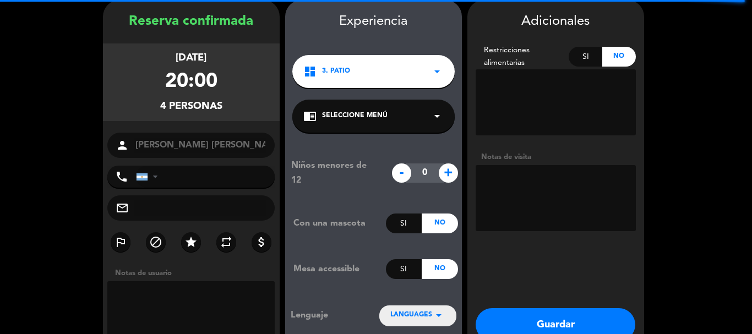
click at [522, 206] on textarea at bounding box center [555, 198] width 160 height 66
type textarea "240925 - AL - Adentro"
click at [546, 319] on button "Guardar" at bounding box center [555, 324] width 160 height 33
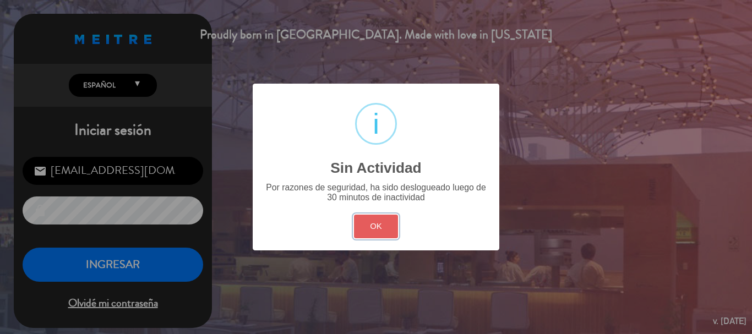
click at [365, 217] on button "OK" at bounding box center [376, 227] width 45 height 24
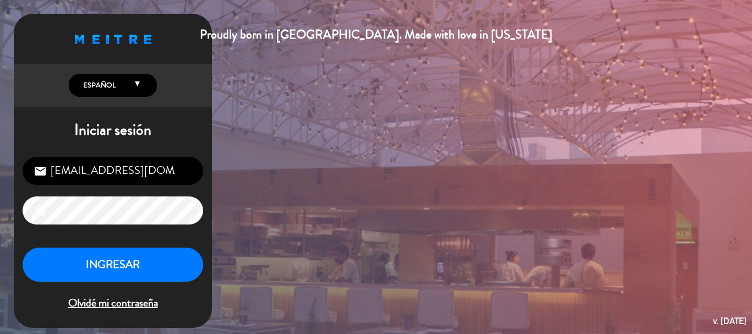
drag, startPoint x: 209, startPoint y: 245, endPoint x: 200, endPoint y: 250, distance: 10.6
click at [209, 245] on div "[EMAIL_ADDRESS][DOMAIN_NAME] email lock INGRESAR Olvidé mi contraseña" at bounding box center [113, 234] width 198 height 173
click at [195, 251] on button "INGRESAR" at bounding box center [113, 265] width 180 height 35
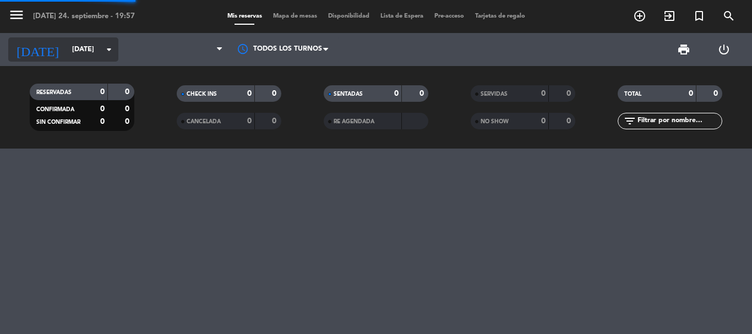
click at [67, 45] on input "[DATE]" at bounding box center [113, 49] width 93 height 19
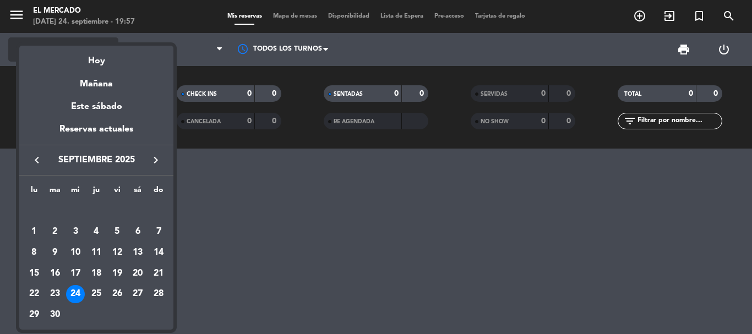
drag, startPoint x: 68, startPoint y: 18, endPoint x: 74, endPoint y: 60, distance: 42.9
click at [70, 18] on div at bounding box center [376, 167] width 752 height 334
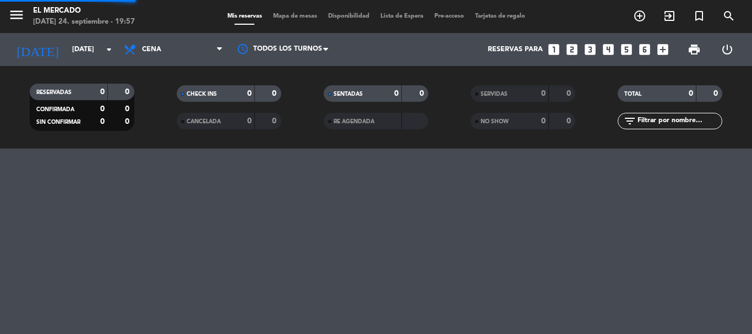
click at [67, 69] on div "RESERVADAS 0 0 CONFIRMADA 0 0 SIN CONFIRMAR 0 0 CHECK INS 0 0 CANCELADA 0 0 SEN…" at bounding box center [376, 107] width 752 height 83
click at [68, 58] on input "[DATE]" at bounding box center [113, 49] width 93 height 19
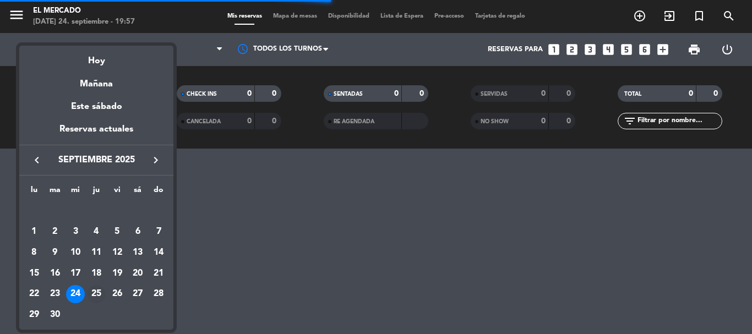
click at [97, 292] on div "25" at bounding box center [96, 294] width 19 height 19
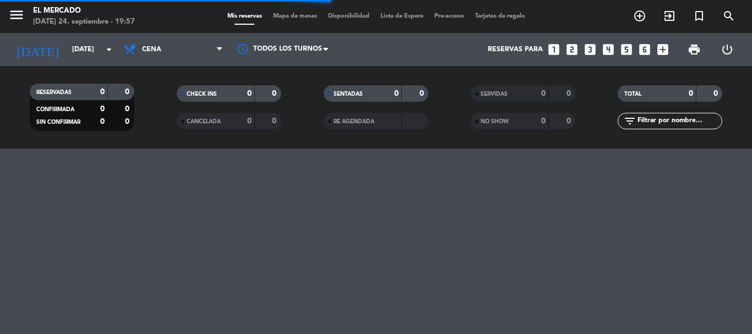
type input "[DEMOGRAPHIC_DATA][DATE]"
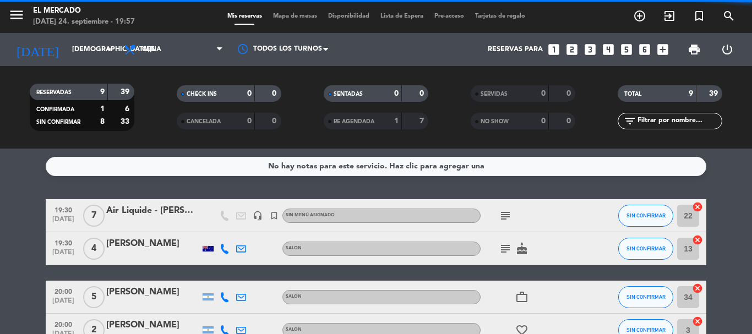
click at [569, 48] on icon "looks_two" at bounding box center [572, 49] width 14 height 14
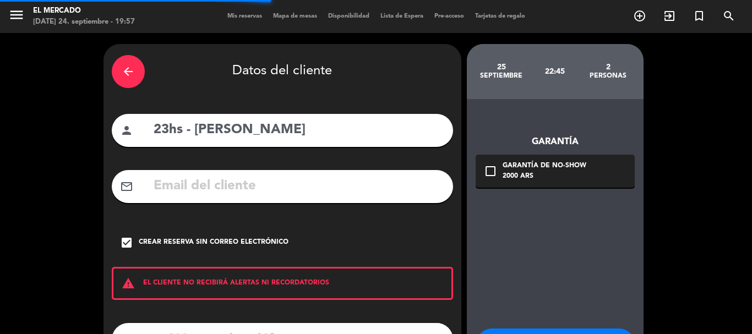
click at [143, 78] on div "arrow_back" at bounding box center [128, 71] width 33 height 33
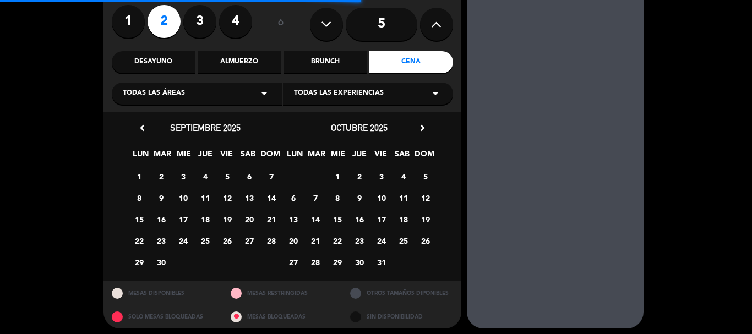
scroll to position [94, 0]
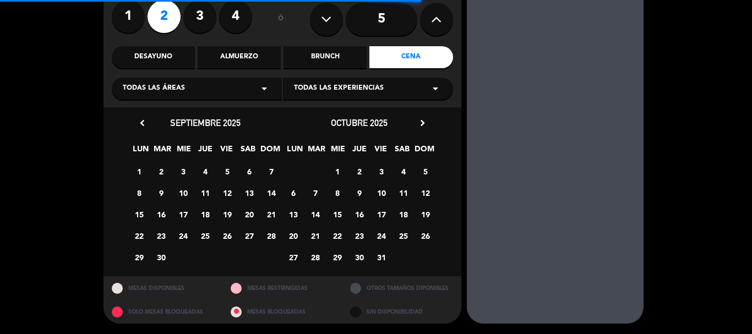
click at [204, 235] on span "25" at bounding box center [205, 236] width 18 height 18
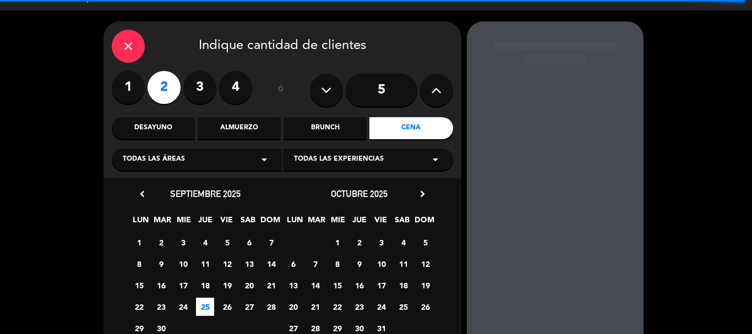
scroll to position [0, 0]
